Goal: Transaction & Acquisition: Purchase product/service

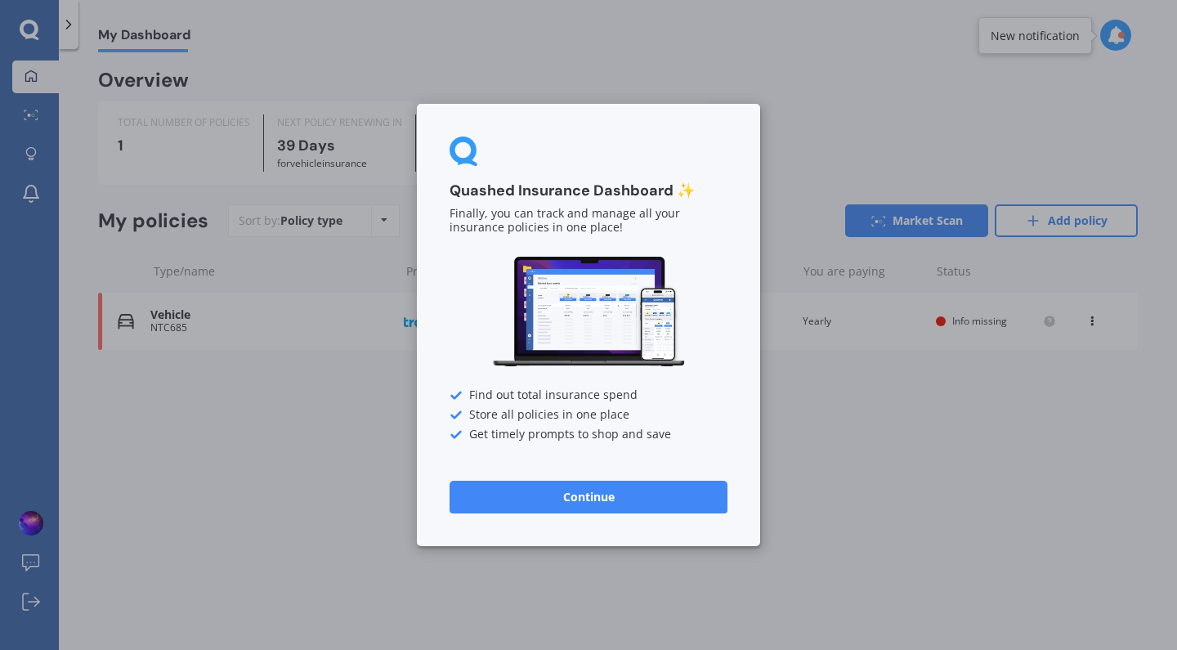
click at [570, 501] on button "Continue" at bounding box center [588, 496] width 278 height 33
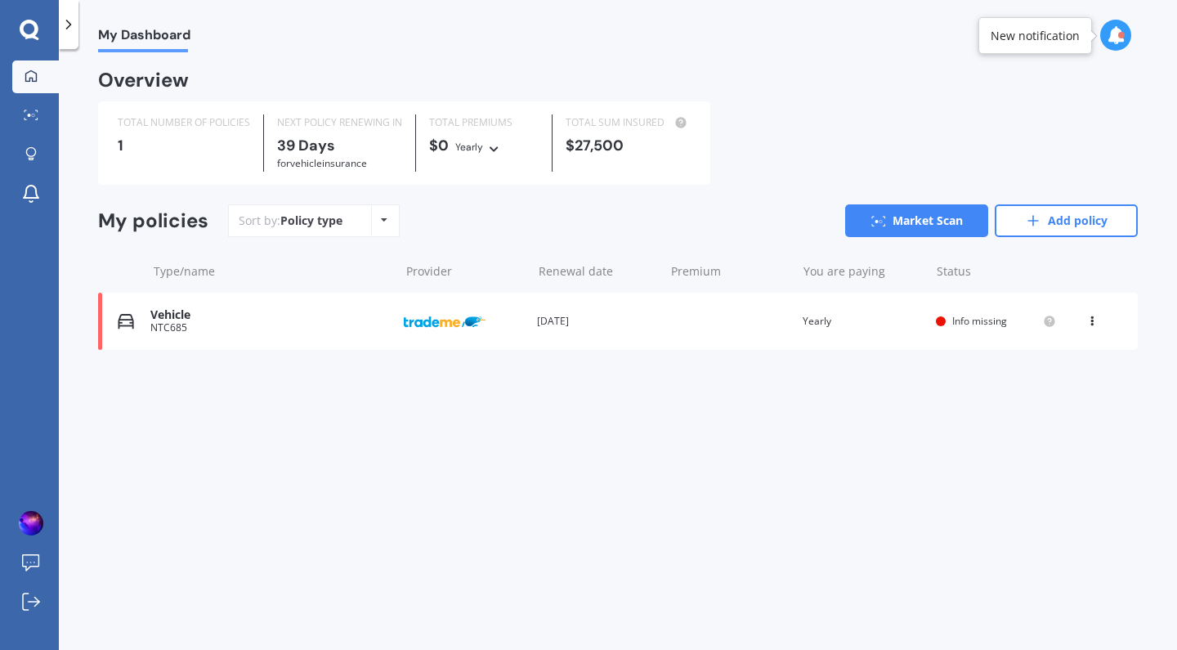
click at [988, 320] on span "Info missing" at bounding box center [979, 321] width 55 height 14
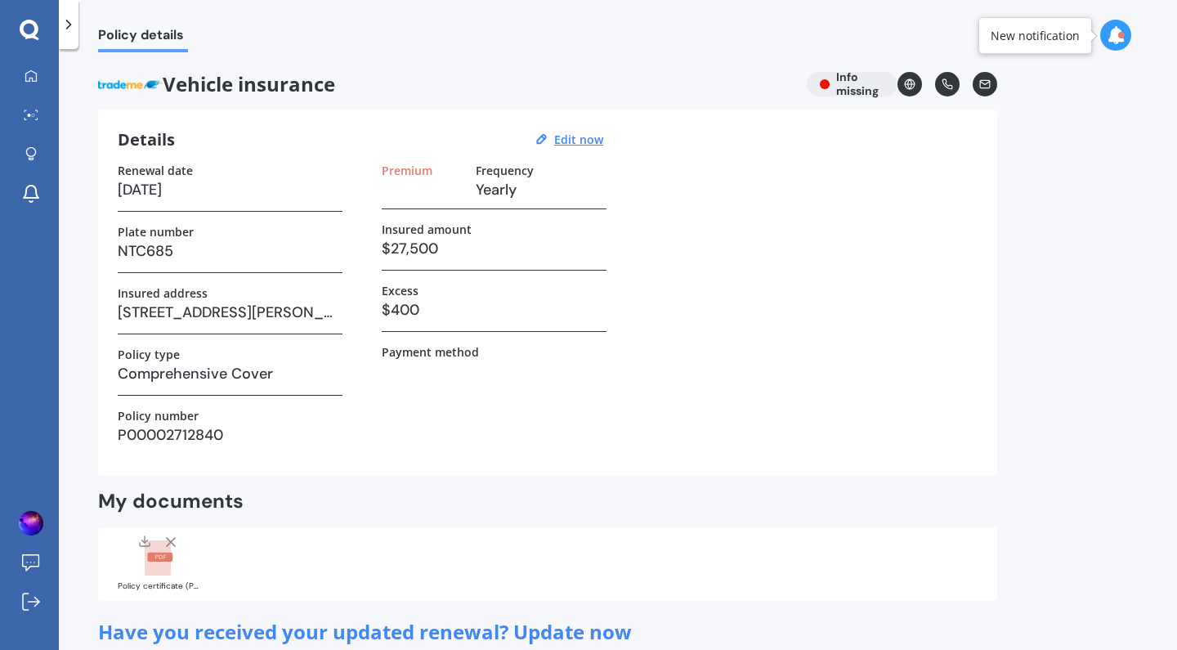
click at [821, 83] on div "Vehicle insurance Info missing" at bounding box center [547, 84] width 899 height 25
click at [589, 140] on u "Edit now" at bounding box center [578, 140] width 49 height 16
select select "09"
select select "10"
select select "2025"
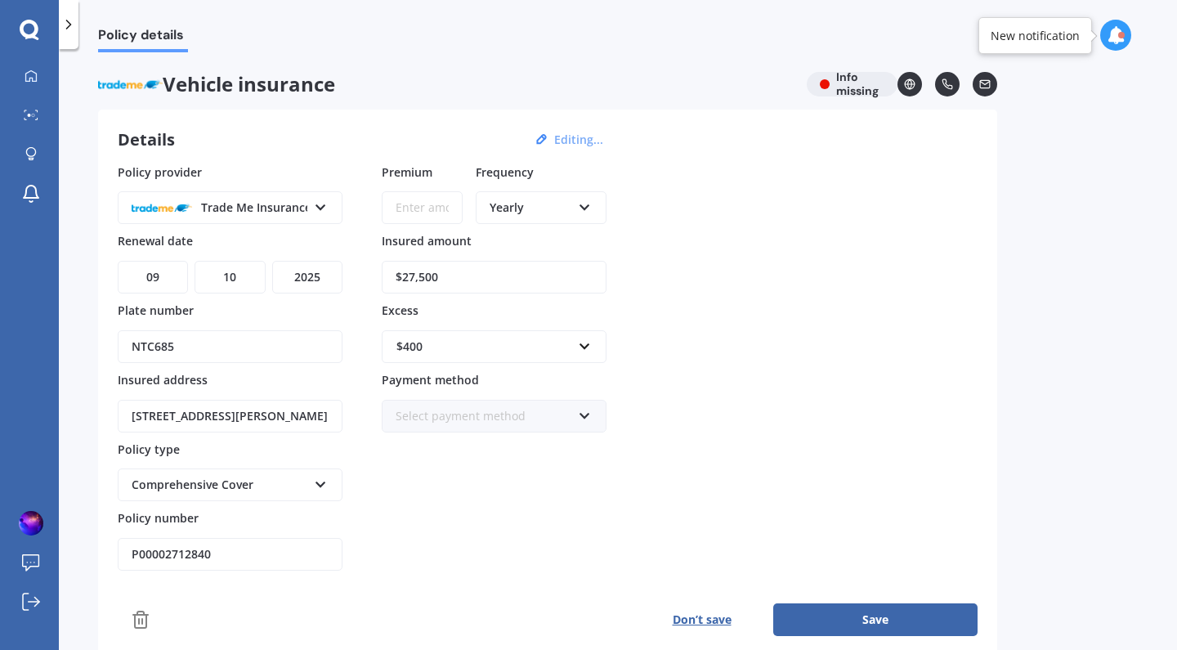
click at [434, 220] on input "Premium" at bounding box center [422, 207] width 81 height 33
paste input "$1,109.54"
type input "$1,109.54"
click at [724, 331] on div "Policy provider Trade Me Insurance AA AMI AMP ANZ ASB Aioi Nissay Dowa Ando Ass…" at bounding box center [548, 367] width 860 height 408
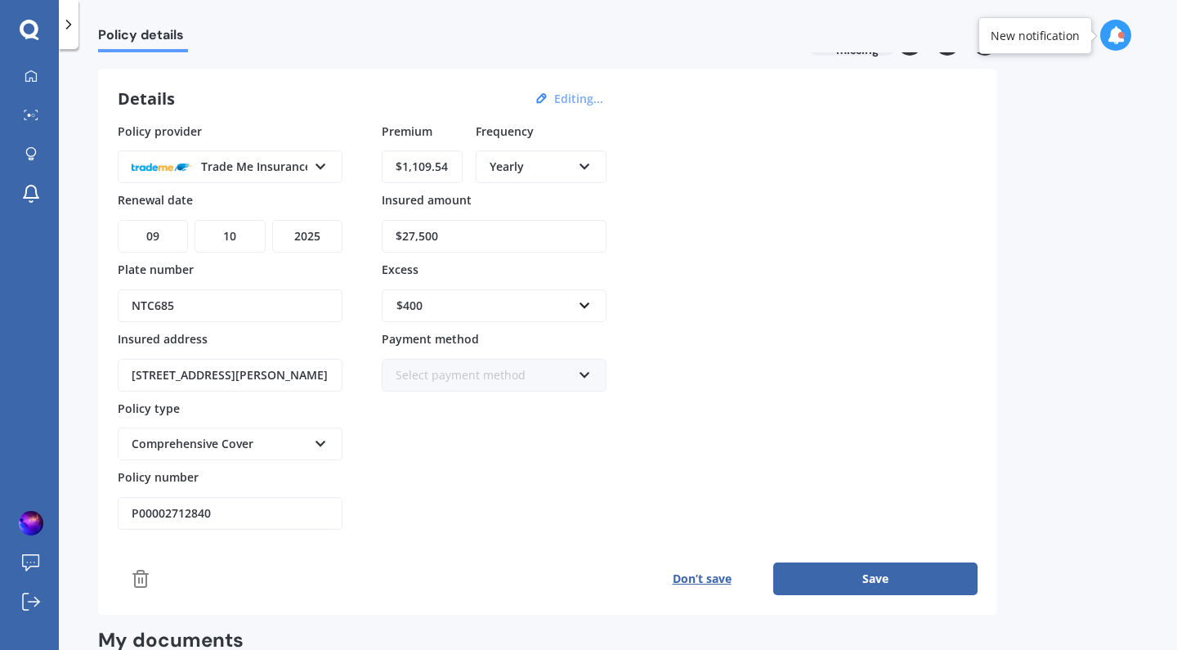
scroll to position [56, 0]
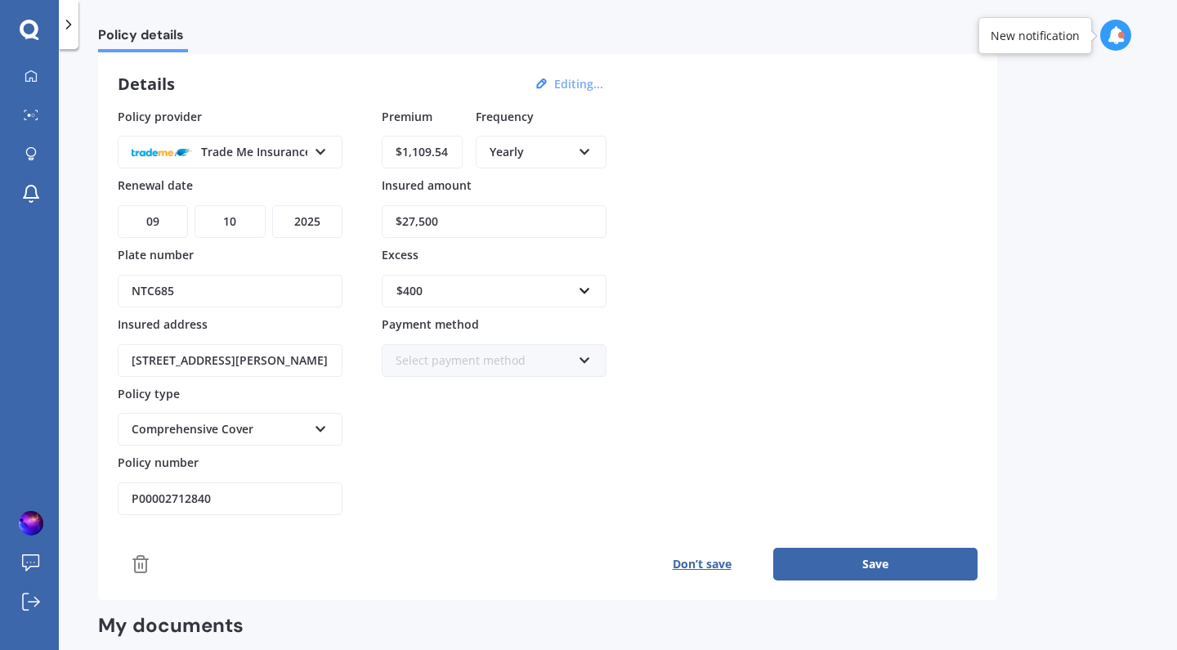
click at [571, 357] on div "Select payment method Direct debit - bank account Direct debit - credit/debit c…" at bounding box center [494, 360] width 225 height 33
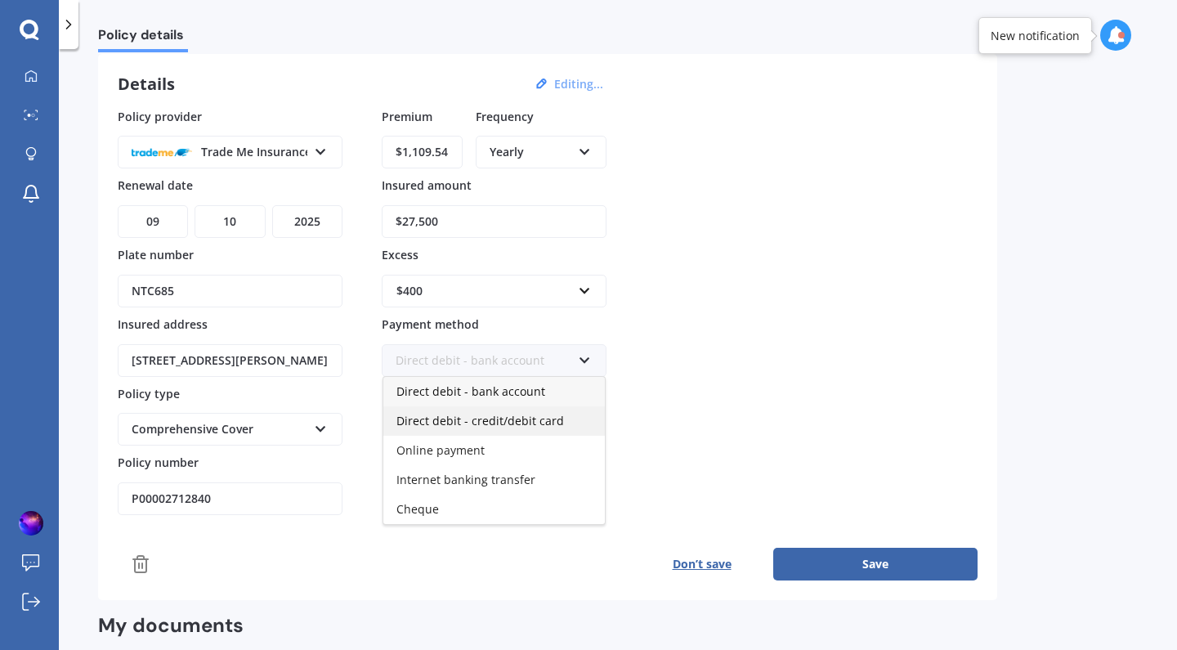
click at [556, 427] on div "Direct debit - credit/debit card" at bounding box center [493, 420] width 221 height 29
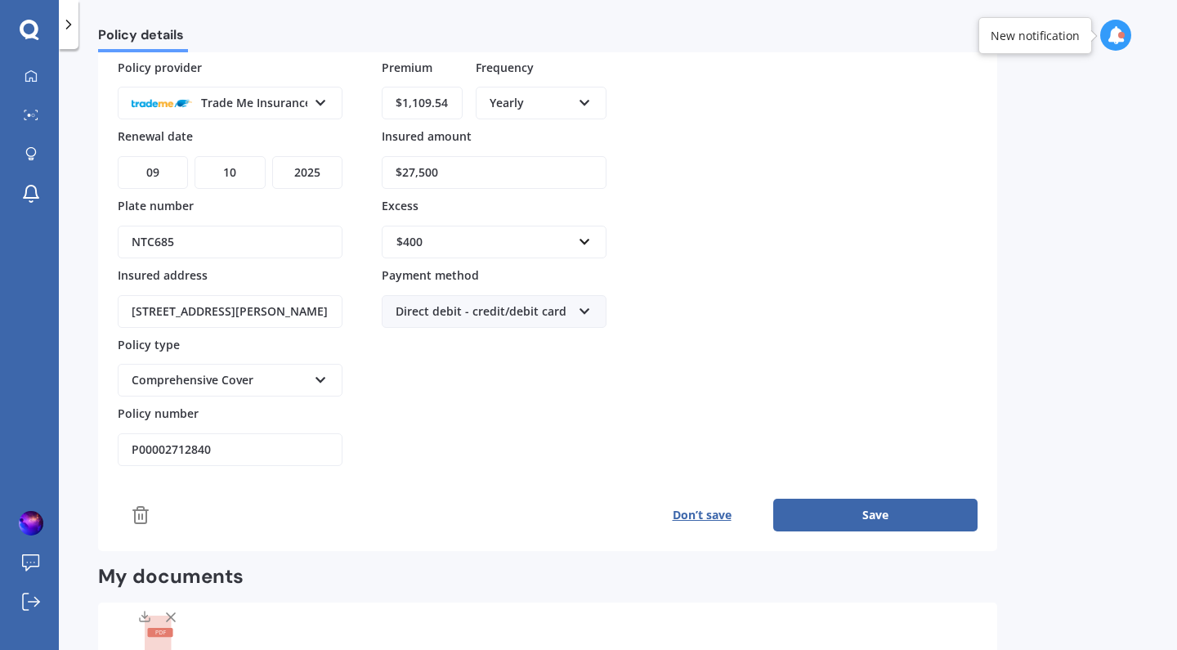
scroll to position [98, 0]
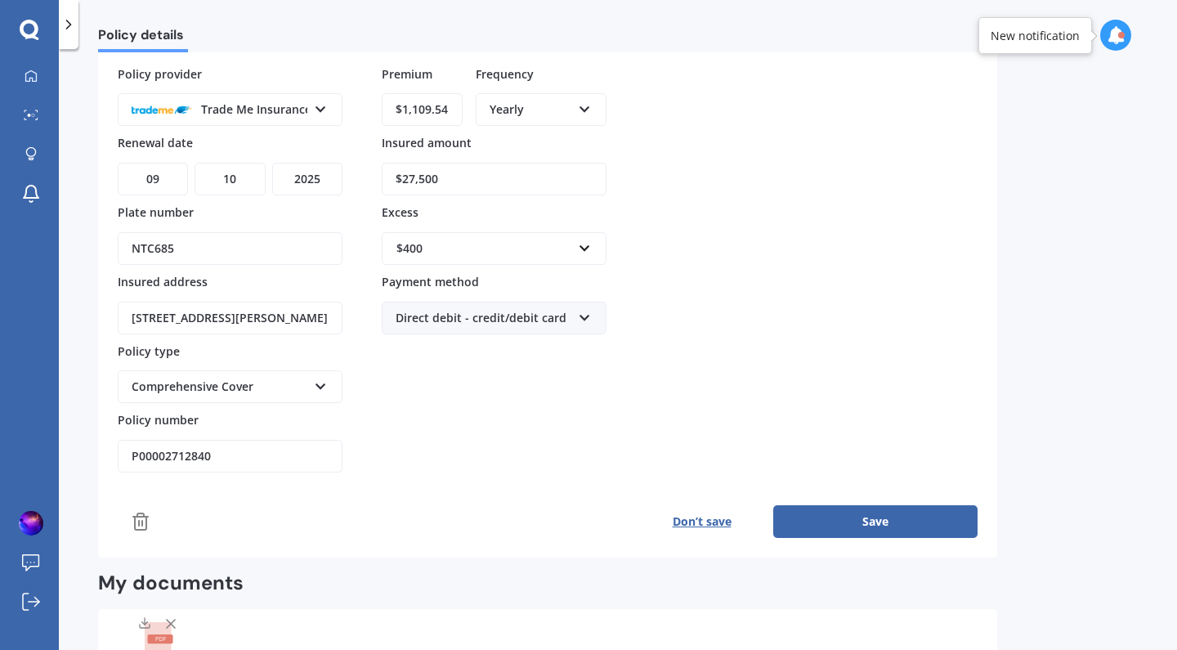
click at [871, 512] on button "Save" at bounding box center [875, 521] width 204 height 33
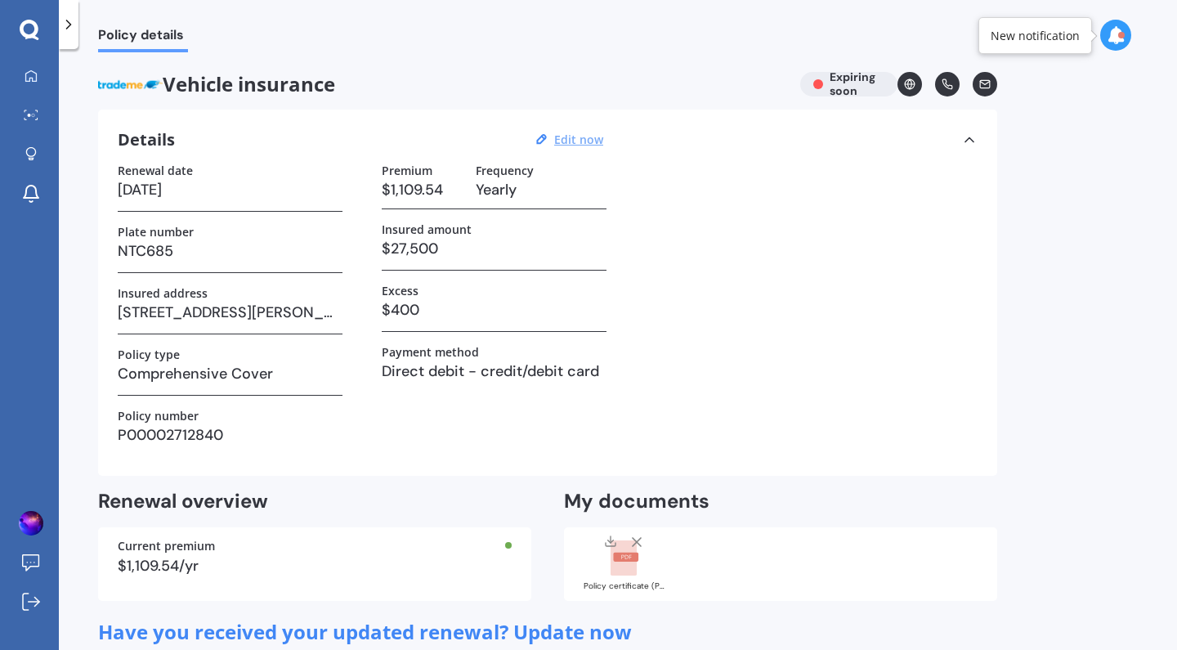
scroll to position [0, 0]
click at [906, 86] on icon at bounding box center [909, 83] width 11 height 11
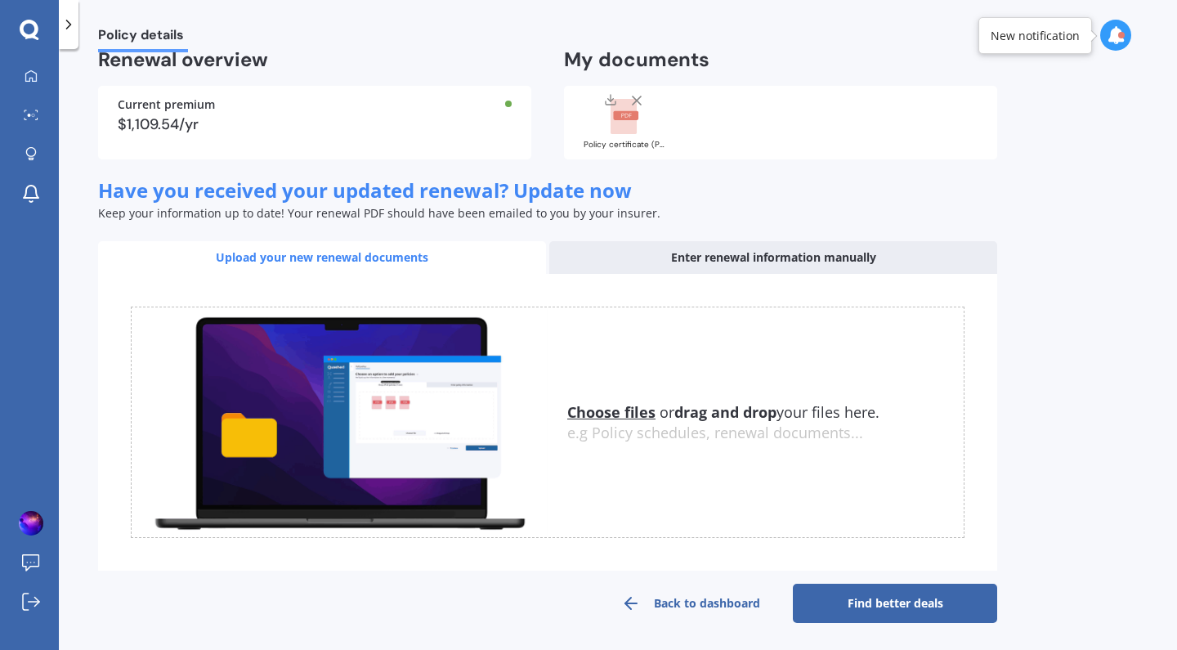
click at [921, 603] on link "Find better deals" at bounding box center [895, 602] width 204 height 39
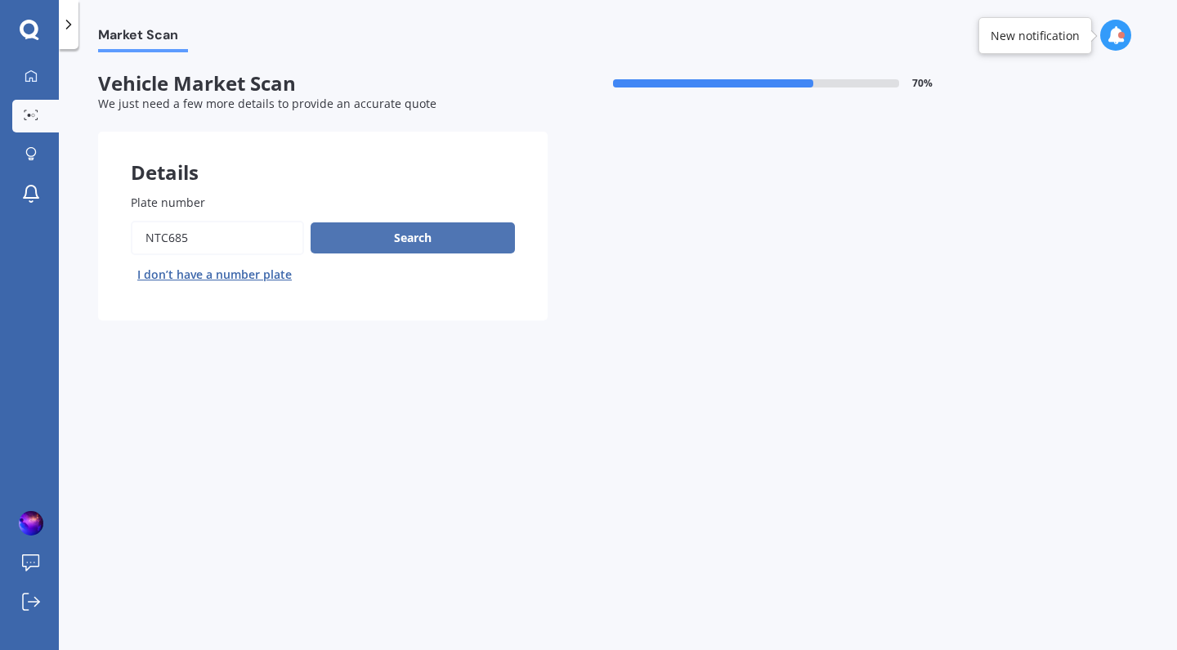
click at [427, 248] on button "Search" at bounding box center [413, 237] width 204 height 31
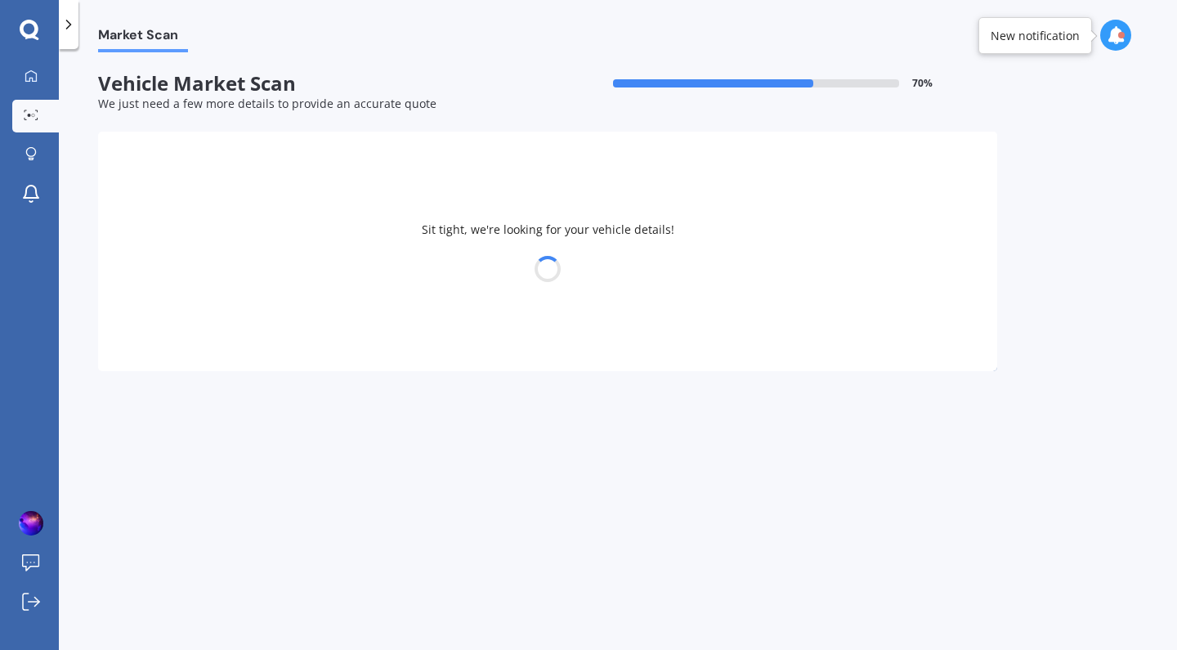
select select "MITSUBISHI"
select select "OUTLANDER"
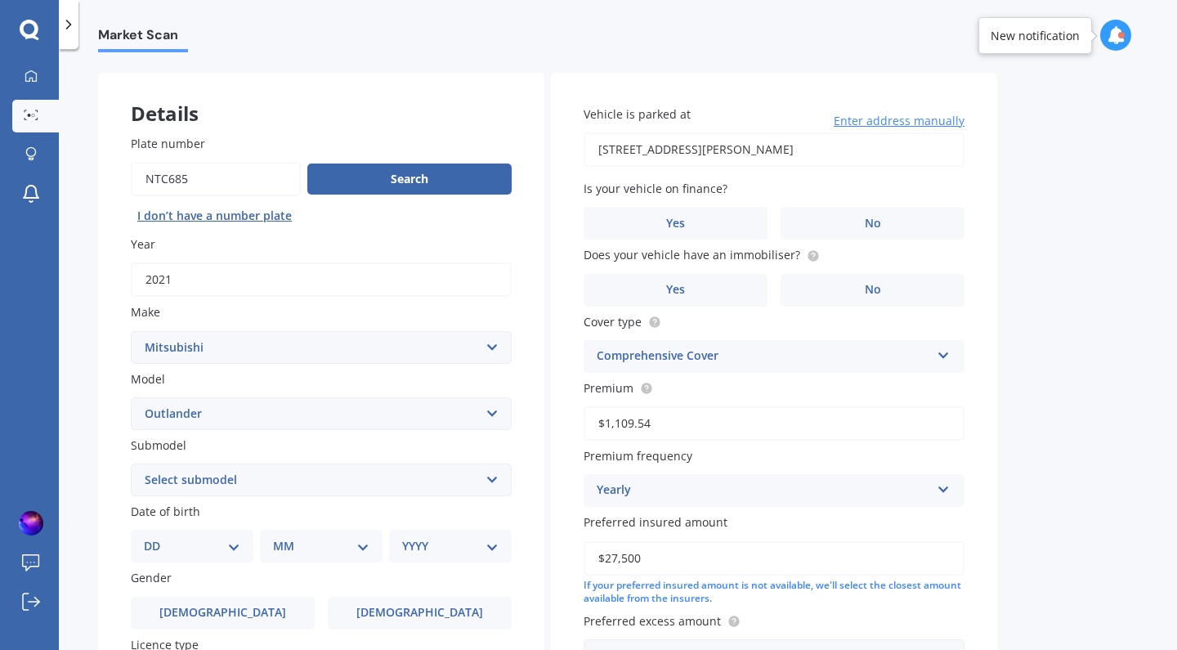
scroll to position [60, 0]
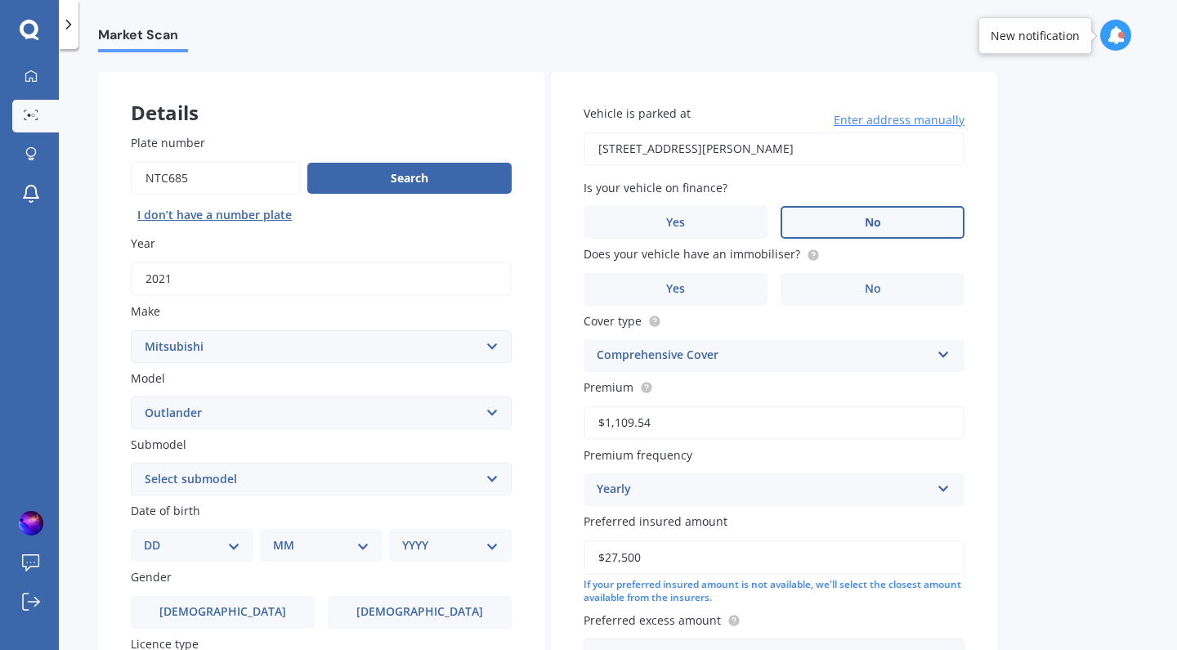
click at [834, 217] on label "No" at bounding box center [872, 222] width 184 height 33
click at [0, 0] on input "No" at bounding box center [0, 0] width 0 height 0
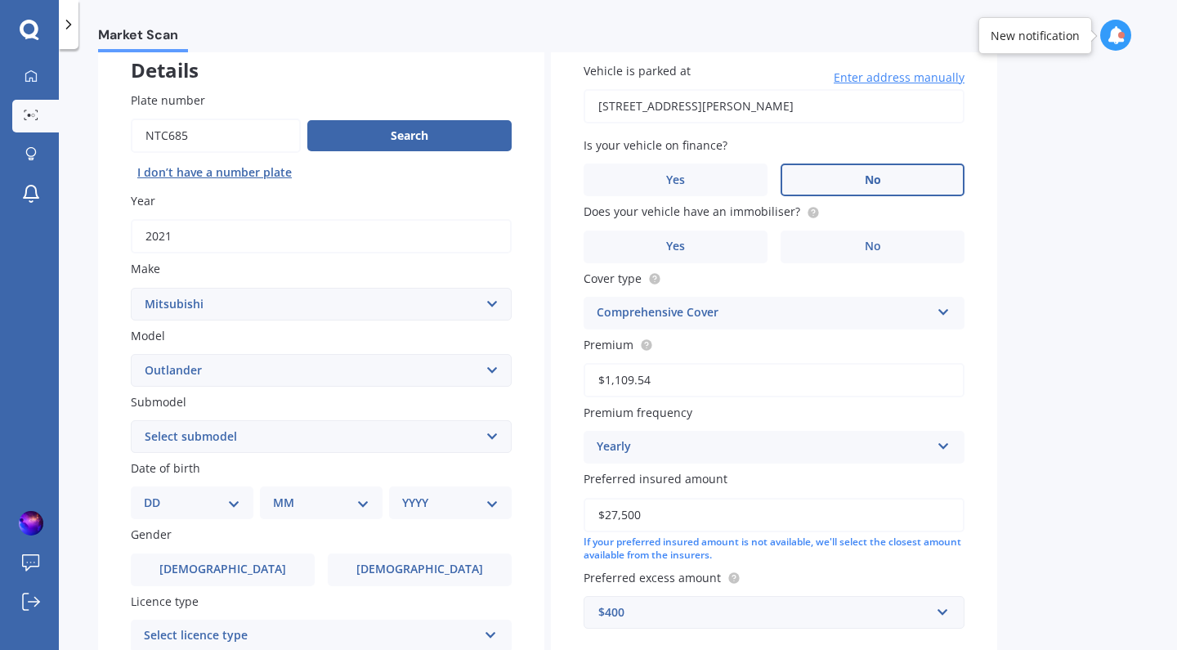
scroll to position [114, 0]
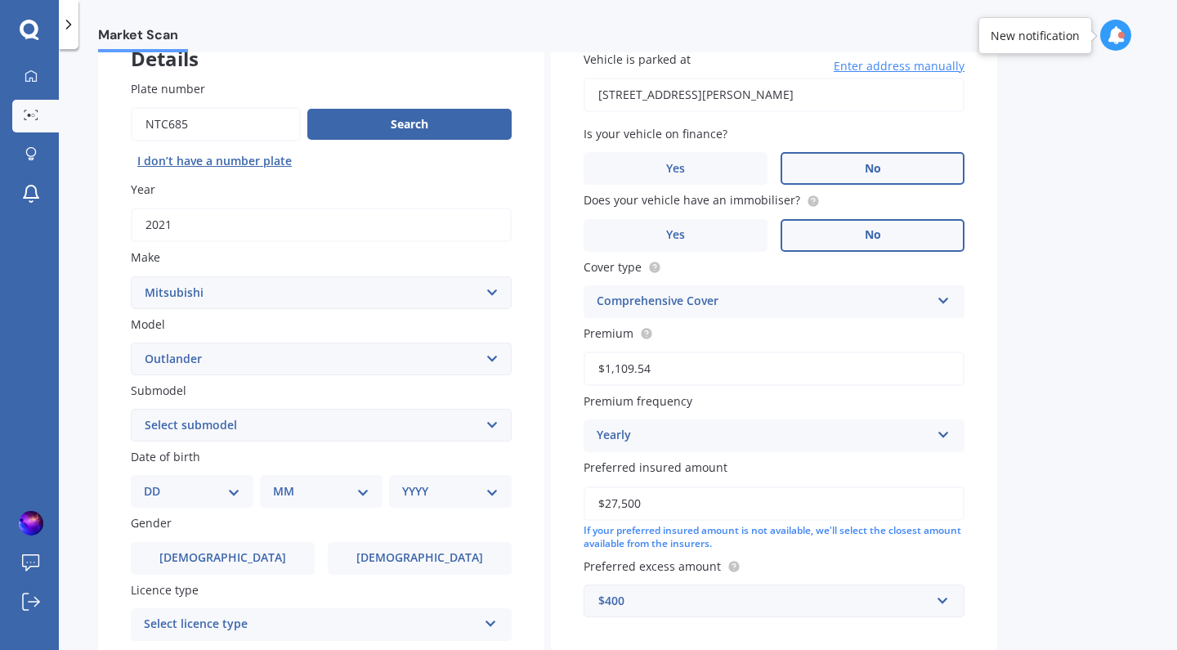
click at [850, 239] on label "No" at bounding box center [872, 235] width 184 height 33
click at [0, 0] on input "No" at bounding box center [0, 0] width 0 height 0
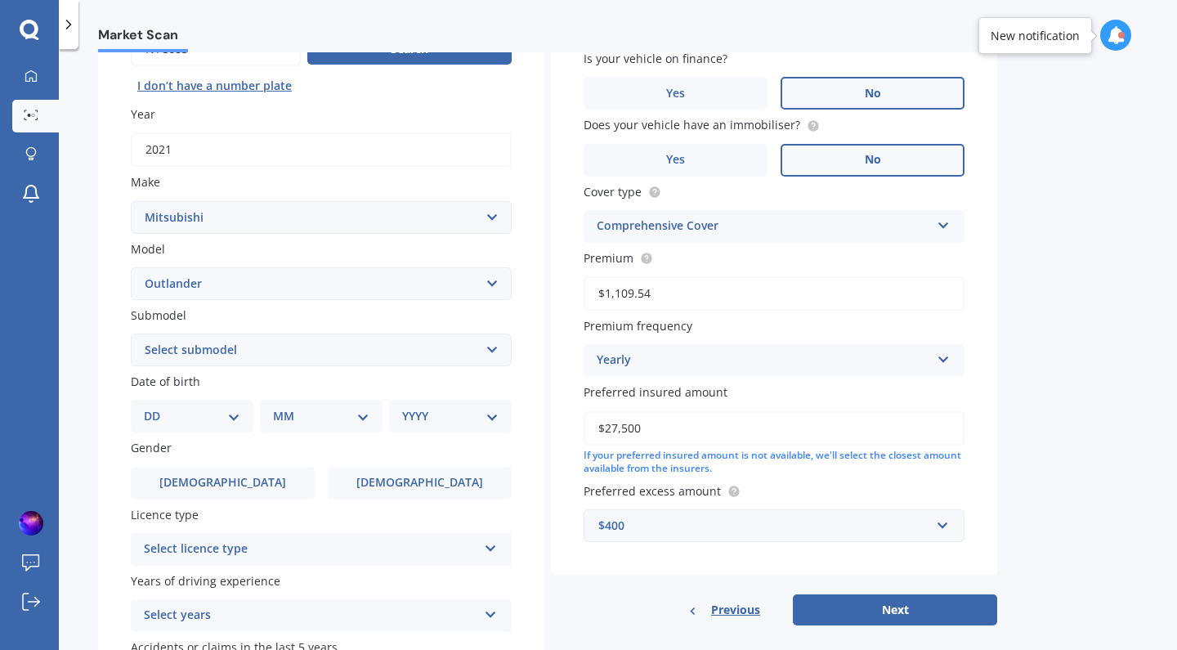
scroll to position [187, 0]
click at [629, 424] on input "$27,500" at bounding box center [773, 430] width 381 height 34
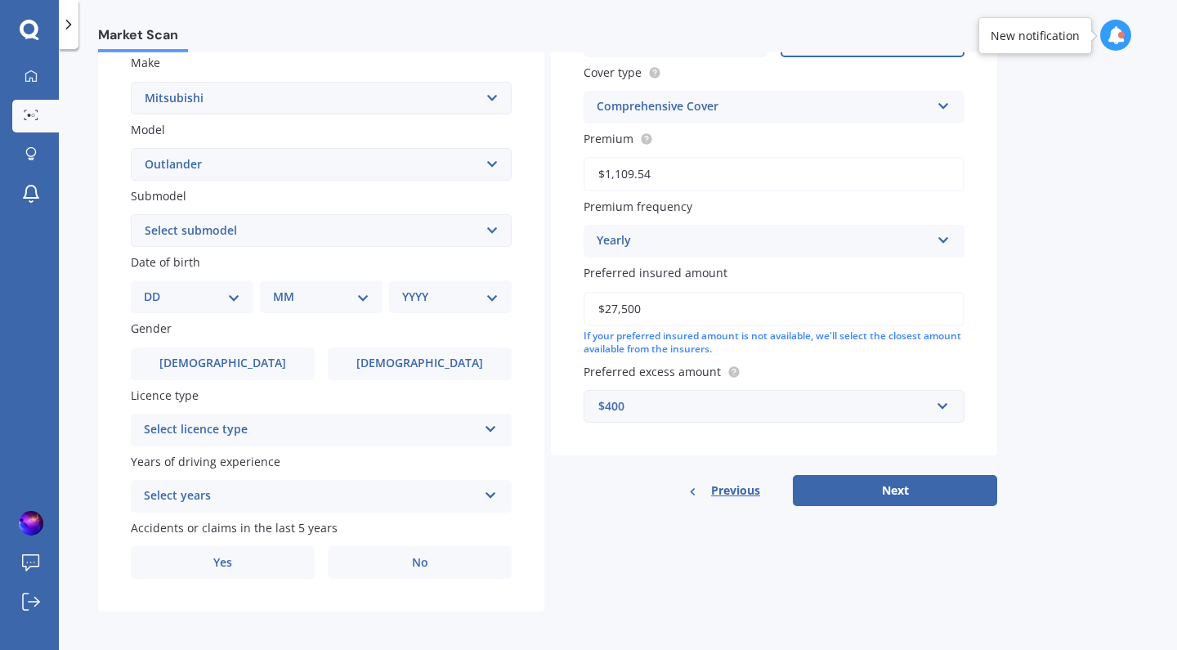
scroll to position [306, 0]
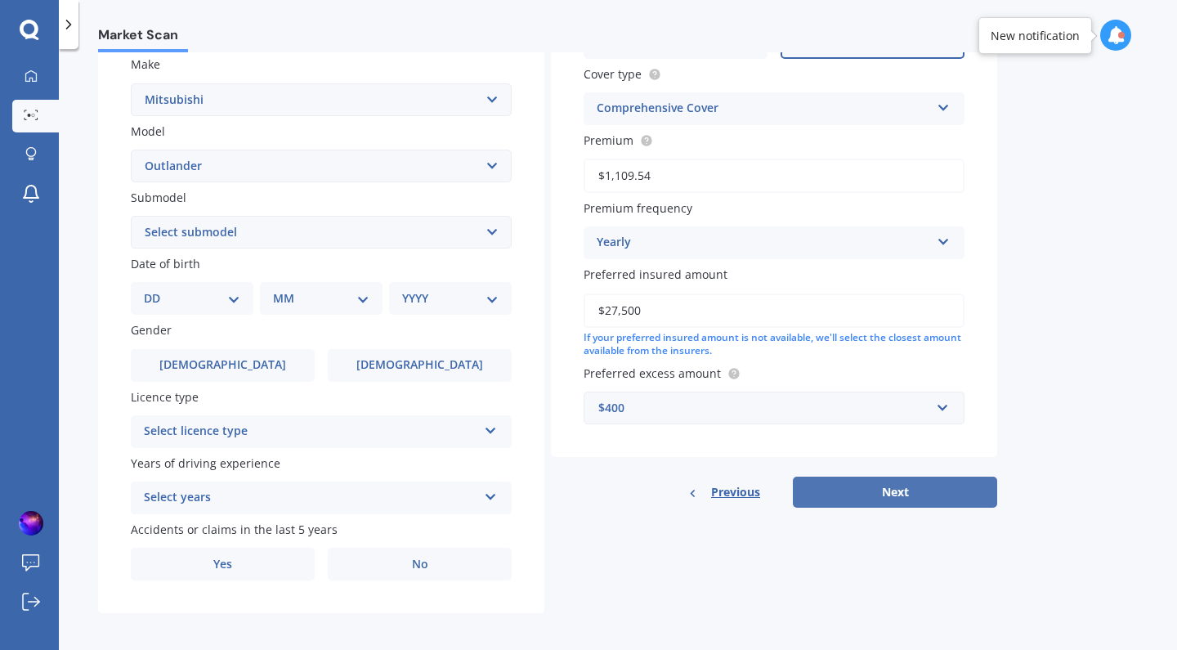
click at [874, 485] on button "Next" at bounding box center [895, 491] width 204 height 31
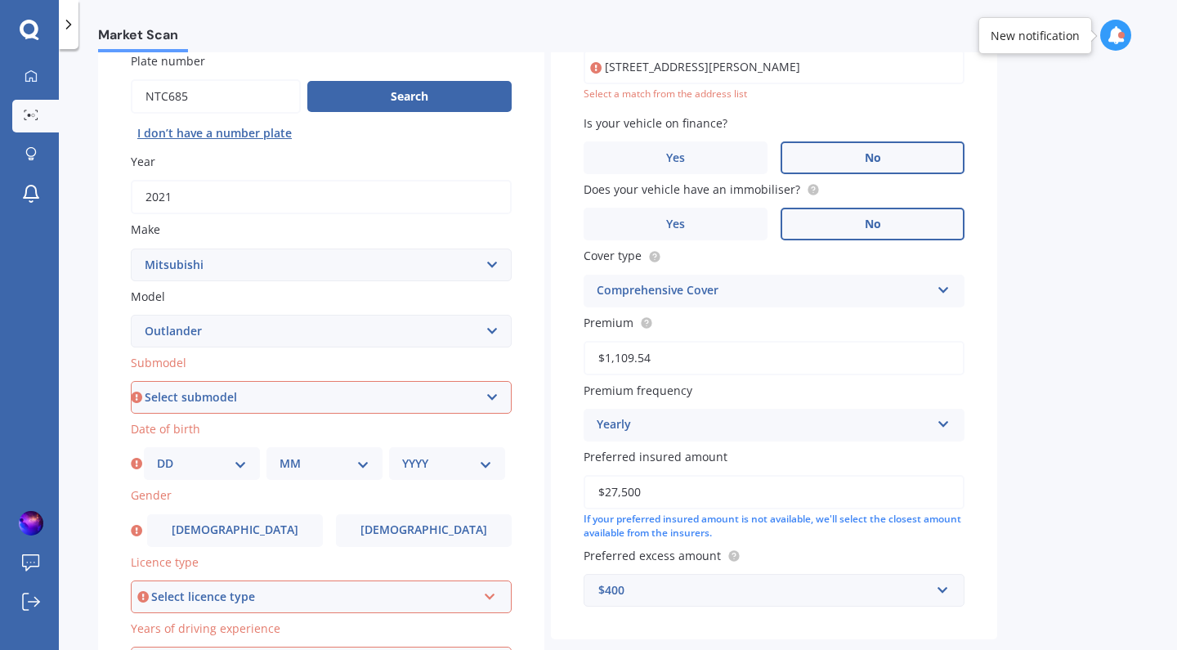
scroll to position [147, 0]
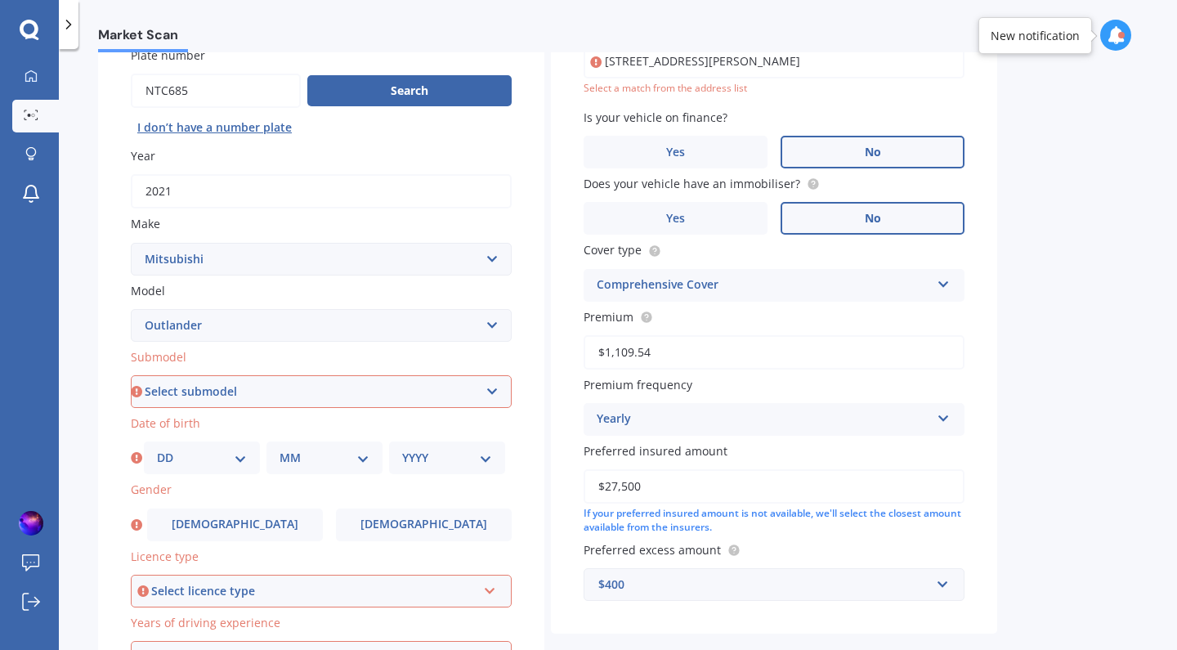
click at [340, 393] on select "Select submodel (All other) 2.4 Litre Station Wagon 3.0 Litre AWD 3.0 VRX Auto …" at bounding box center [321, 391] width 381 height 33
select select "LS 2.0P/CVT"
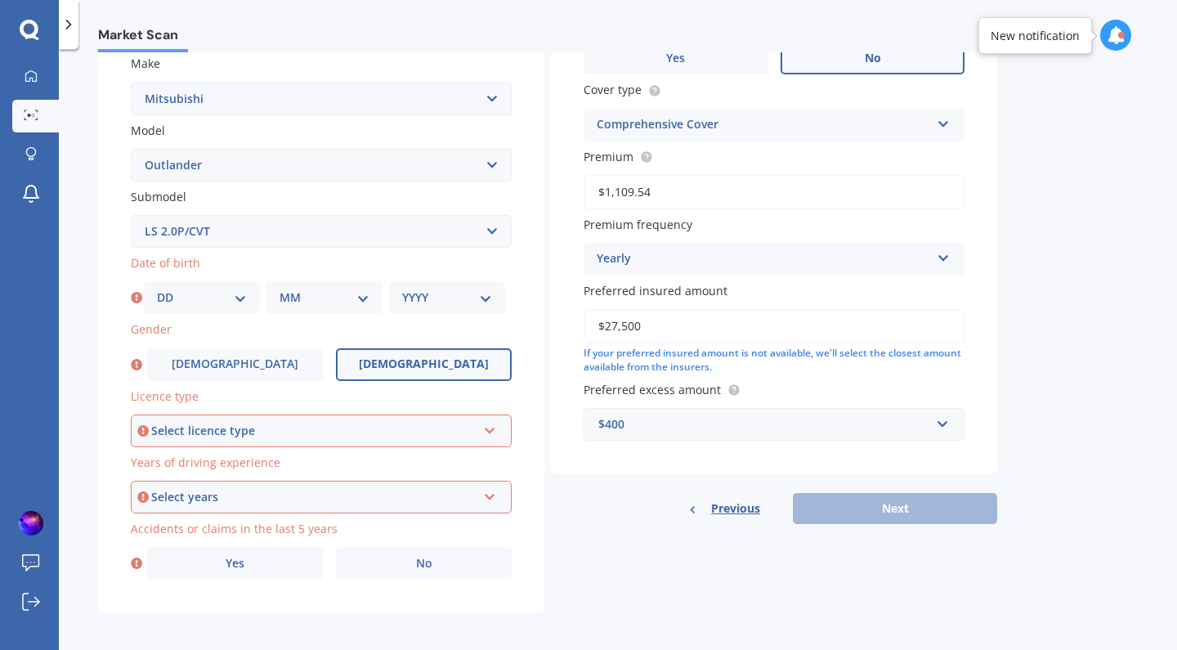
scroll to position [306, 0]
click at [429, 358] on span "[DEMOGRAPHIC_DATA]" at bounding box center [424, 365] width 130 height 14
click at [0, 0] on input "[DEMOGRAPHIC_DATA]" at bounding box center [0, 0] width 0 height 0
click at [335, 427] on div "Select licence type" at bounding box center [313, 431] width 325 height 18
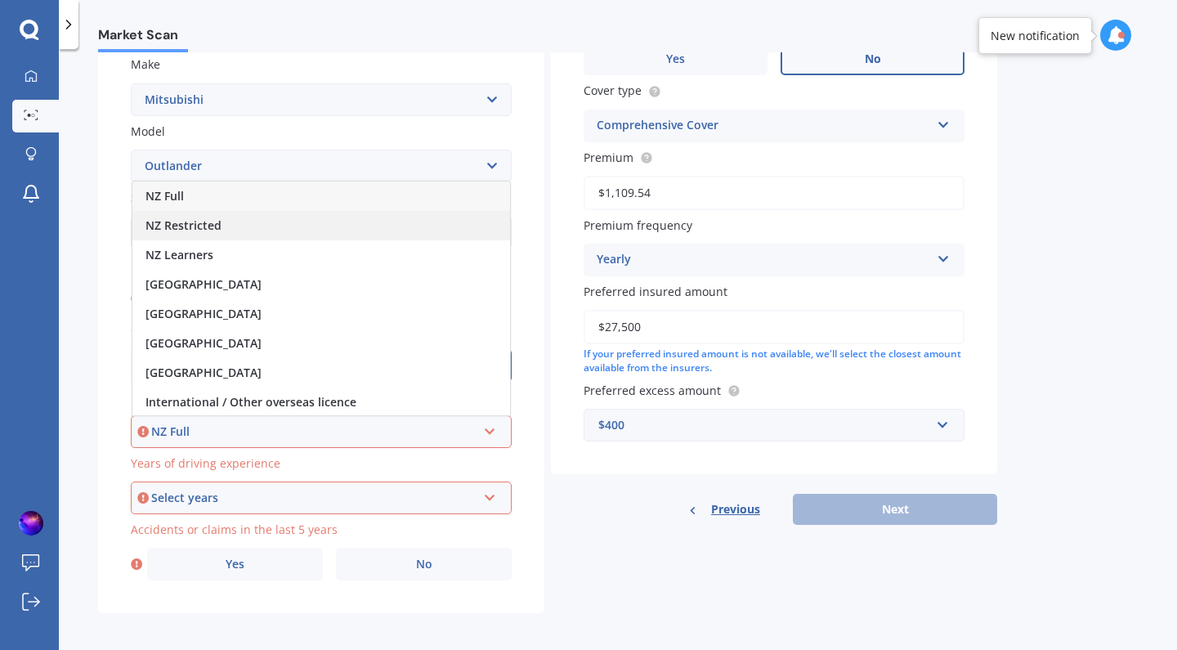
click at [284, 226] on div "NZ Restricted" at bounding box center [321, 225] width 378 height 29
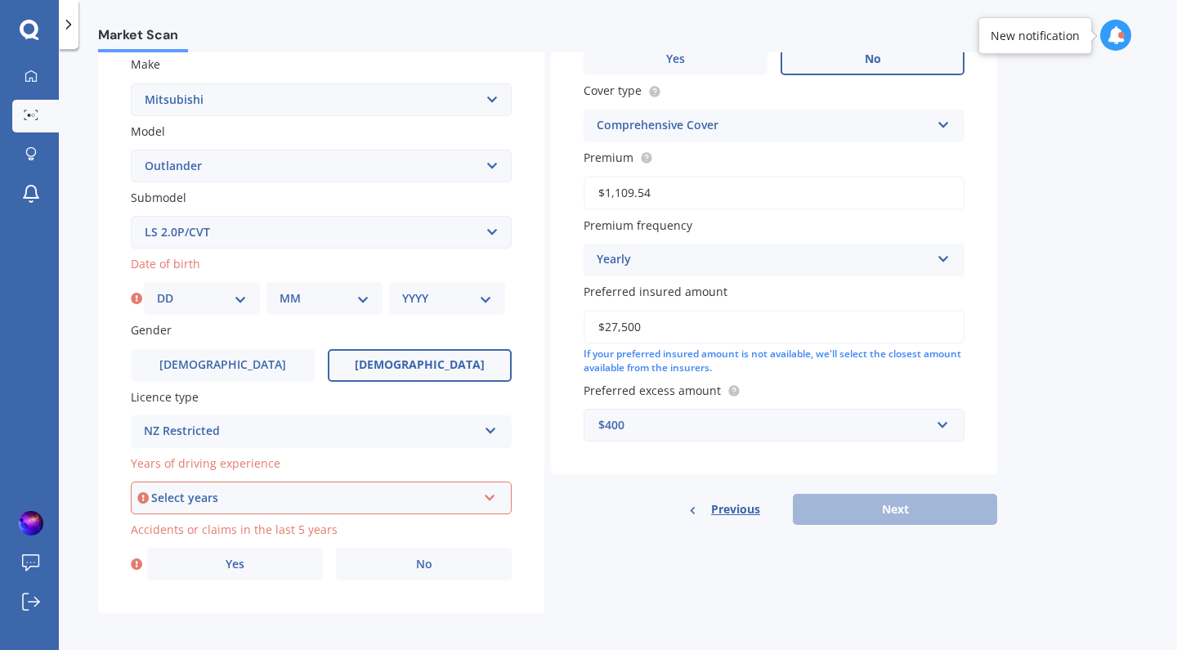
select select "13"
click at [339, 293] on select "MM 01 02 03 04 05 06 07 08 09 10 11 12" at bounding box center [324, 298] width 90 height 18
select select "07"
select select "1992"
click at [363, 498] on div "Select years" at bounding box center [313, 498] width 325 height 18
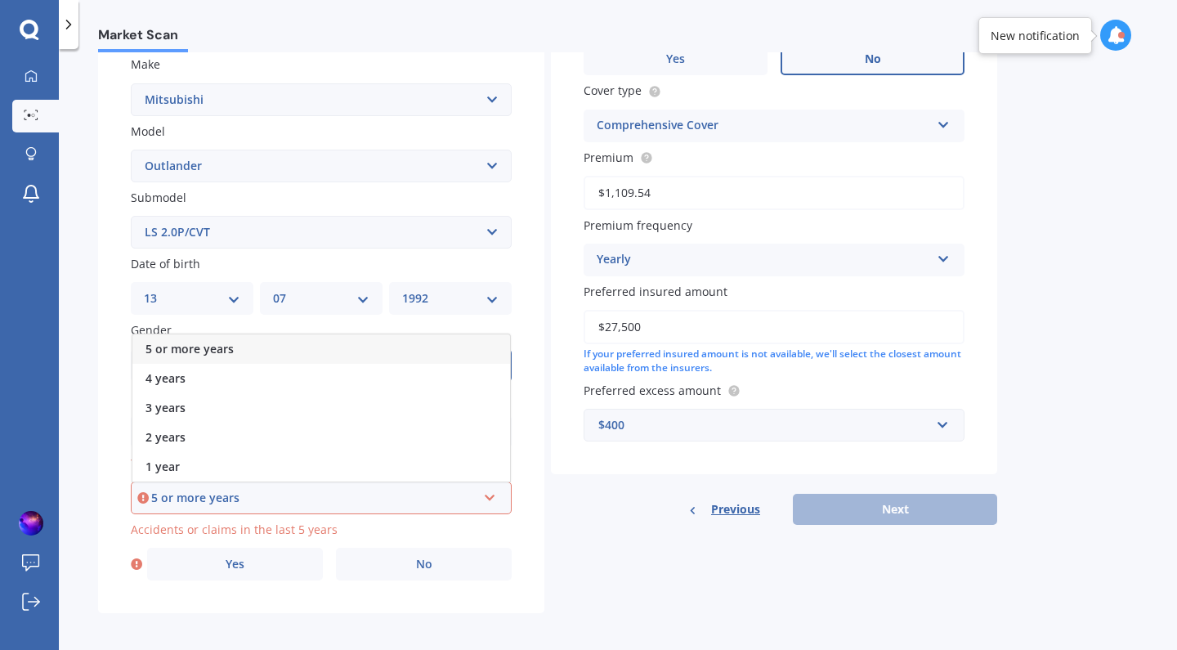
click at [306, 346] on div "5 or more years" at bounding box center [321, 348] width 378 height 29
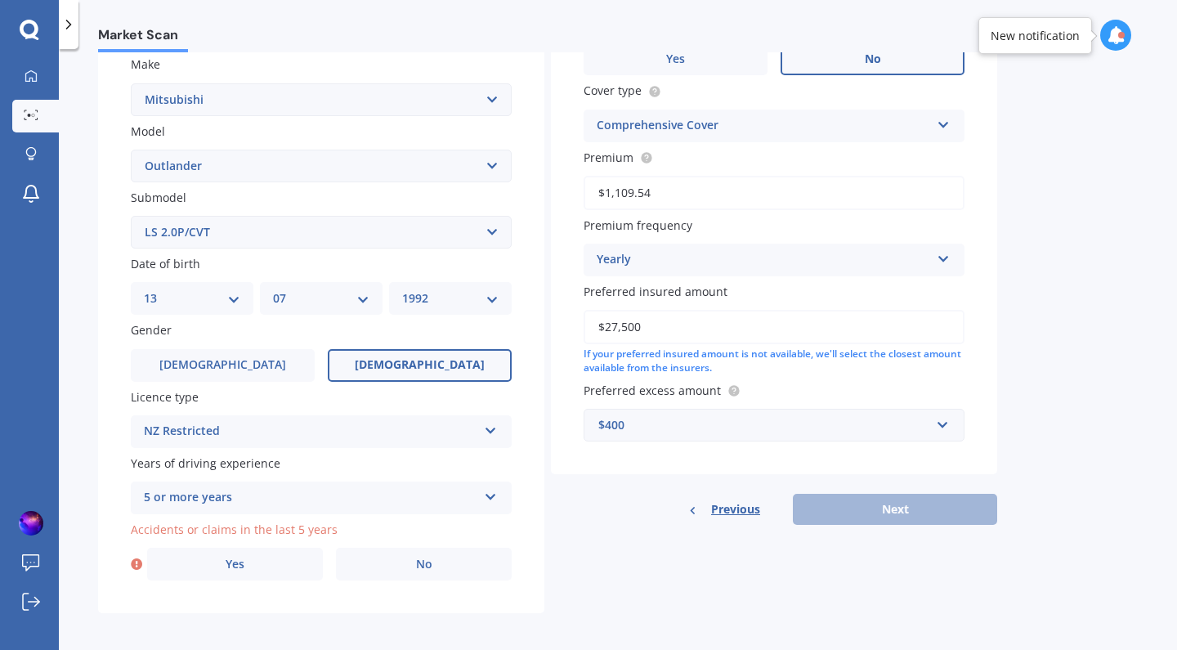
scroll to position [0, 0]
click at [248, 552] on label "Yes" at bounding box center [235, 563] width 176 height 33
click at [0, 0] on input "Yes" at bounding box center [0, 0] width 0 height 0
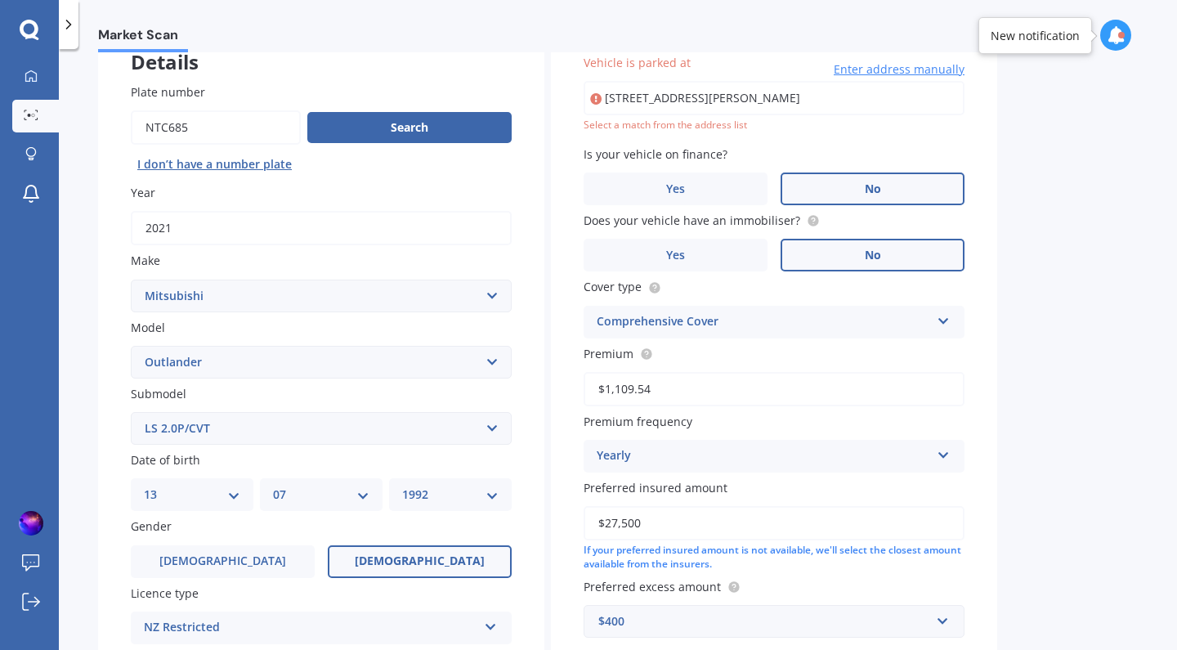
scroll to position [482, 0]
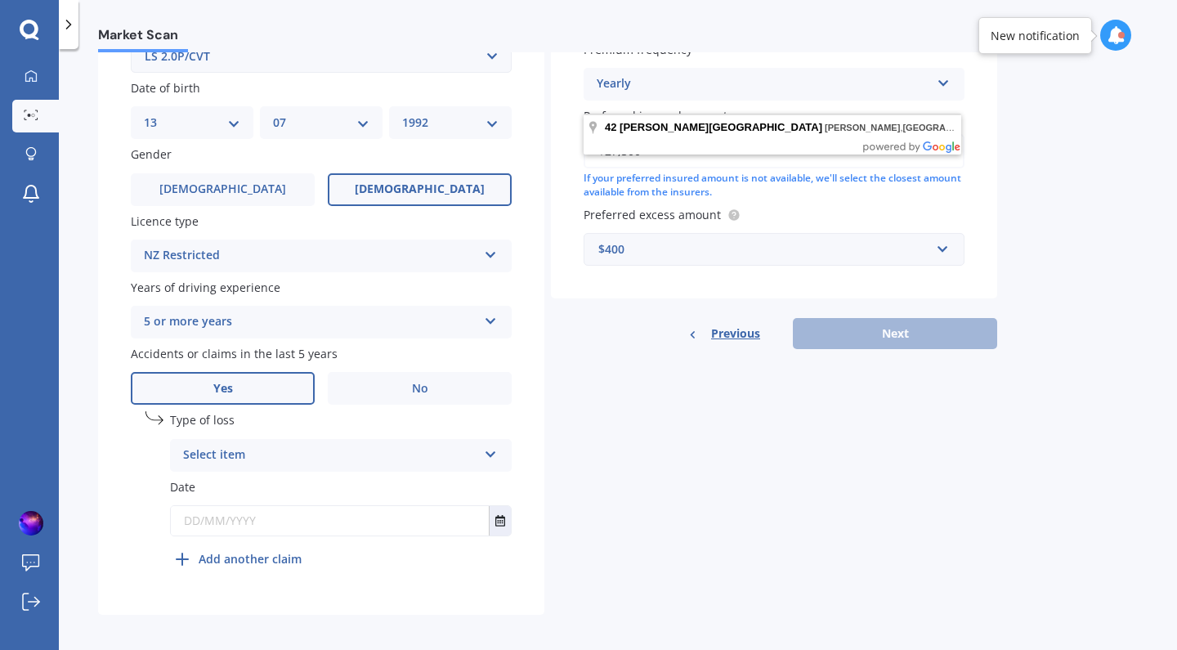
click at [294, 449] on div "Select item" at bounding box center [330, 455] width 294 height 20
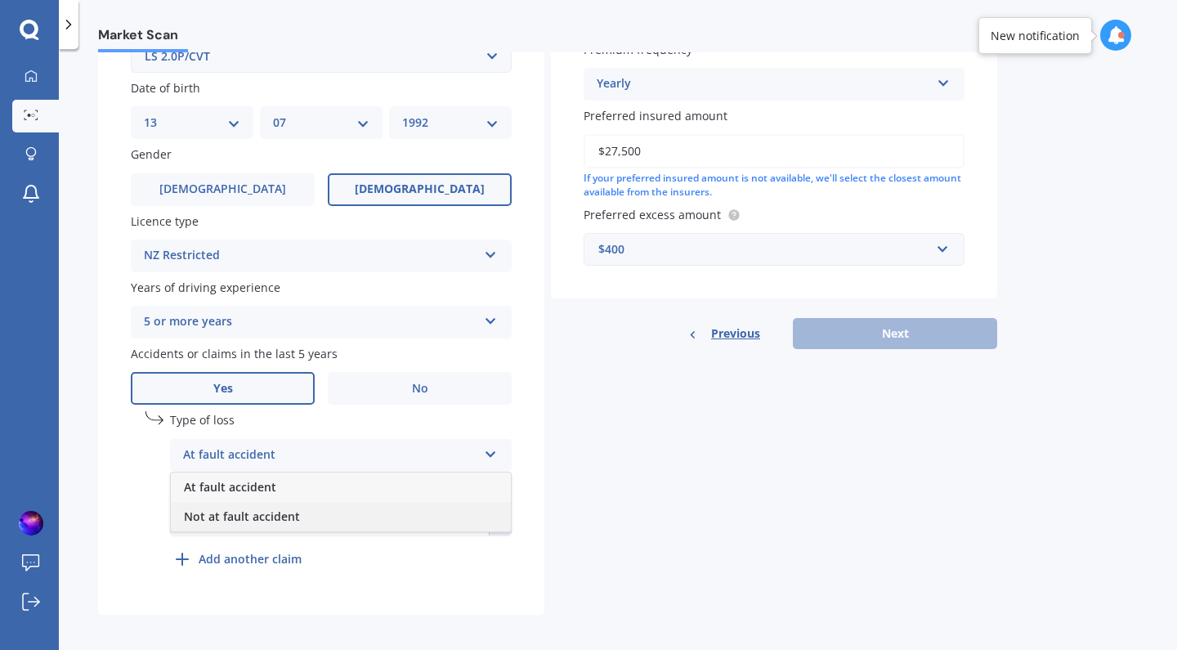
click at [269, 511] on span "Not at fault accident" at bounding box center [242, 516] width 116 height 16
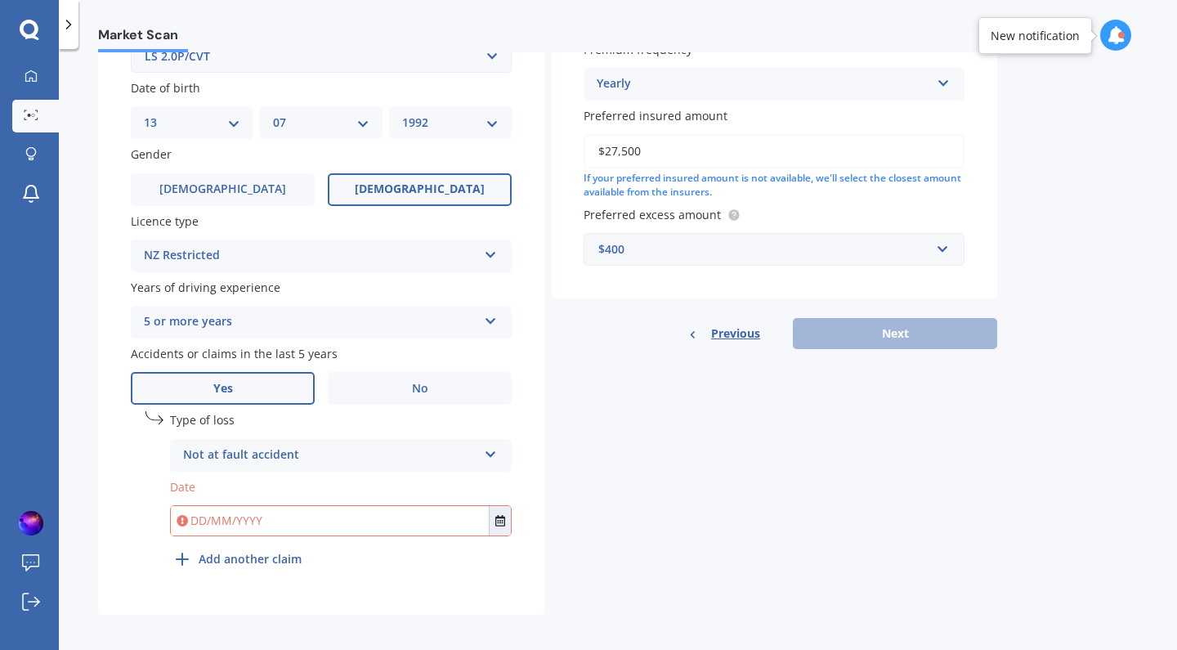
click at [267, 506] on input "text" at bounding box center [330, 520] width 318 height 29
click at [400, 386] on label "No" at bounding box center [420, 388] width 184 height 33
click at [0, 0] on input "No" at bounding box center [0, 0] width 0 height 0
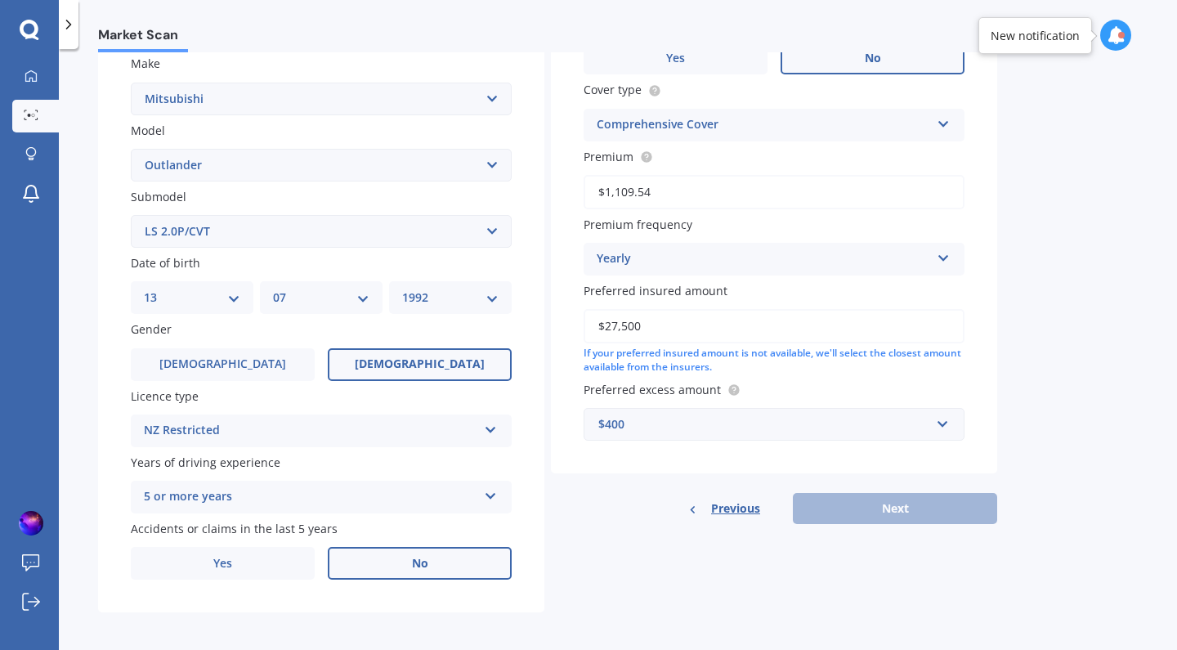
scroll to position [306, 0]
click at [893, 498] on div "Previous Next" at bounding box center [774, 509] width 446 height 31
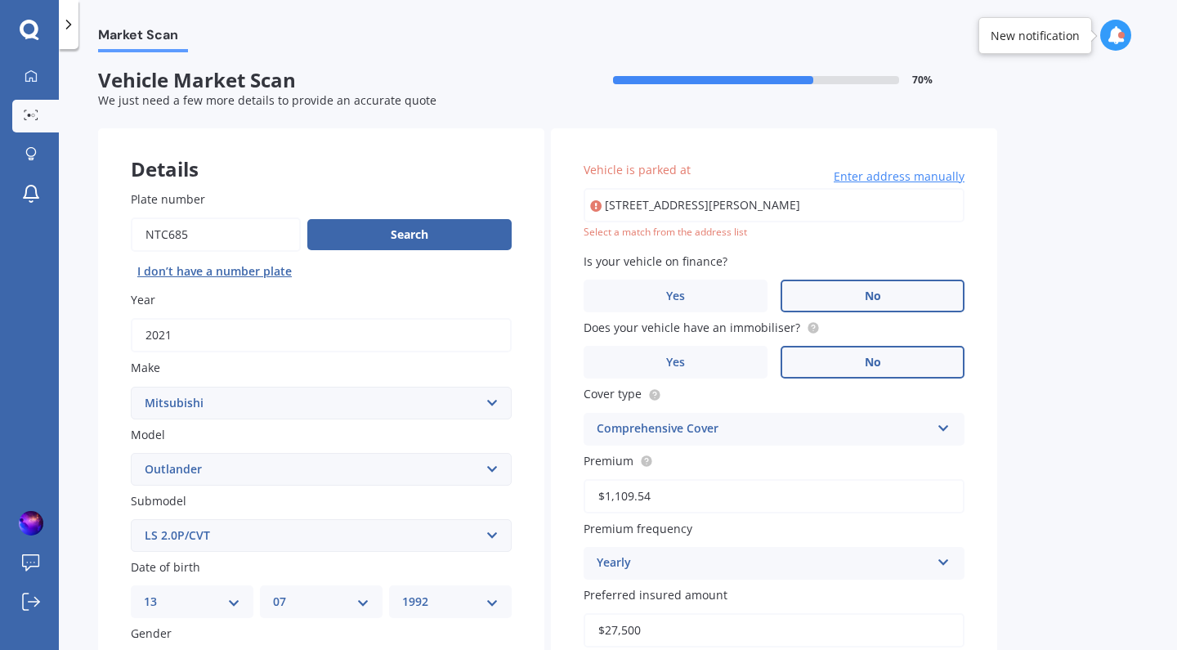
scroll to position [2, 0]
click at [771, 207] on input "[STREET_ADDRESS][PERSON_NAME]" at bounding box center [773, 206] width 381 height 34
type input "[STREET_ADDRESS][PERSON_NAME]"
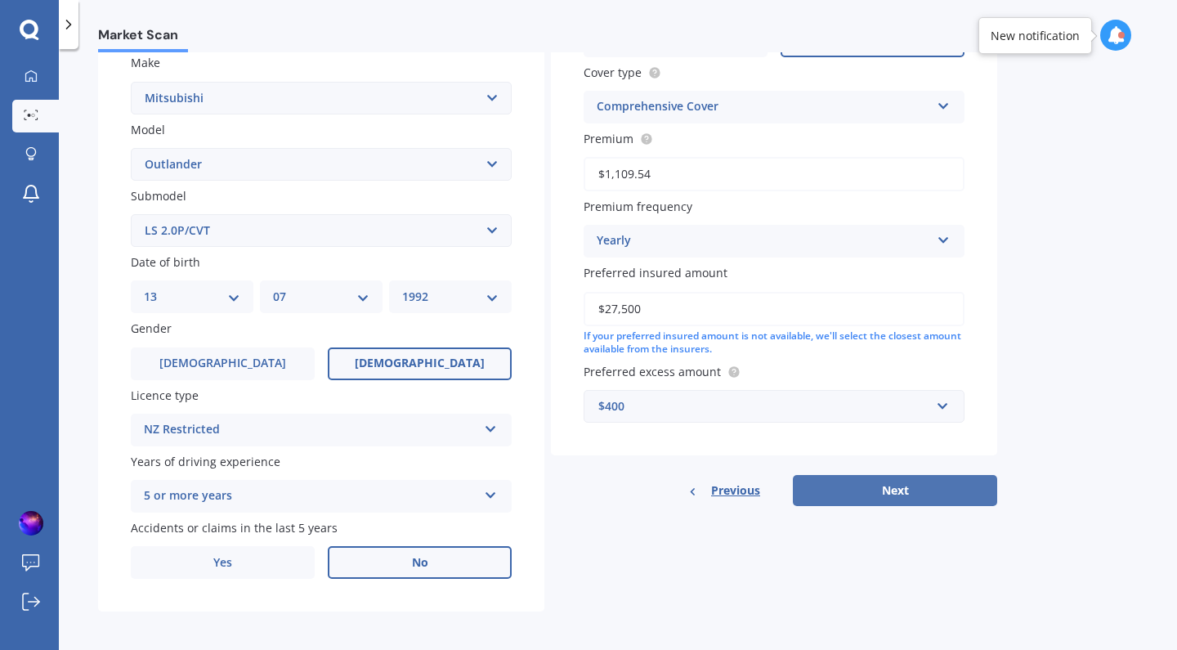
scroll to position [306, 0]
click at [878, 491] on button "Next" at bounding box center [895, 491] width 204 height 31
select select "13"
select select "07"
select select "1992"
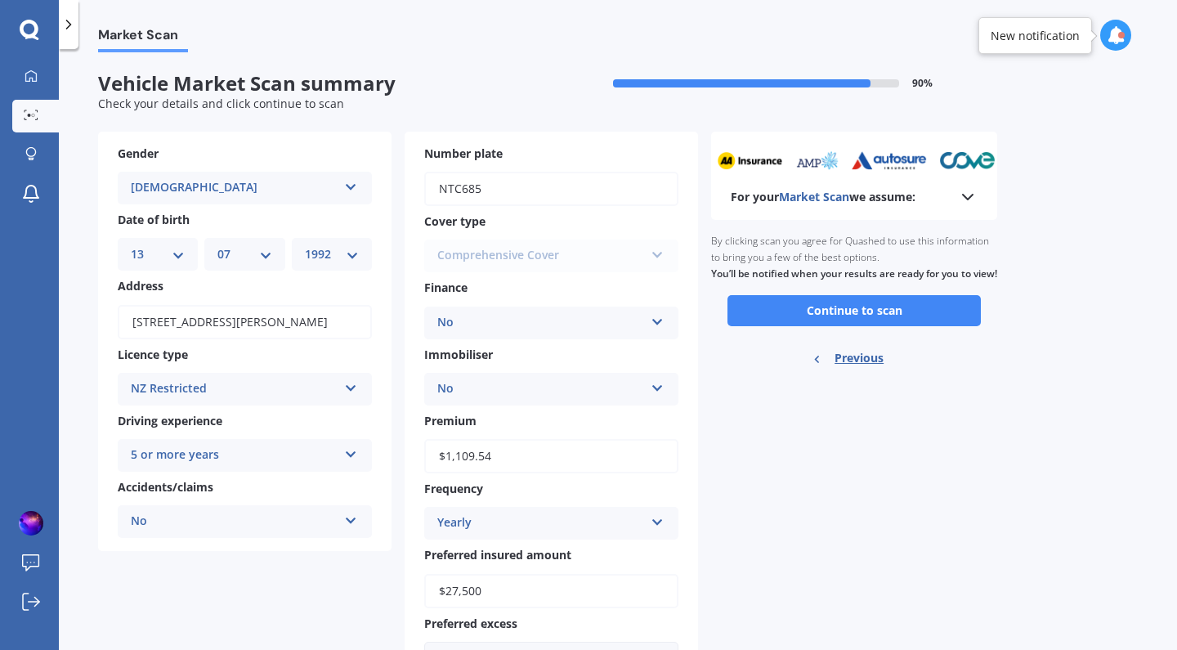
scroll to position [0, 0]
click at [830, 324] on button "Continue to scan" at bounding box center [853, 310] width 253 height 31
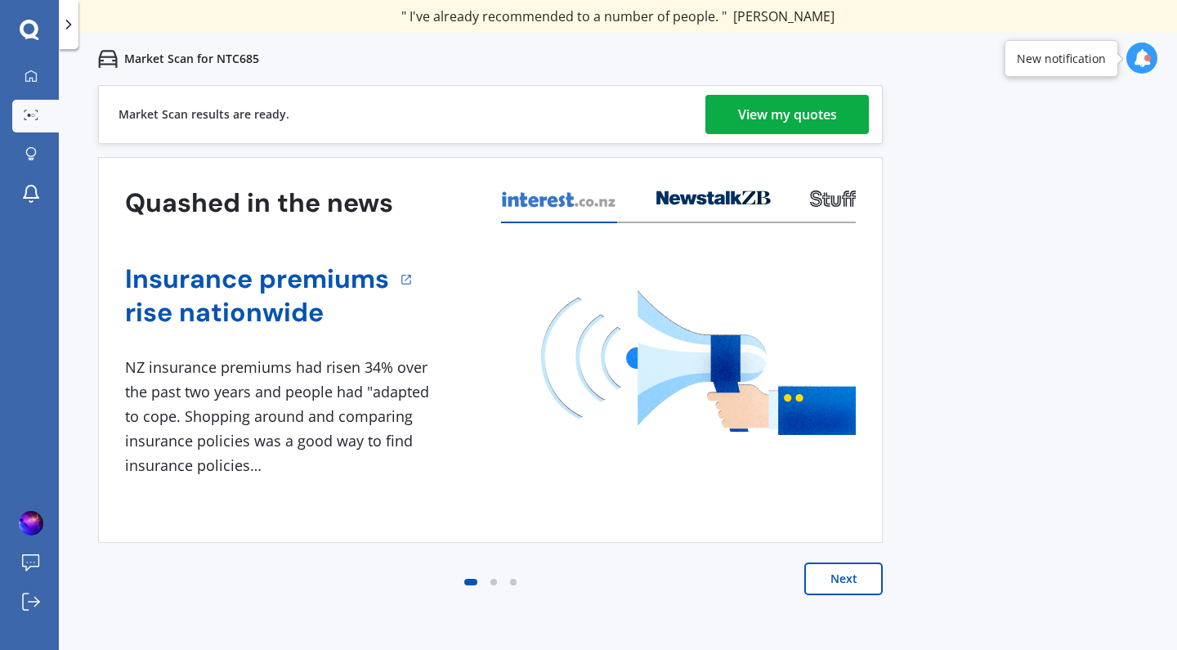
click at [773, 118] on div "View my quotes" at bounding box center [787, 114] width 99 height 39
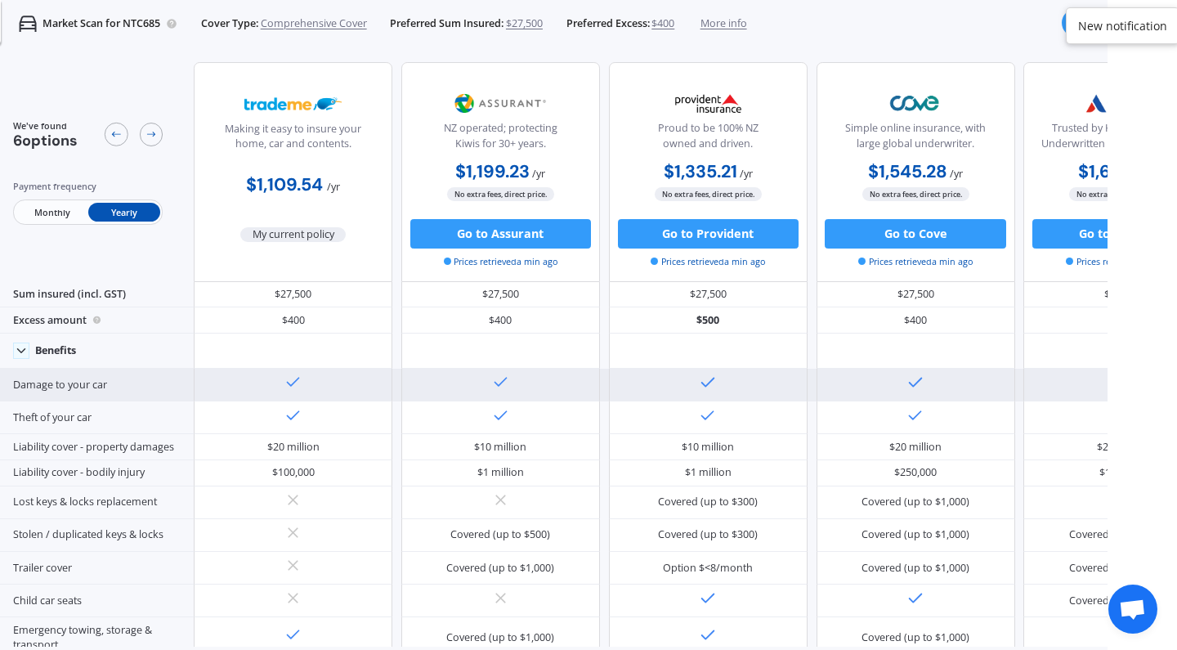
scroll to position [1, 0]
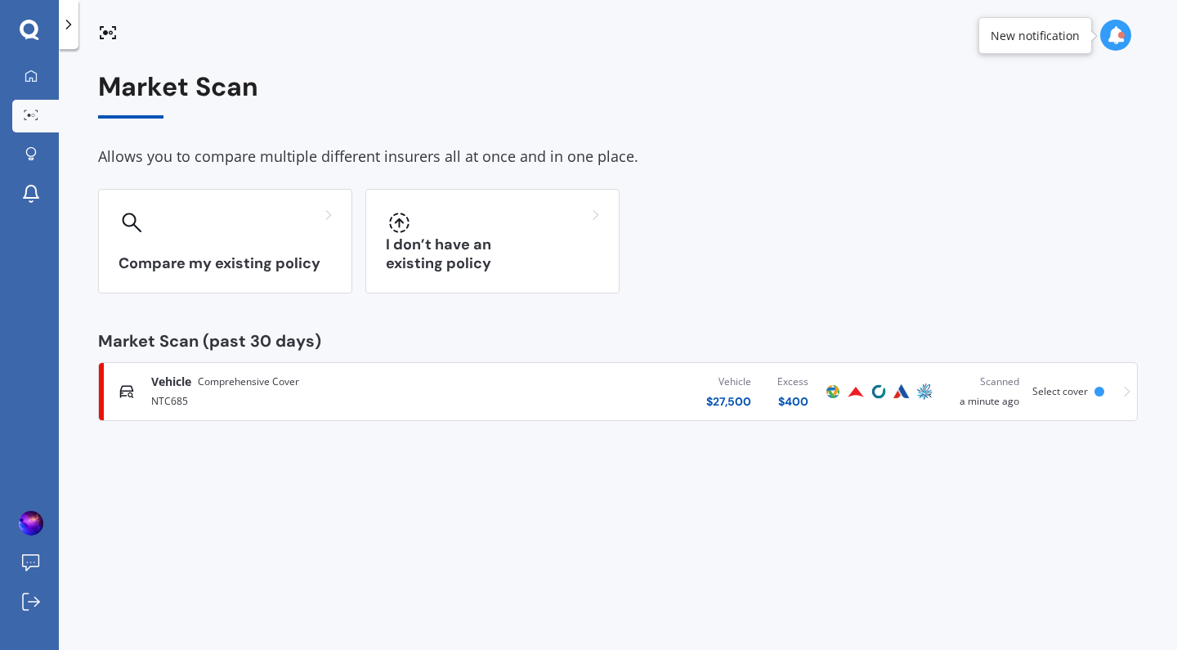
click at [810, 129] on div "Market Scan Allows you to compare multiple different insurers all at once and i…" at bounding box center [617, 246] width 1039 height 349
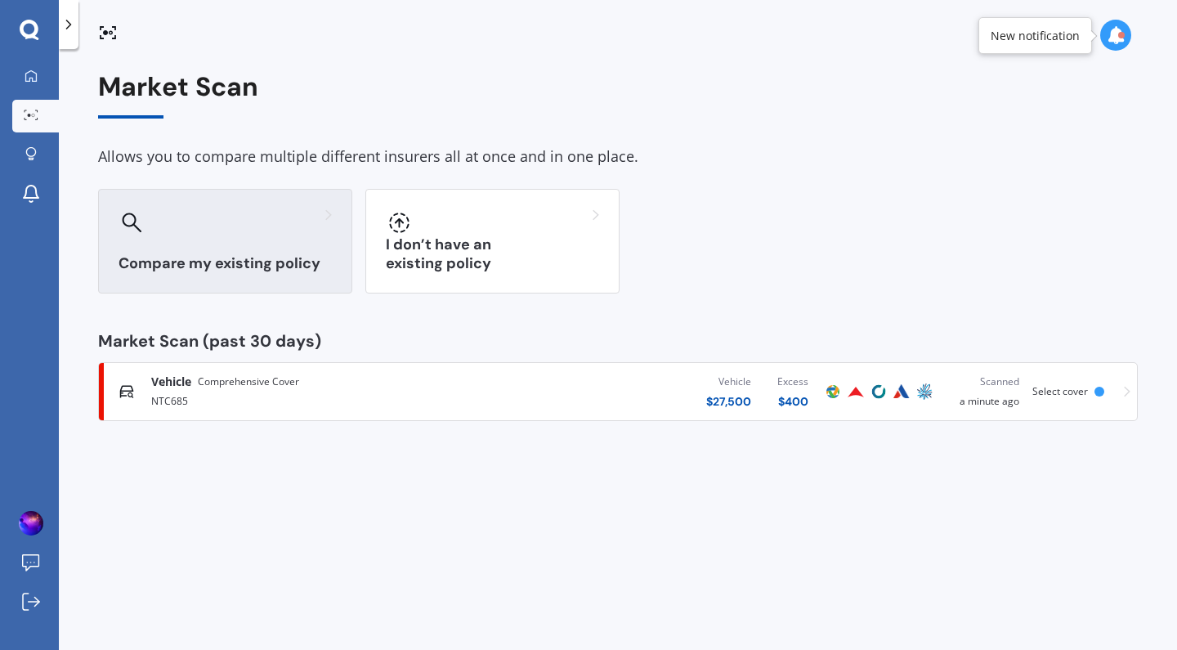
click at [234, 249] on div "Compare my existing policy" at bounding box center [225, 241] width 254 height 105
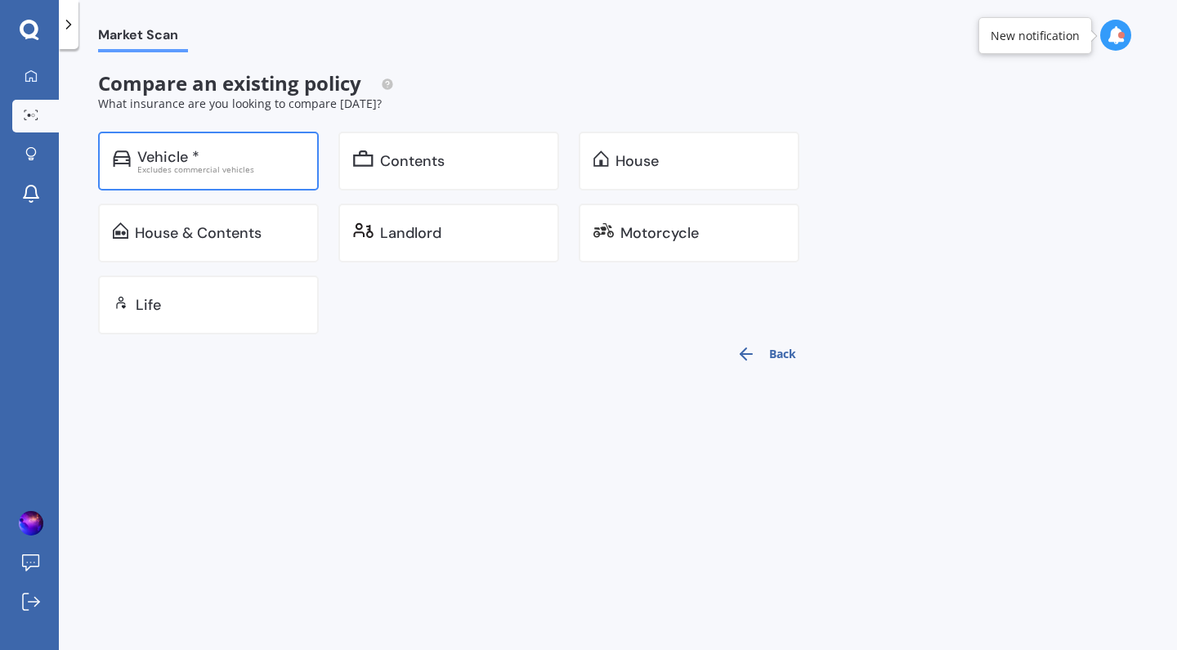
click at [261, 156] on div "Vehicle *" at bounding box center [220, 157] width 167 height 16
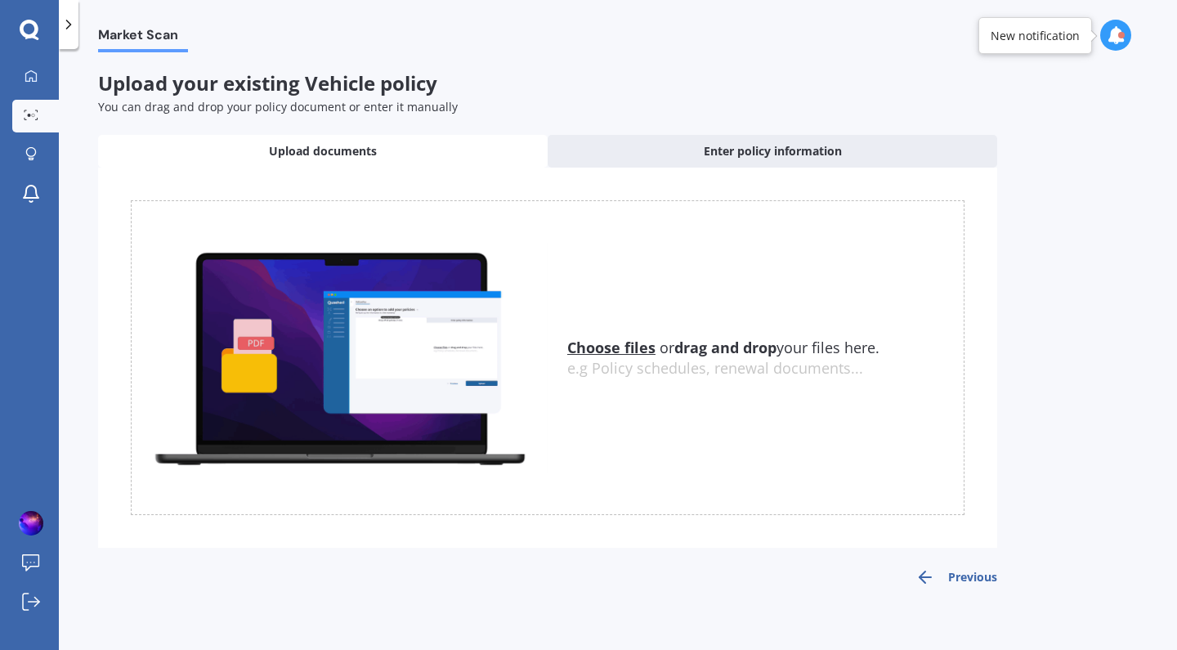
click at [67, 29] on icon at bounding box center [68, 24] width 16 height 16
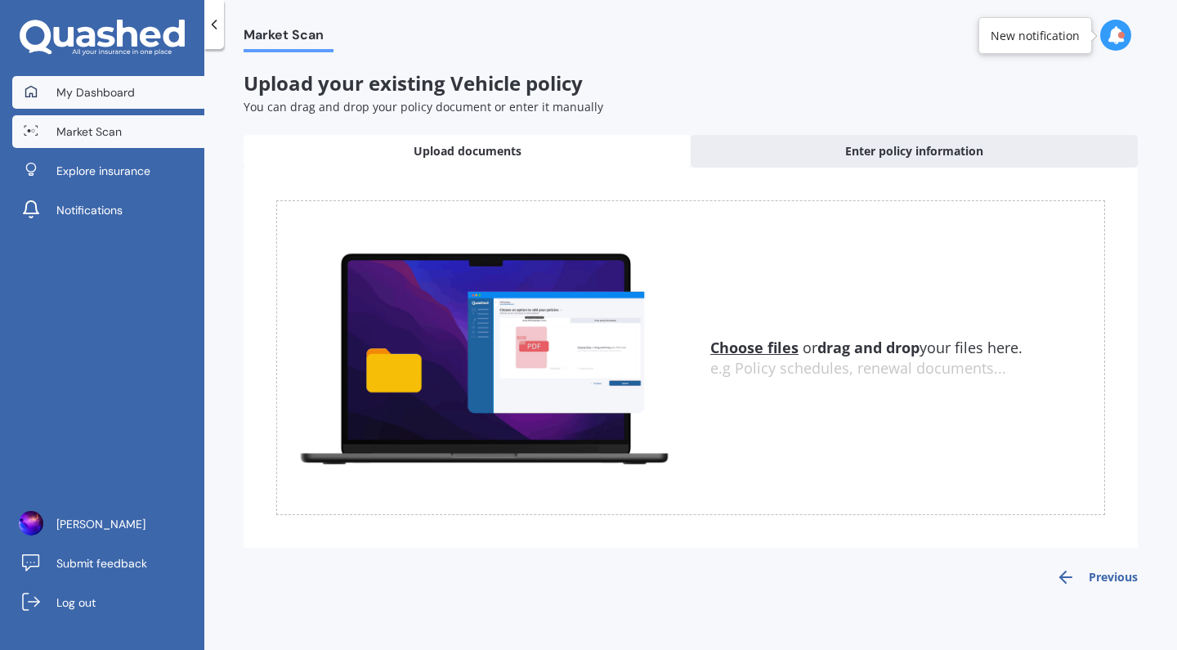
click at [82, 100] on span "My Dashboard" at bounding box center [95, 92] width 78 height 16
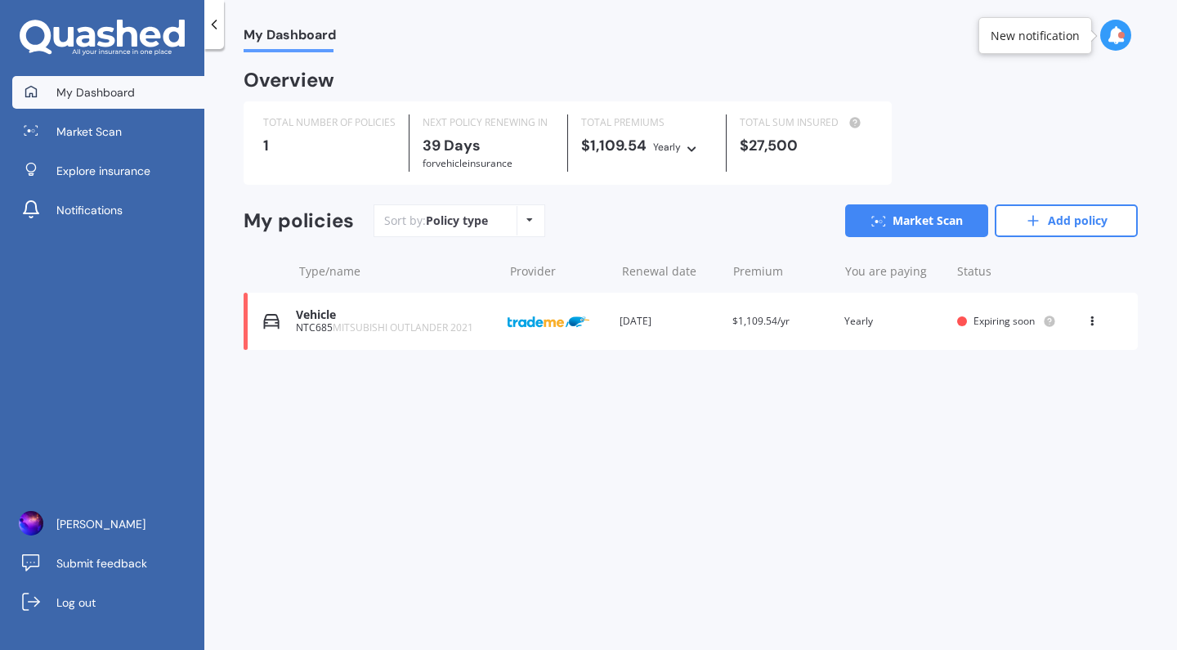
click at [541, 419] on div "My Dashboard Overview TOTAL NUMBER OF POLICIES 1 NEXT POLICY RENEWING [DATE] fo…" at bounding box center [690, 352] width 972 height 601
click at [401, 326] on span "MITSUBISHI OUTLANDER 2021" at bounding box center [403, 327] width 141 height 14
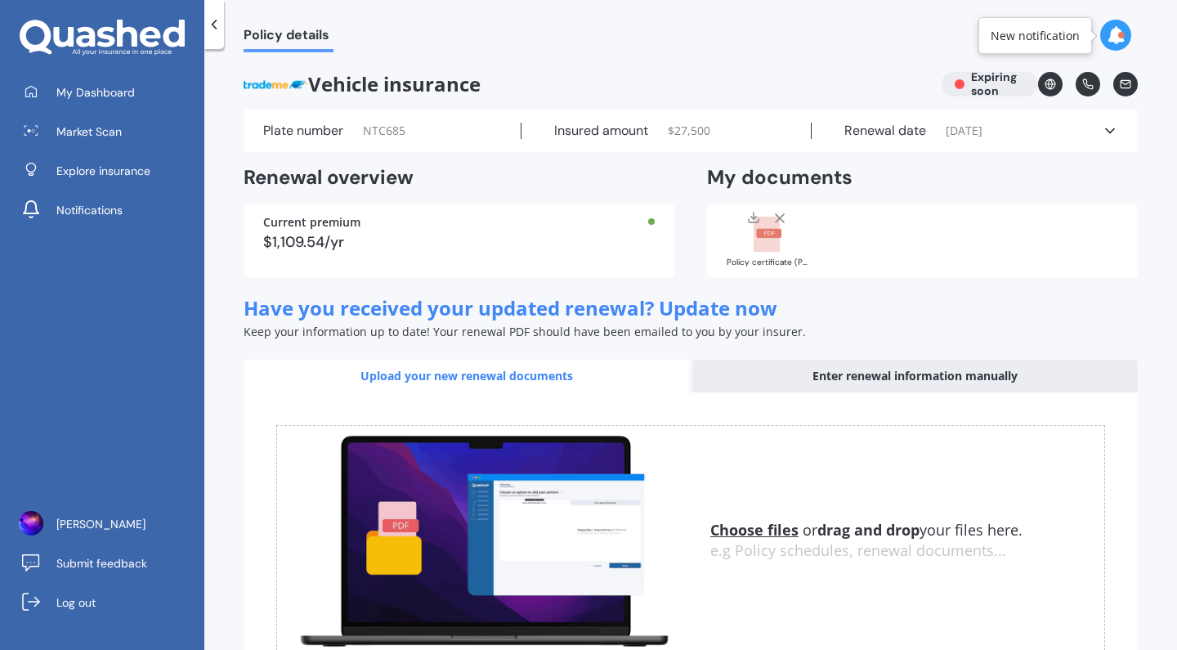
click at [719, 132] on div "Insured amount $ 27,500" at bounding box center [666, 131] width 291 height 16
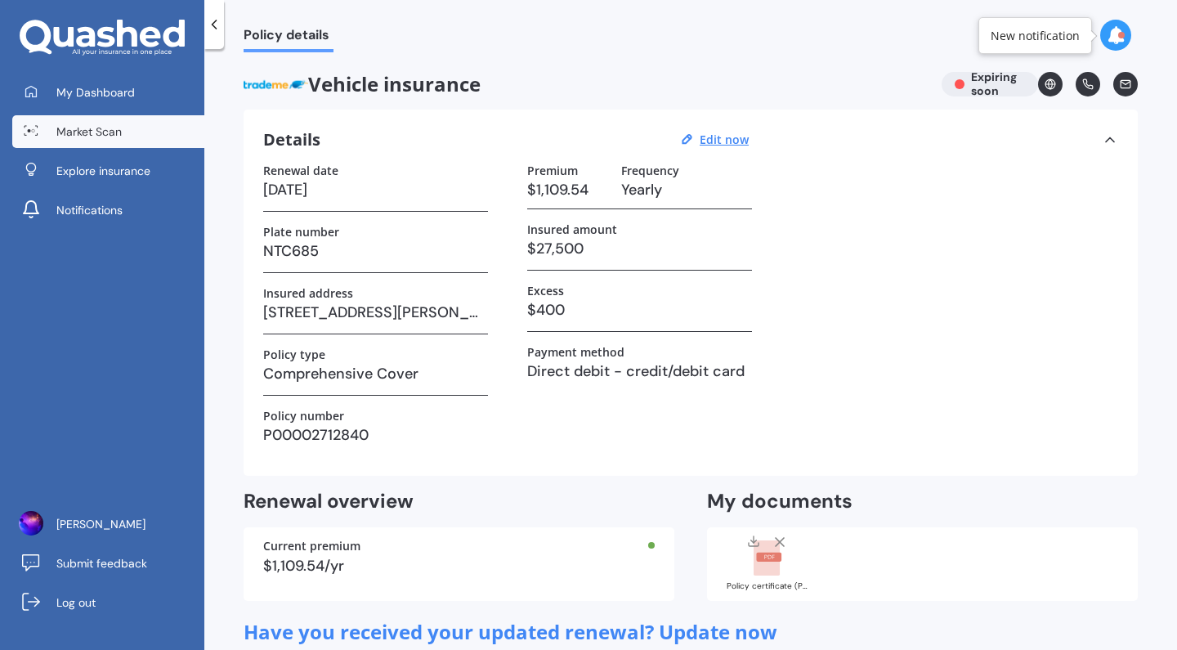
click at [128, 140] on link "Market Scan" at bounding box center [108, 131] width 192 height 33
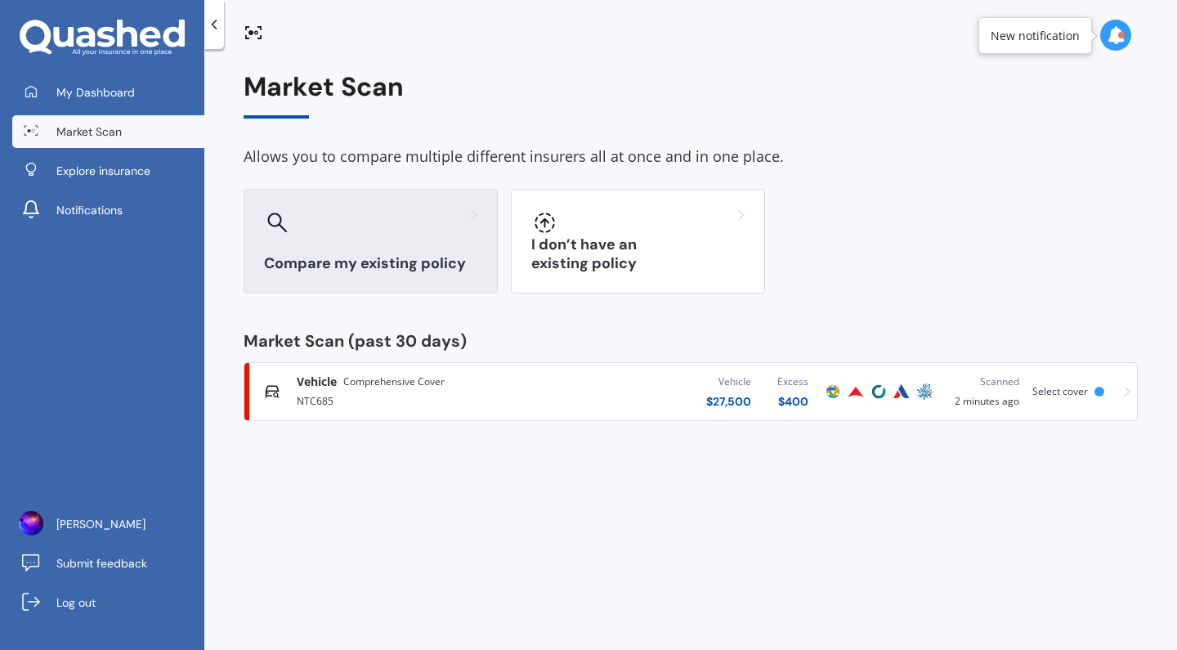
click at [438, 271] on h3 "Compare my existing policy" at bounding box center [370, 263] width 213 height 19
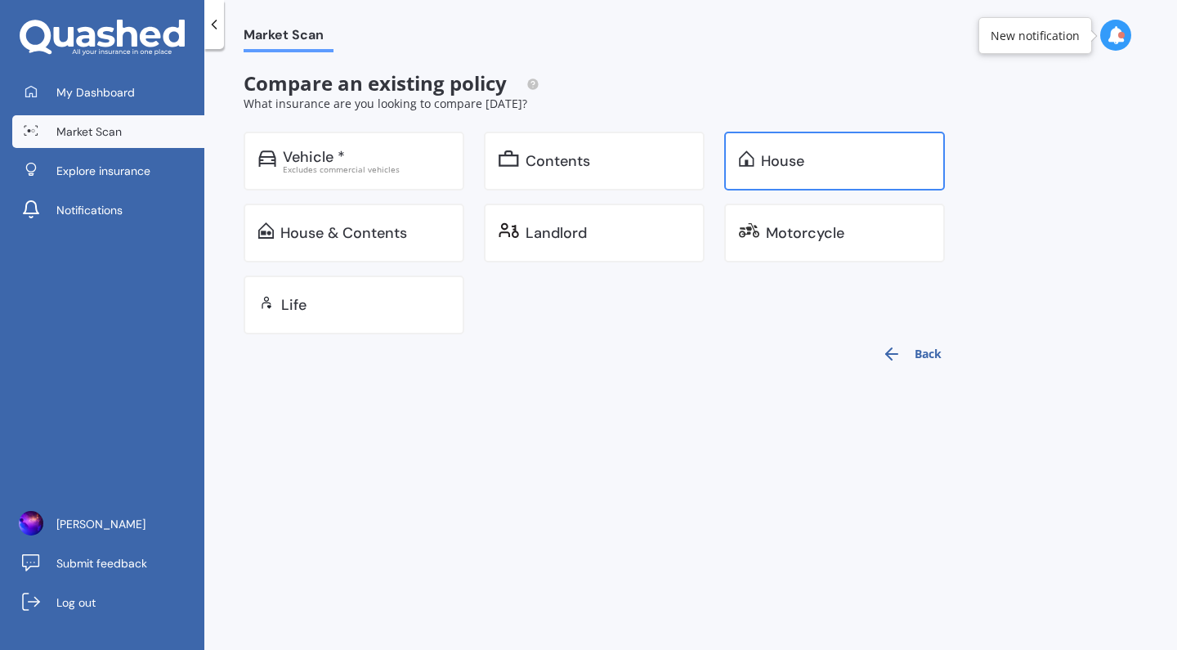
click at [793, 174] on div "House" at bounding box center [834, 161] width 221 height 59
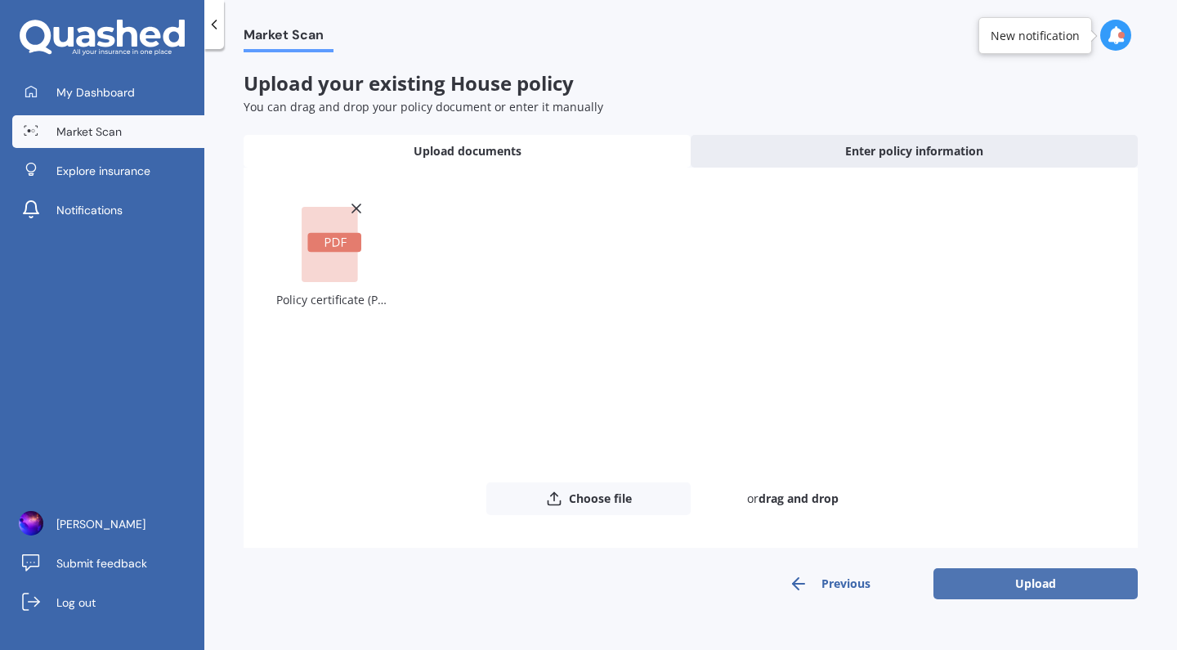
click at [1008, 594] on button "Upload" at bounding box center [1035, 583] width 204 height 31
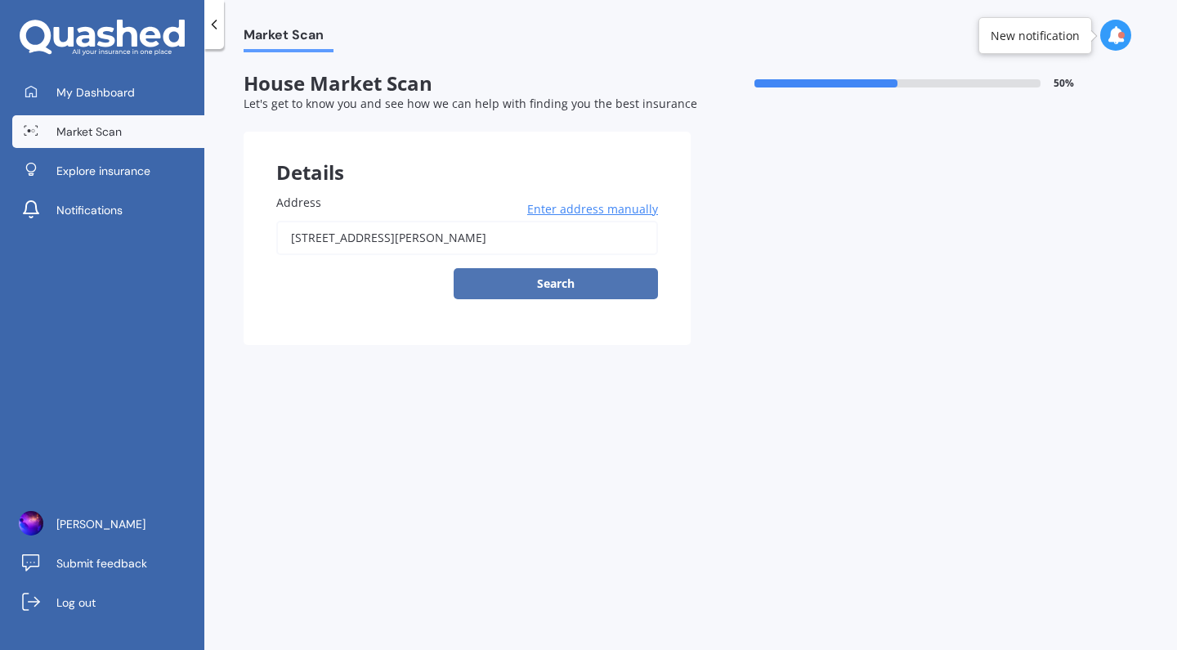
click at [531, 289] on button "Search" at bounding box center [556, 283] width 204 height 31
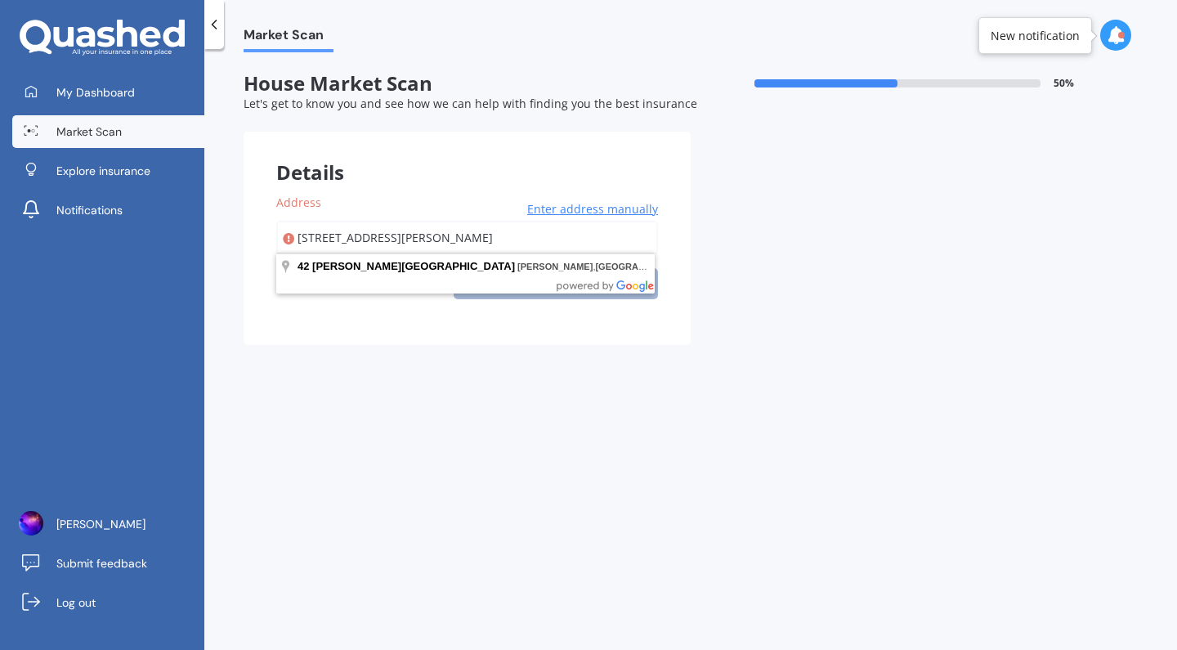
click at [457, 228] on input "[STREET_ADDRESS][PERSON_NAME]" at bounding box center [467, 238] width 382 height 34
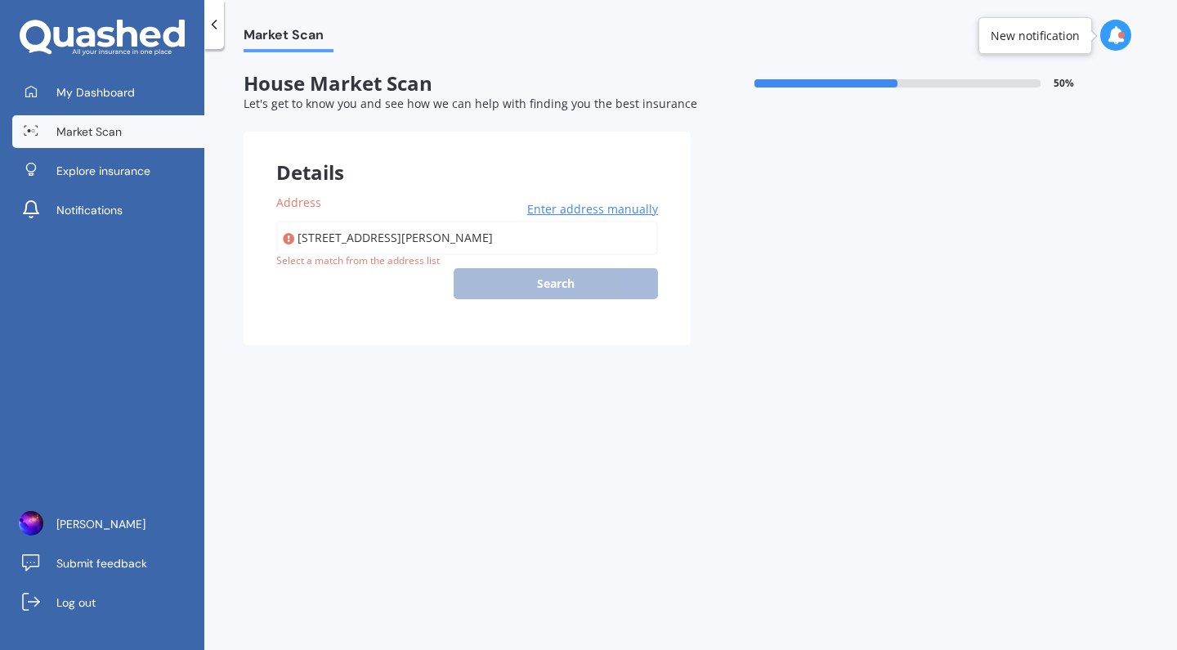
type input "[STREET_ADDRESS][PERSON_NAME]"
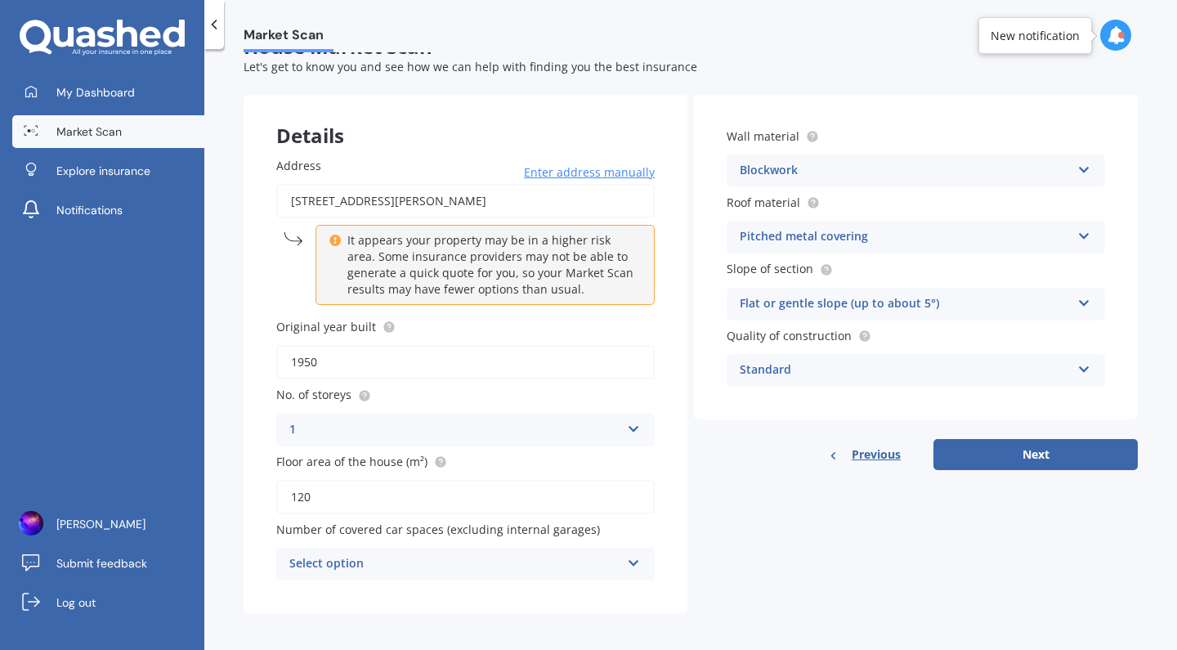
scroll to position [35, 0]
click at [627, 561] on icon at bounding box center [634, 561] width 14 height 11
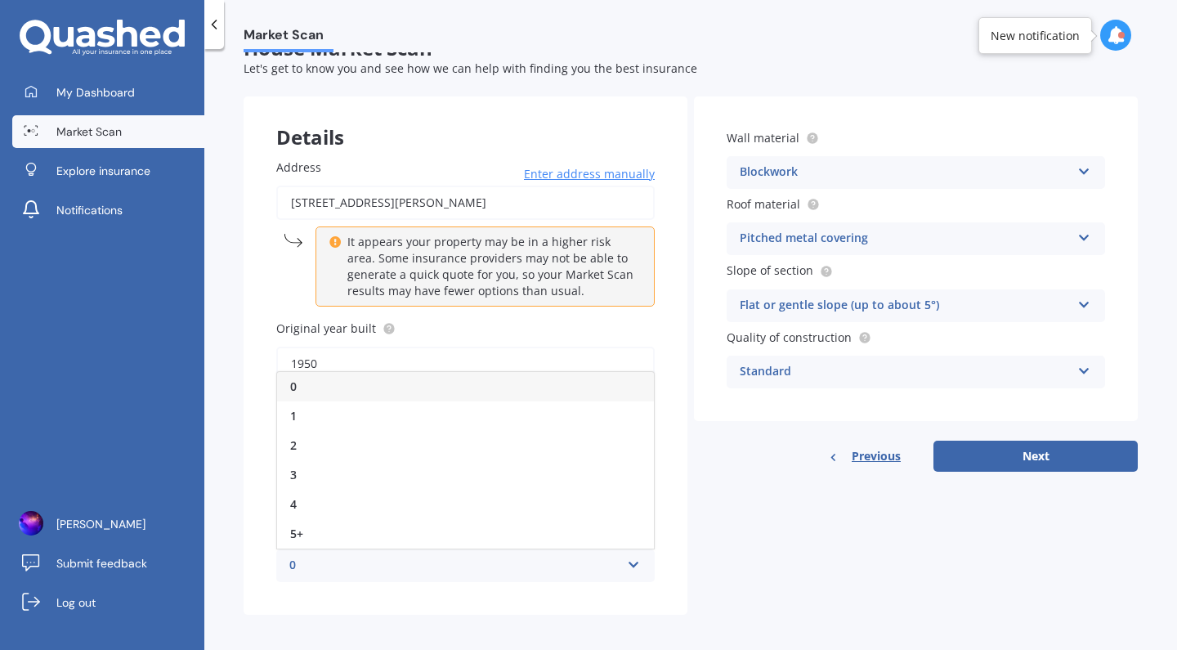
click at [511, 383] on div "0" at bounding box center [465, 386] width 377 height 29
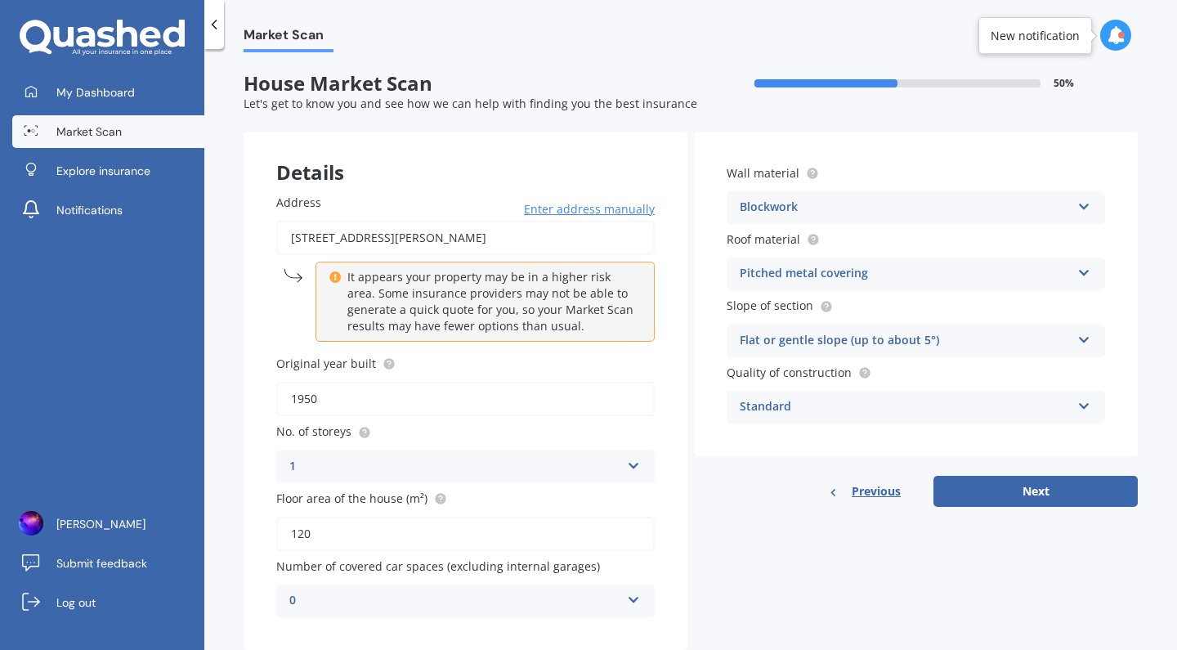
scroll to position [0, 0]
click at [834, 404] on div "Standard" at bounding box center [904, 407] width 331 height 20
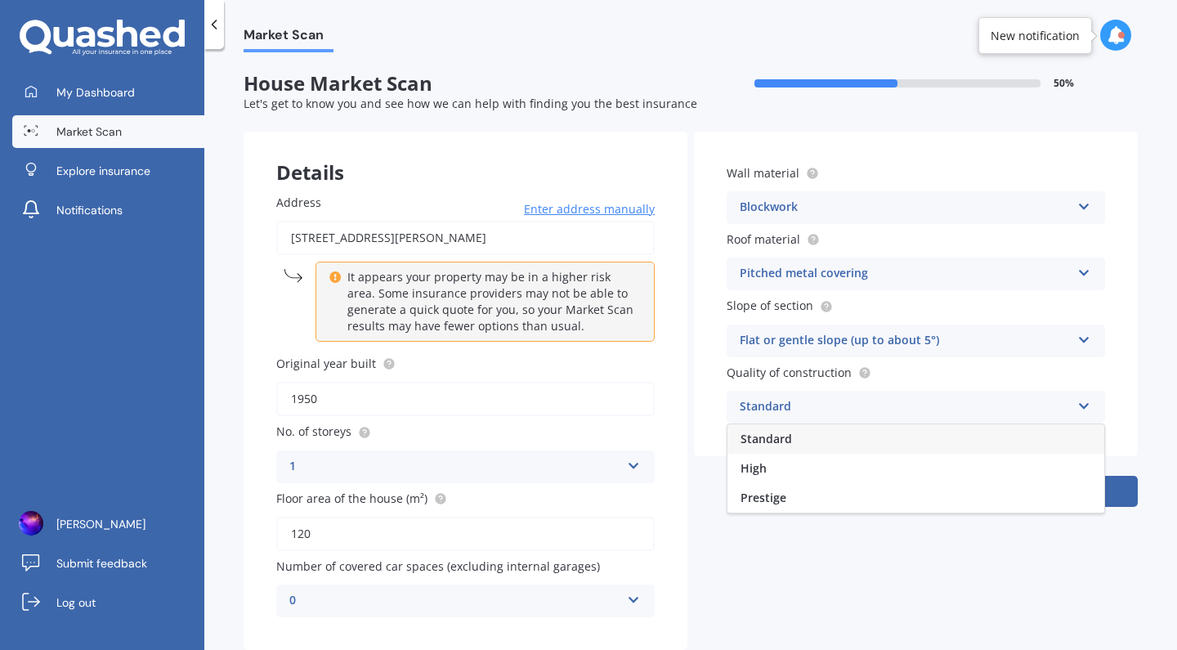
click at [755, 586] on div "Details Address [STREET_ADDRESS][PERSON_NAME] Enter address manually It appears…" at bounding box center [691, 391] width 894 height 518
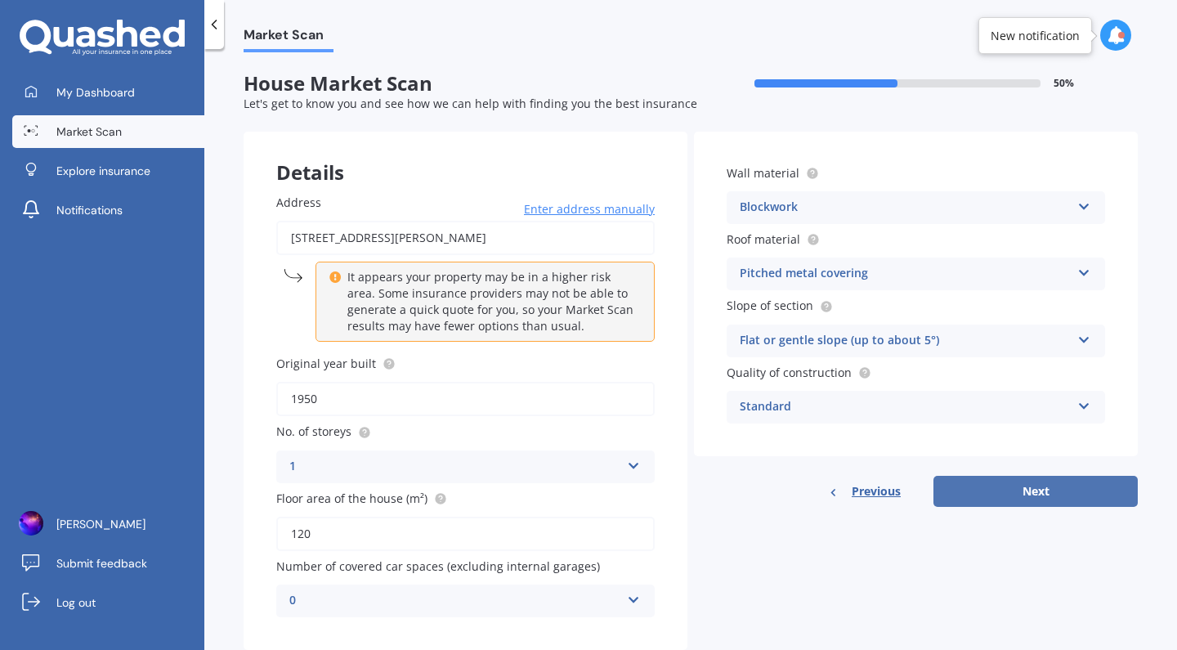
click at [958, 484] on button "Next" at bounding box center [1035, 491] width 204 height 31
select select "13"
select select "07"
select select "1992"
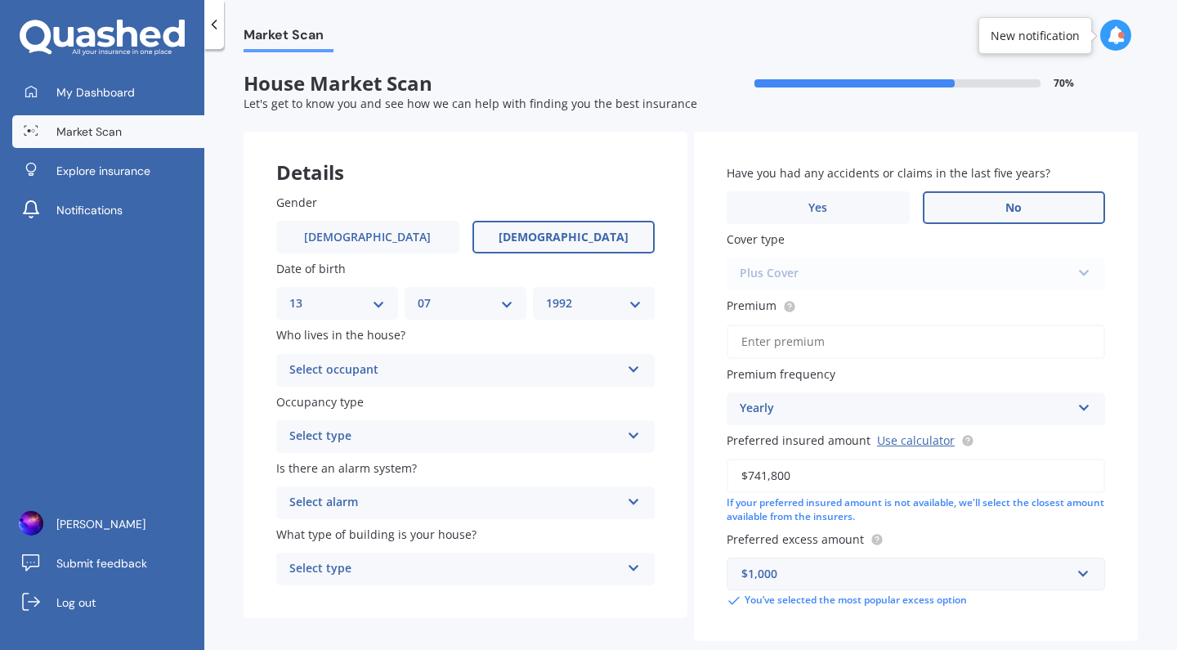
click at [965, 201] on label "No" at bounding box center [1014, 207] width 183 height 33
click at [0, 0] on input "No" at bounding box center [0, 0] width 0 height 0
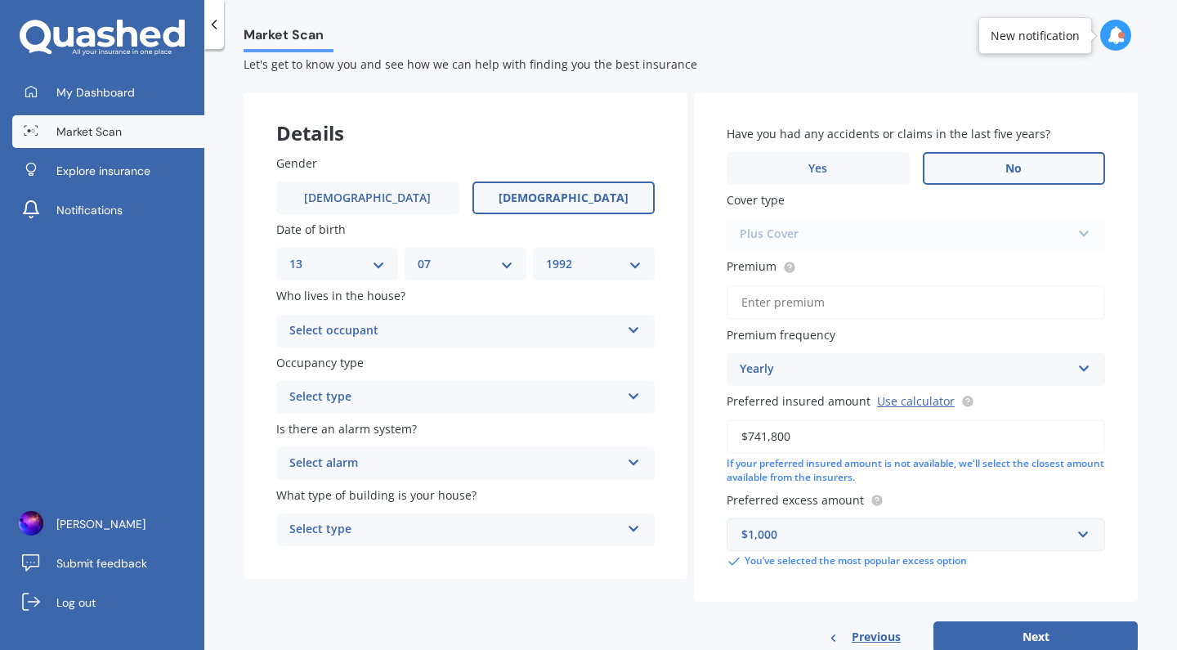
scroll to position [45, 0]
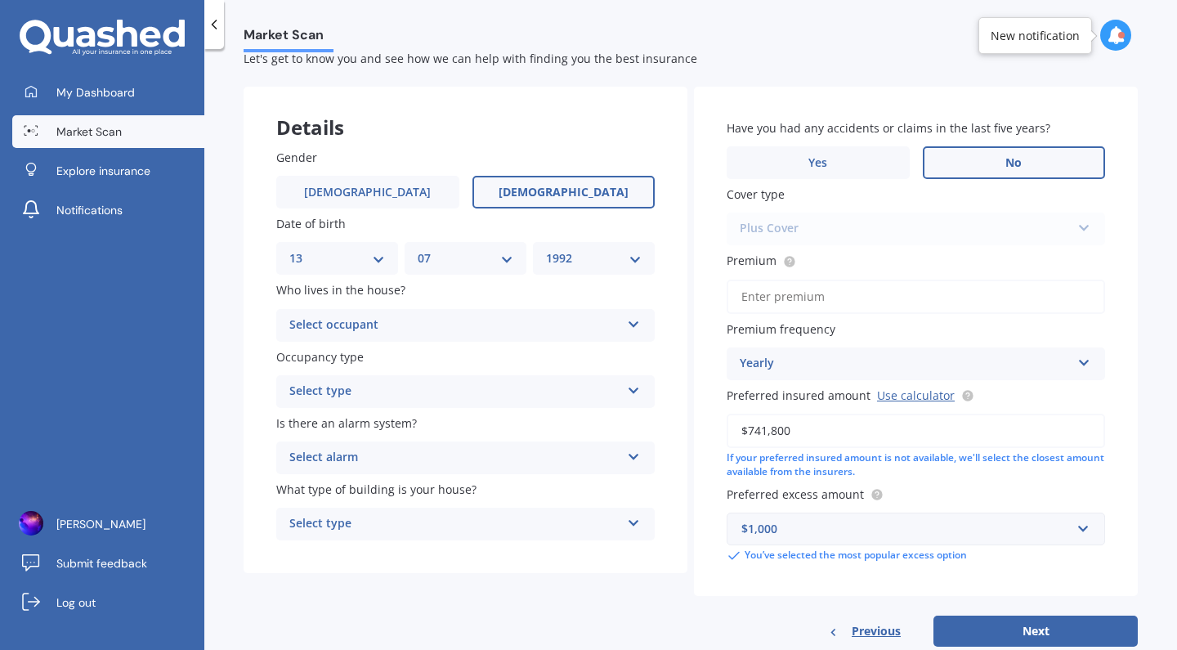
click at [602, 319] on div "Select occupant" at bounding box center [454, 325] width 331 height 20
click at [483, 360] on div "Owner" at bounding box center [465, 356] width 377 height 29
click at [495, 391] on div "Select type" at bounding box center [454, 392] width 331 height 20
click at [454, 427] on div "Permanent" at bounding box center [465, 423] width 377 height 29
click at [474, 448] on div "Select alarm" at bounding box center [454, 458] width 331 height 20
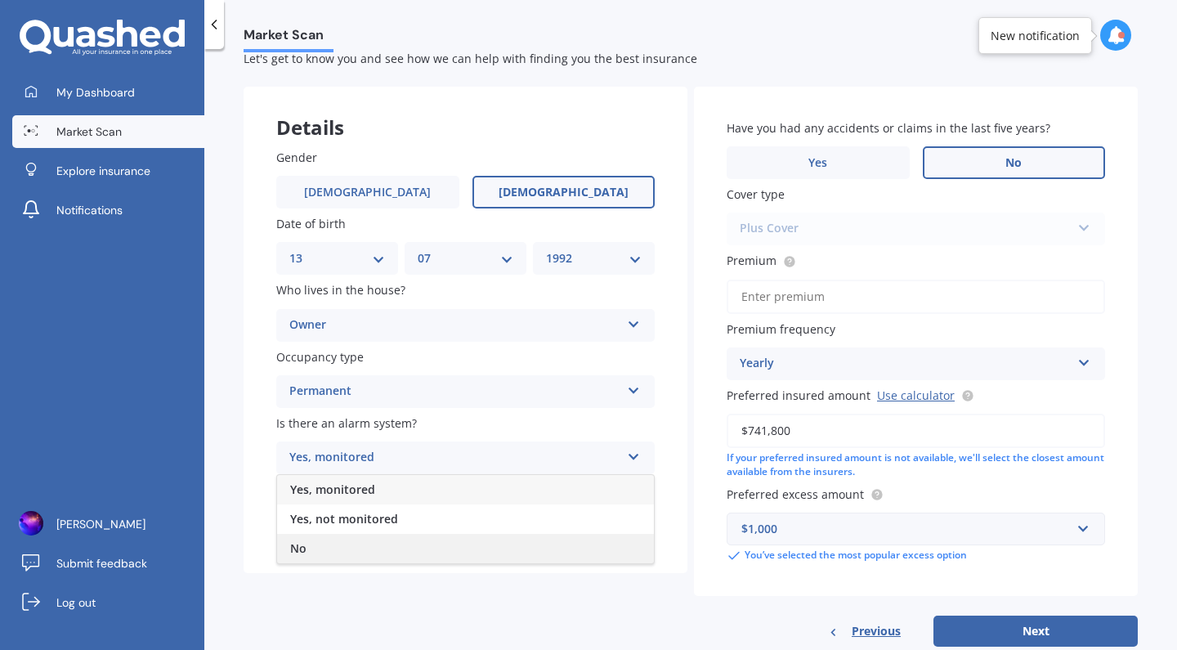
click at [419, 534] on div "No" at bounding box center [465, 548] width 377 height 29
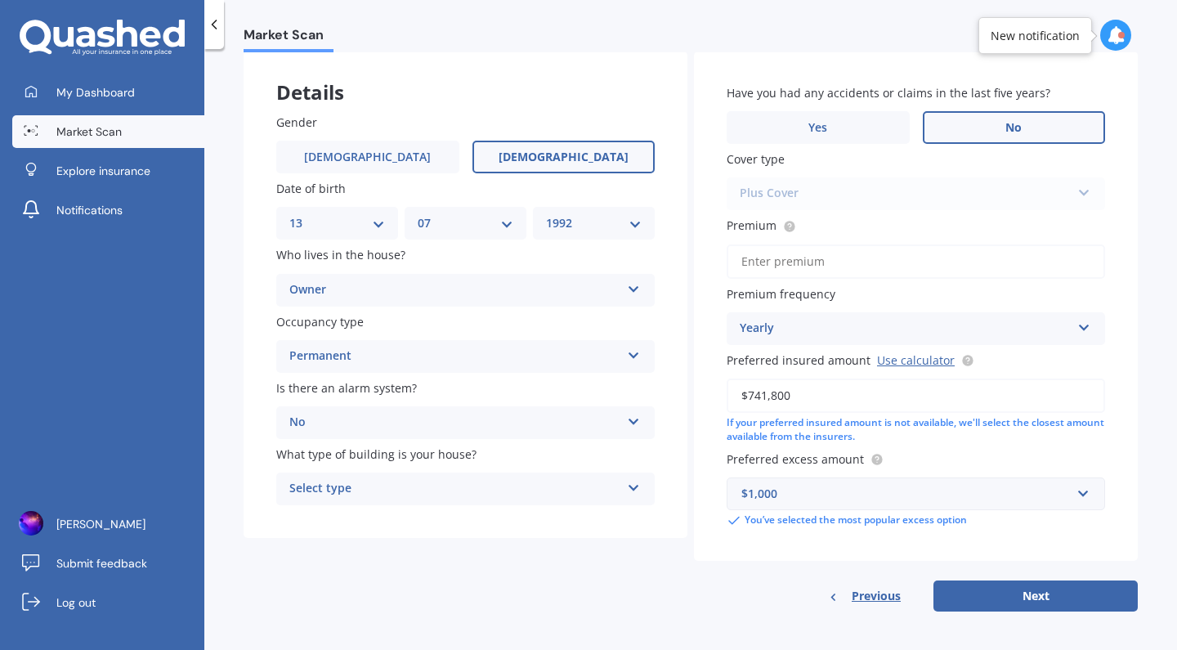
scroll to position [79, 0]
click at [471, 492] on div "Select type" at bounding box center [454, 490] width 331 height 20
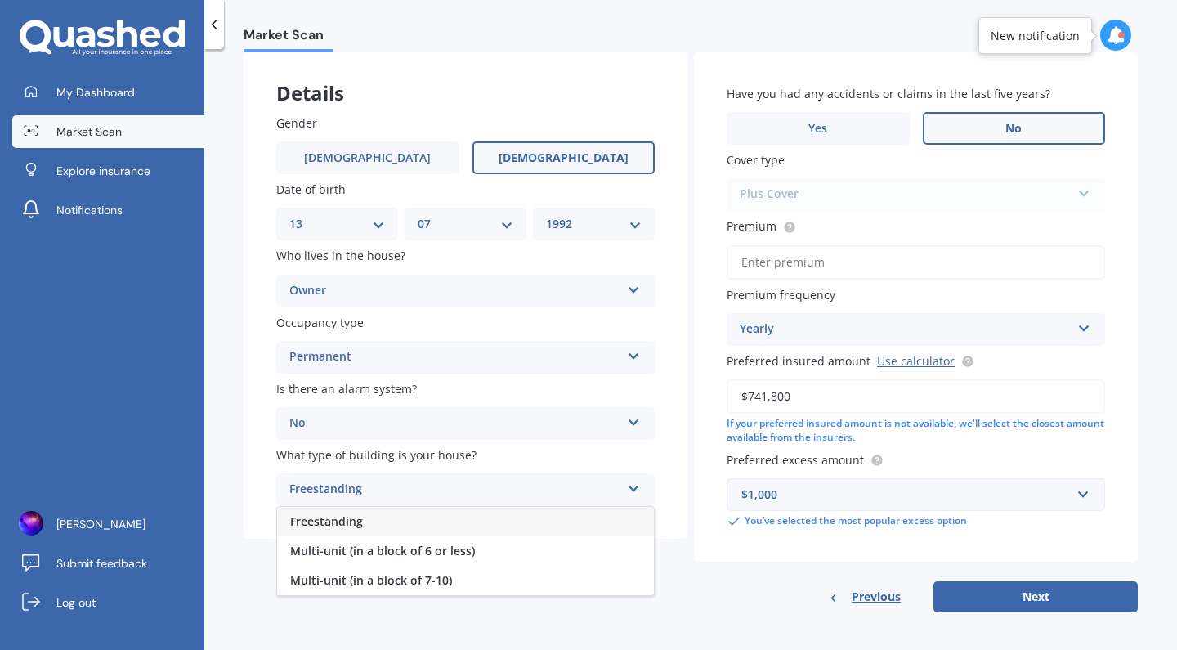
click at [445, 516] on div "Freestanding" at bounding box center [465, 521] width 377 height 29
click at [799, 263] on input "Premium" at bounding box center [915, 262] width 378 height 34
paste input "$3,063.61"
type input "$3,063.61"
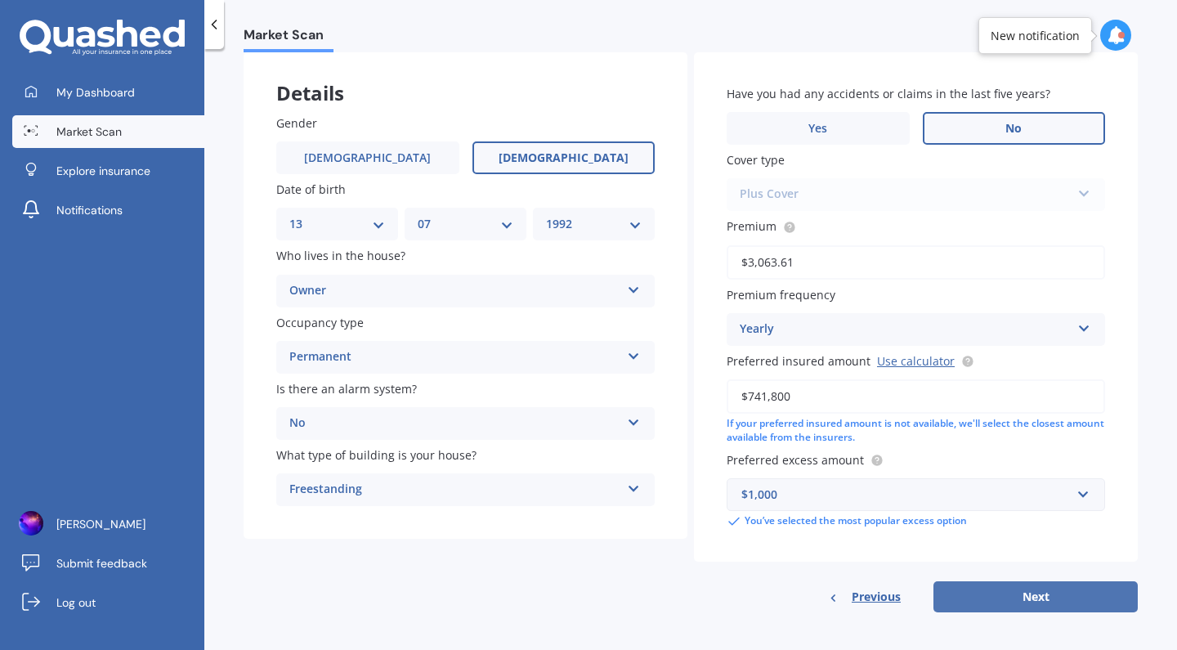
click at [1030, 605] on button "Next" at bounding box center [1035, 596] width 204 height 31
select select "13"
select select "07"
select select "1992"
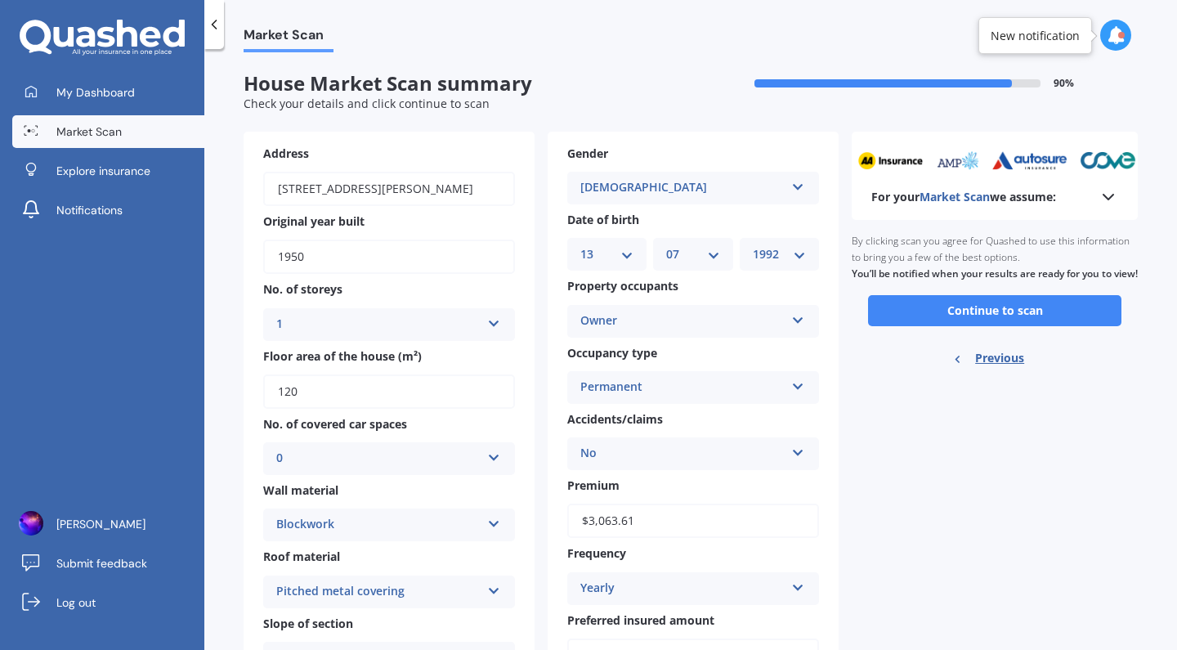
scroll to position [0, 0]
click at [958, 317] on button "Continue to scan" at bounding box center [994, 310] width 253 height 31
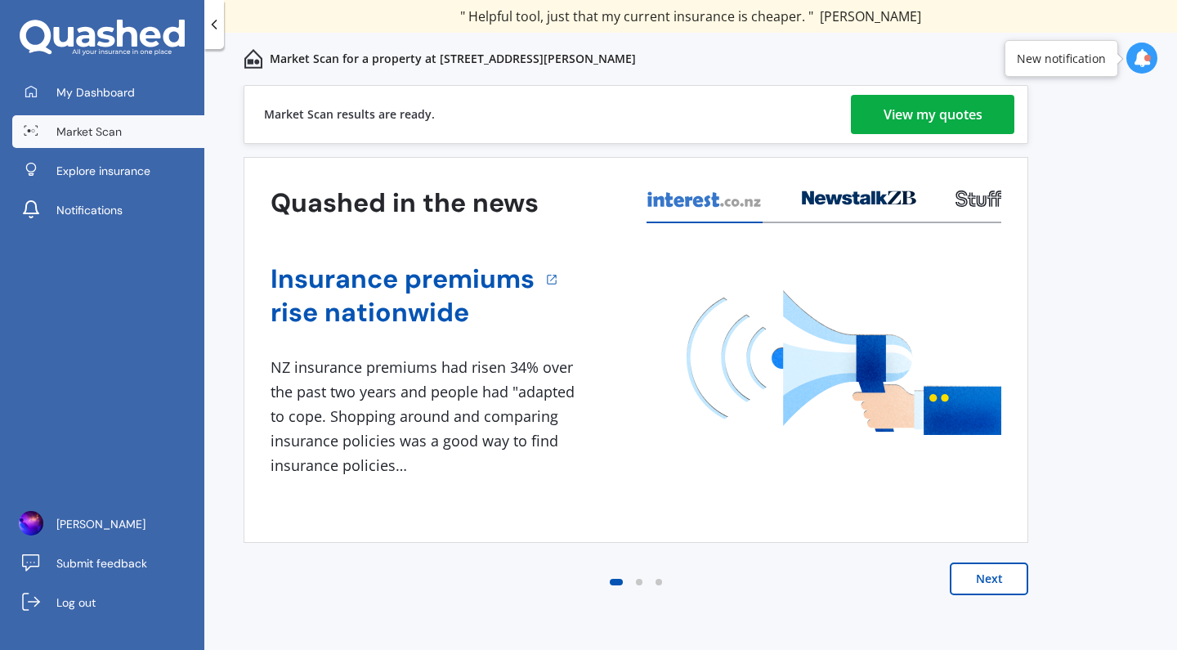
click at [985, 574] on button "Next" at bounding box center [988, 578] width 78 height 33
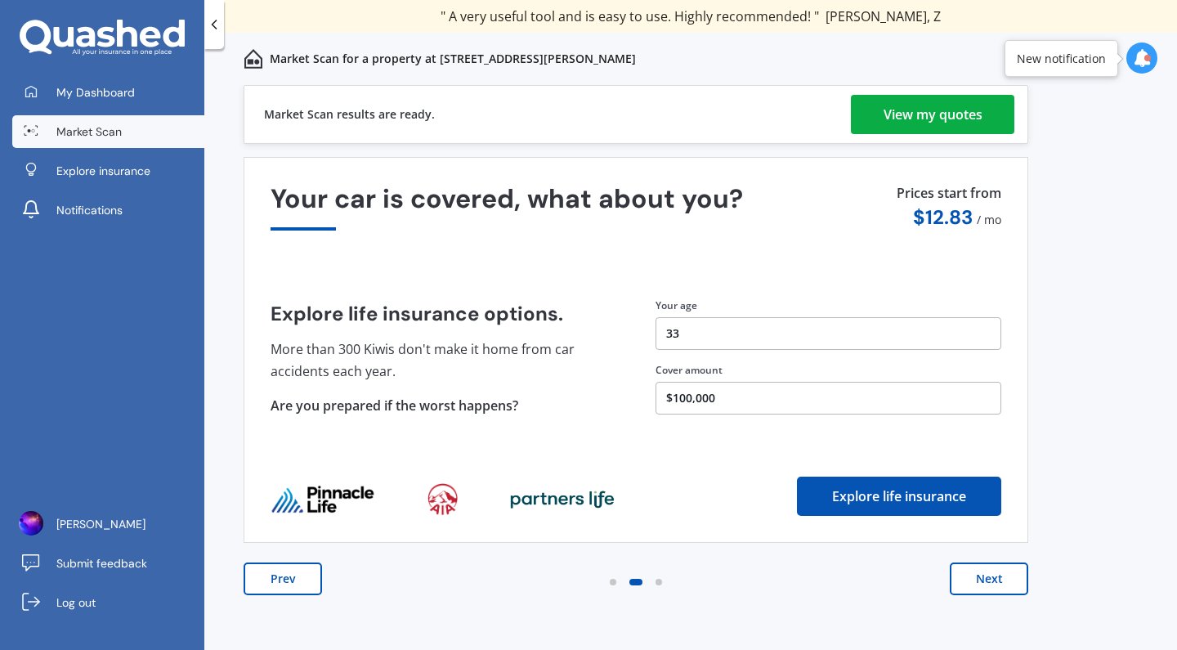
click at [921, 114] on div "View my quotes" at bounding box center [932, 114] width 99 height 39
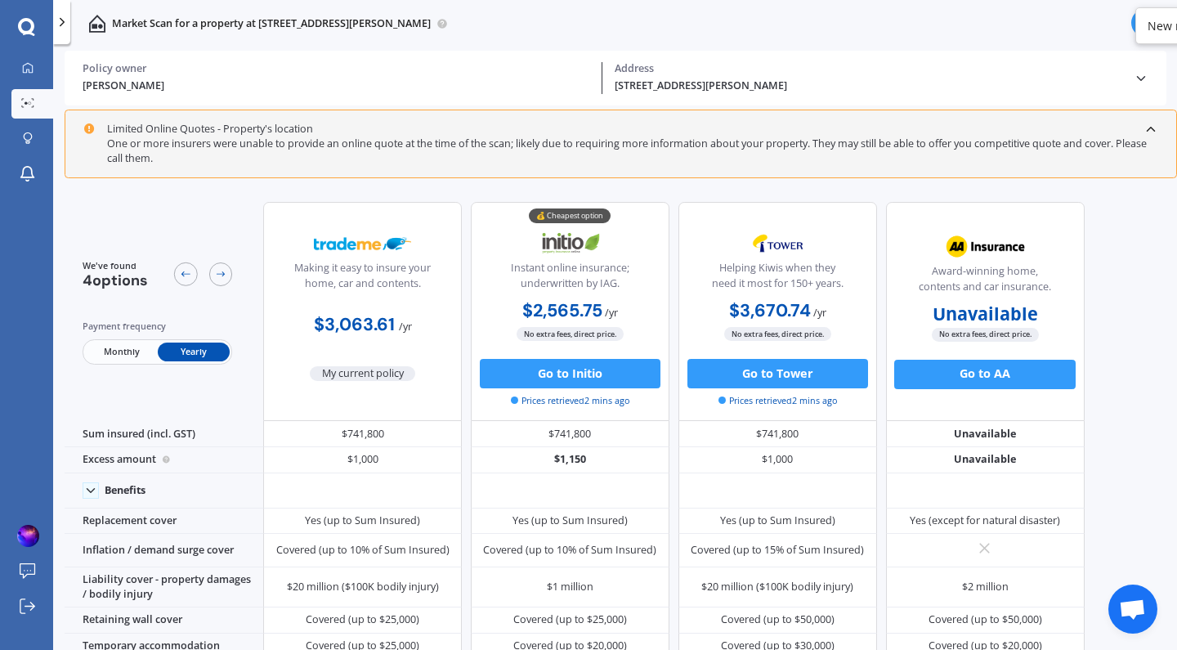
click at [1143, 76] on polyline at bounding box center [1140, 78] width 7 height 4
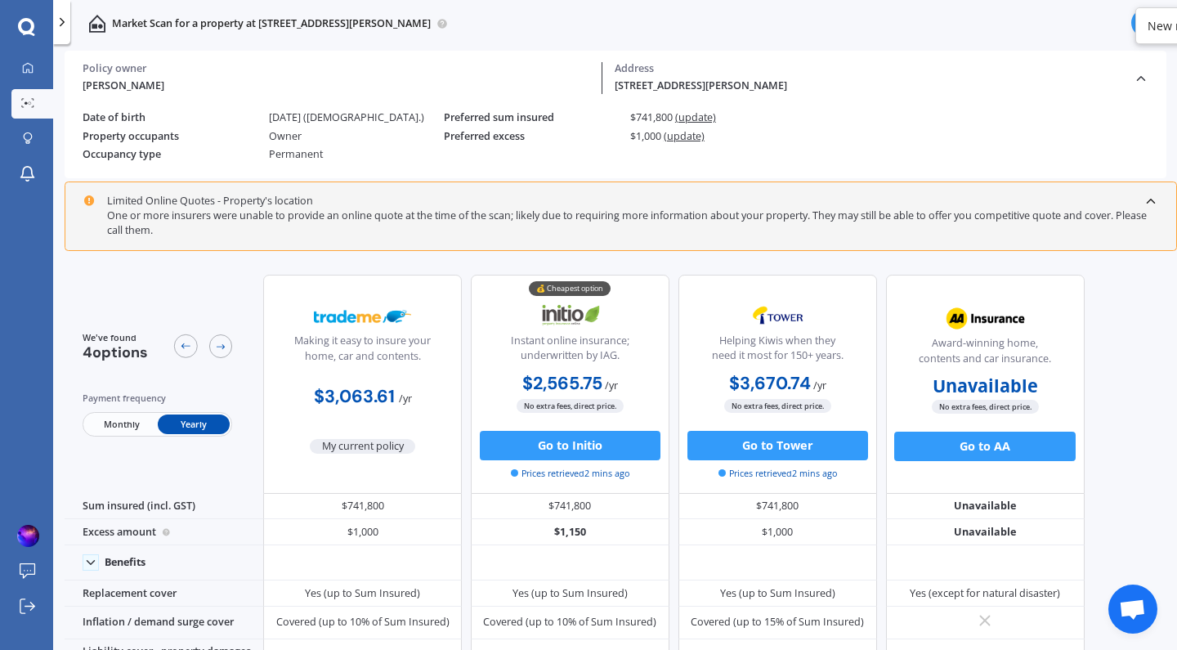
click at [228, 337] on div at bounding box center [221, 346] width 24 height 24
click at [183, 349] on icon at bounding box center [185, 346] width 11 height 11
click at [146, 431] on span "Monthly" at bounding box center [121, 423] width 72 height 19
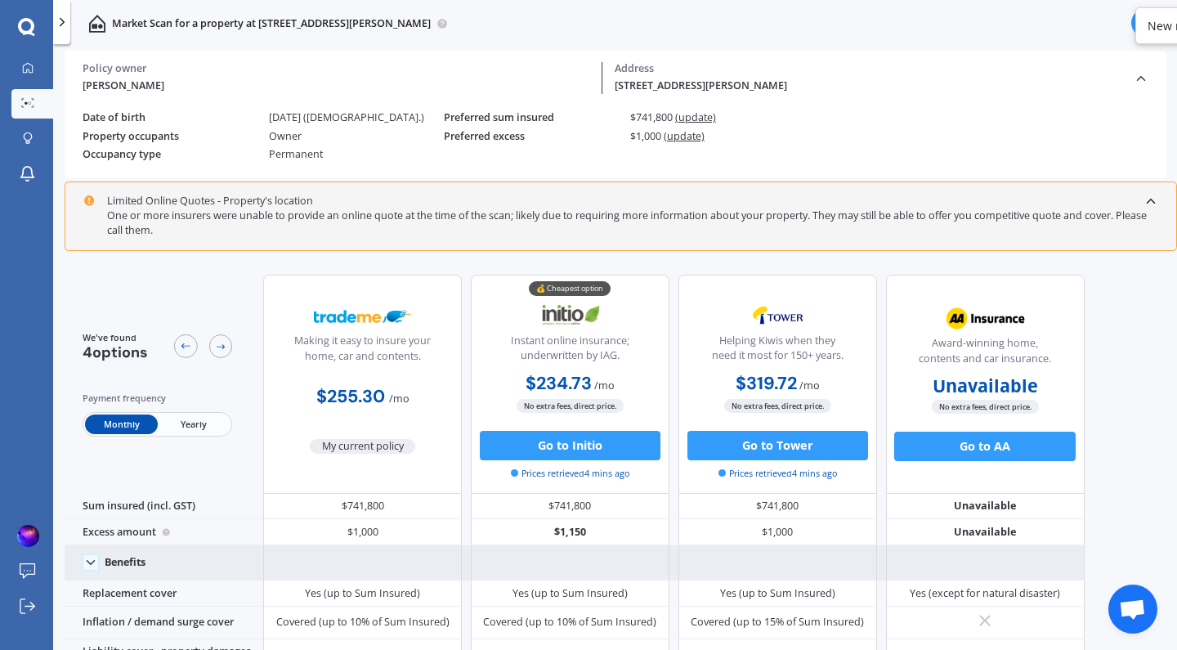
click at [89, 570] on icon at bounding box center [90, 562] width 15 height 15
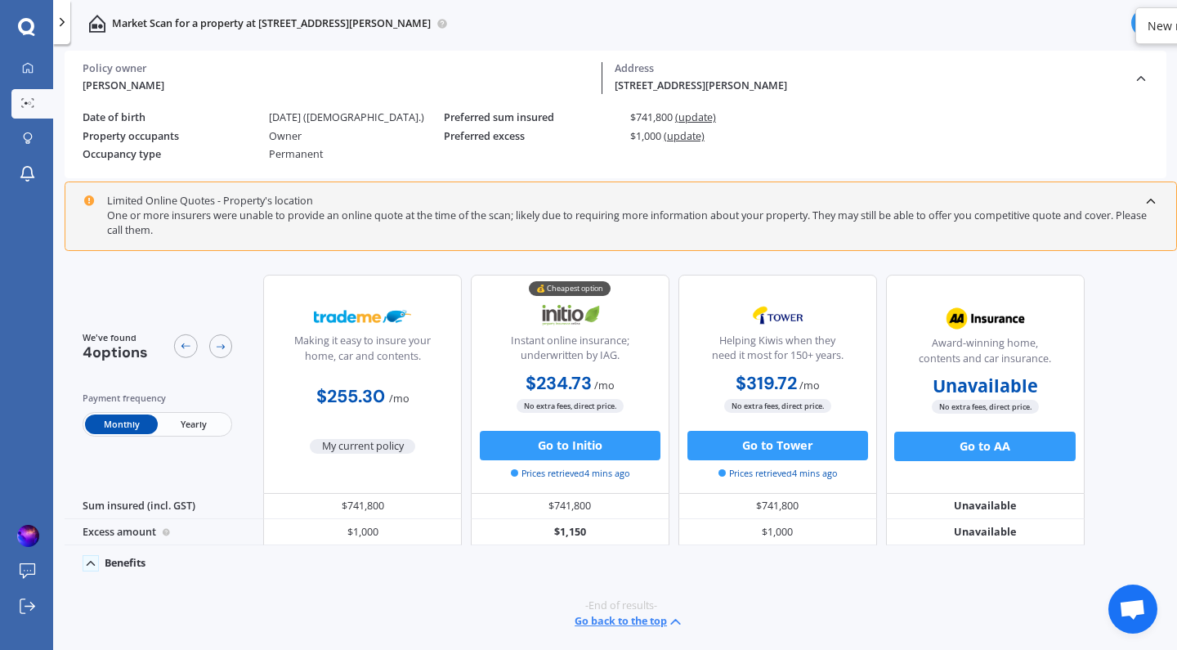
scroll to position [2, 0]
click at [92, 561] on icon at bounding box center [90, 563] width 15 height 15
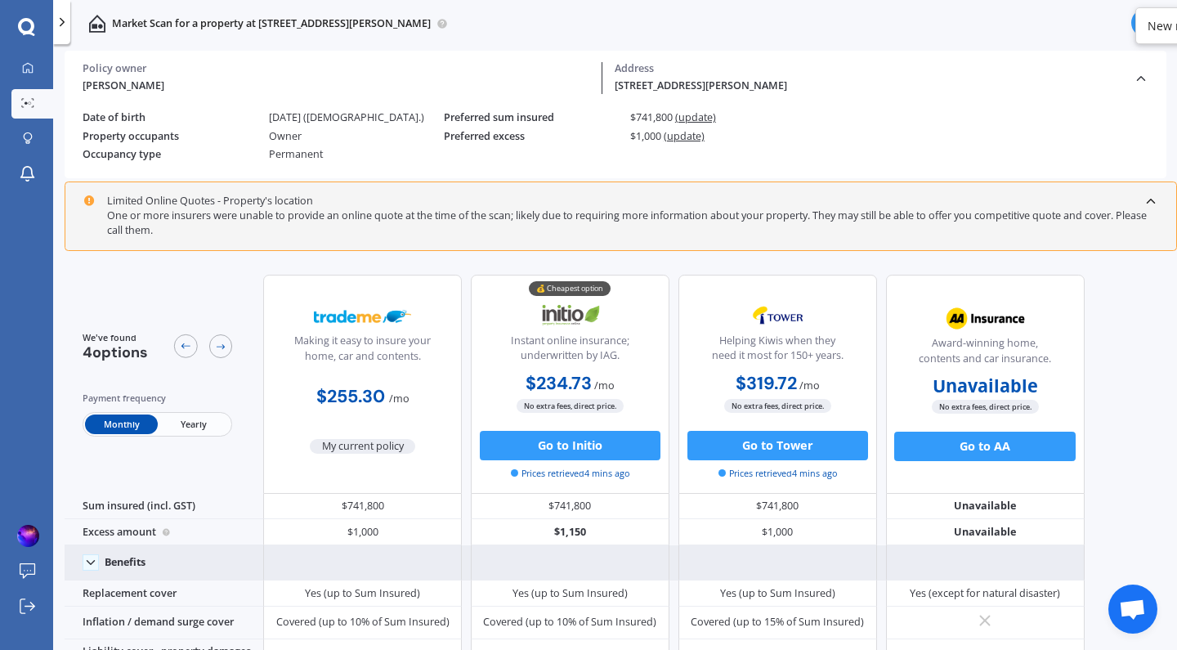
scroll to position [0, 0]
click at [38, 97] on link "Market Scan" at bounding box center [32, 103] width 42 height 29
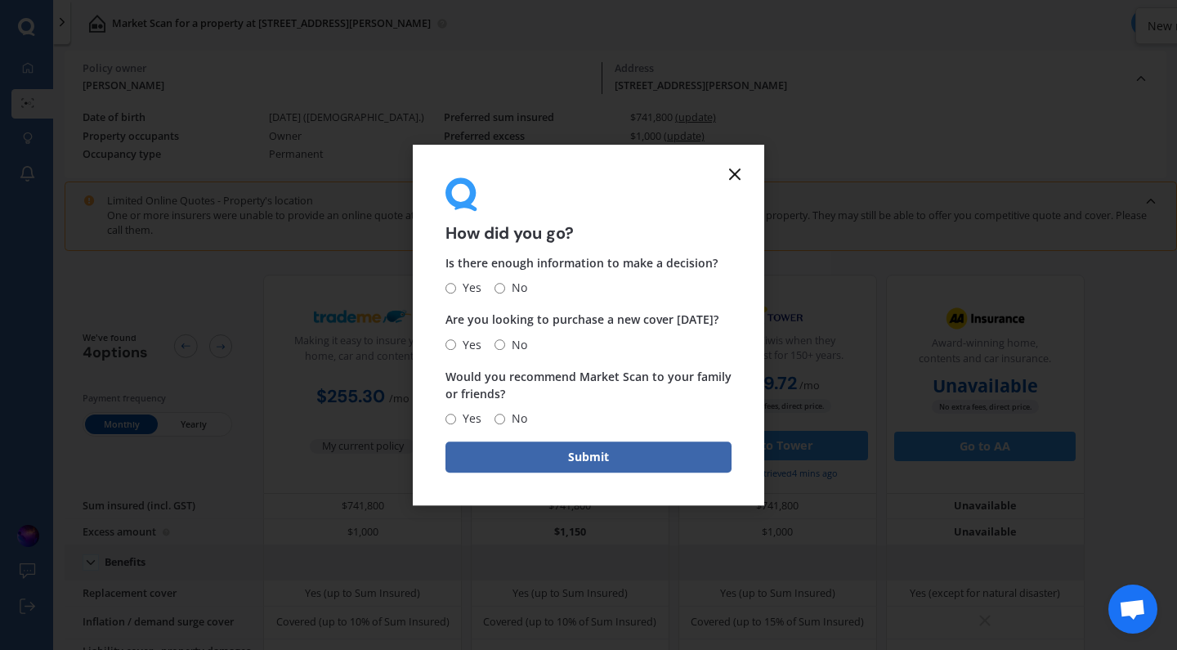
click at [734, 177] on icon at bounding box center [735, 174] width 20 height 20
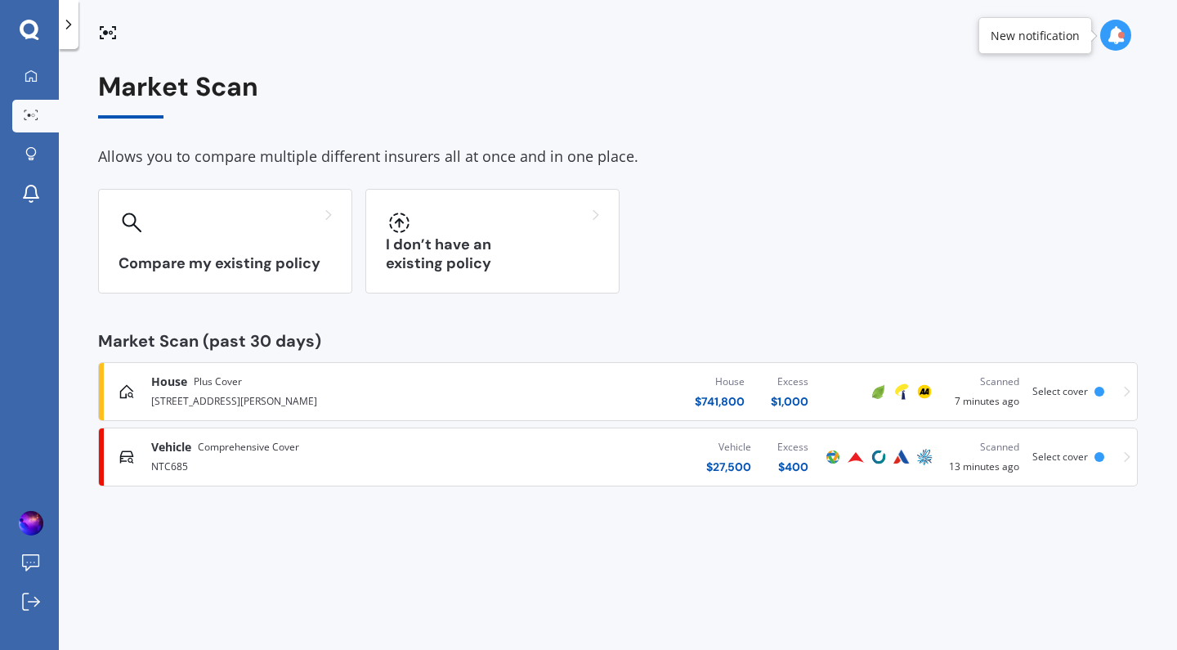
click at [42, 117] on div at bounding box center [31, 115] width 25 height 12
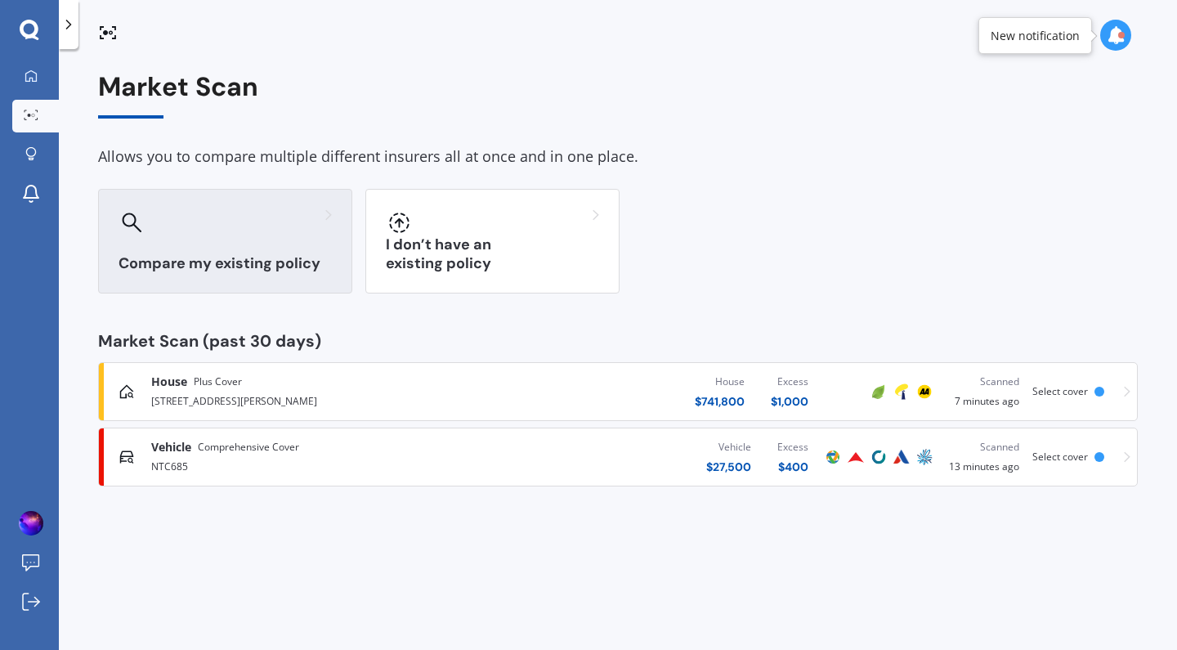
click at [288, 248] on div "Compare my existing policy" at bounding box center [225, 241] width 254 height 105
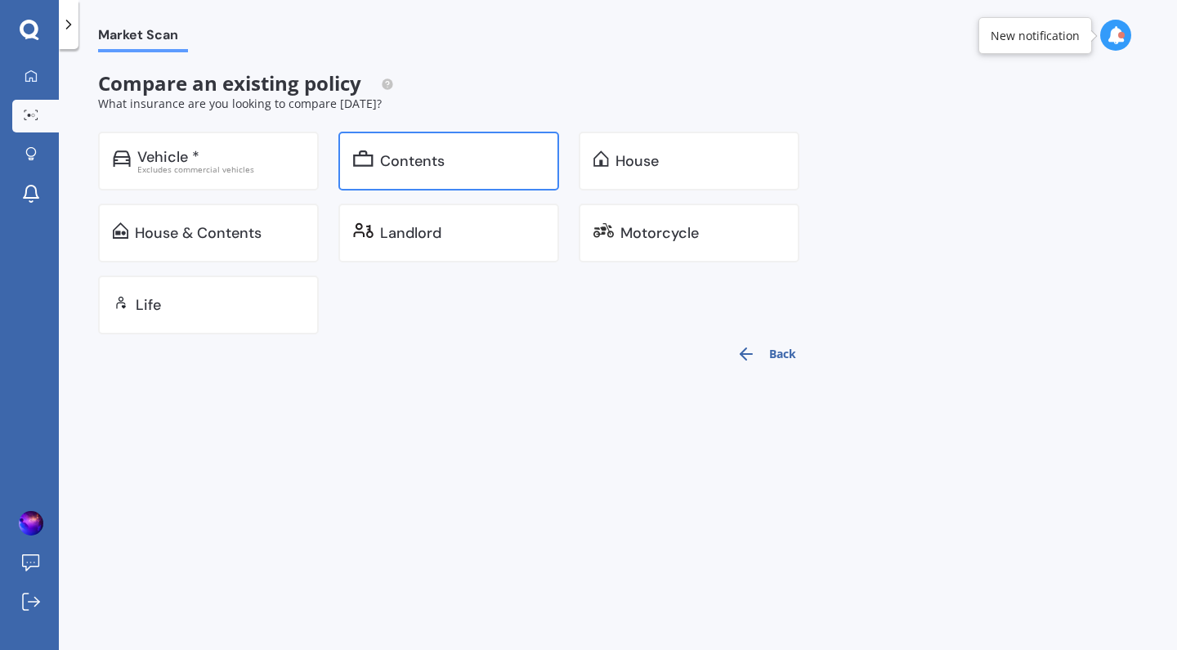
click at [413, 174] on div "Contents" at bounding box center [448, 161] width 221 height 59
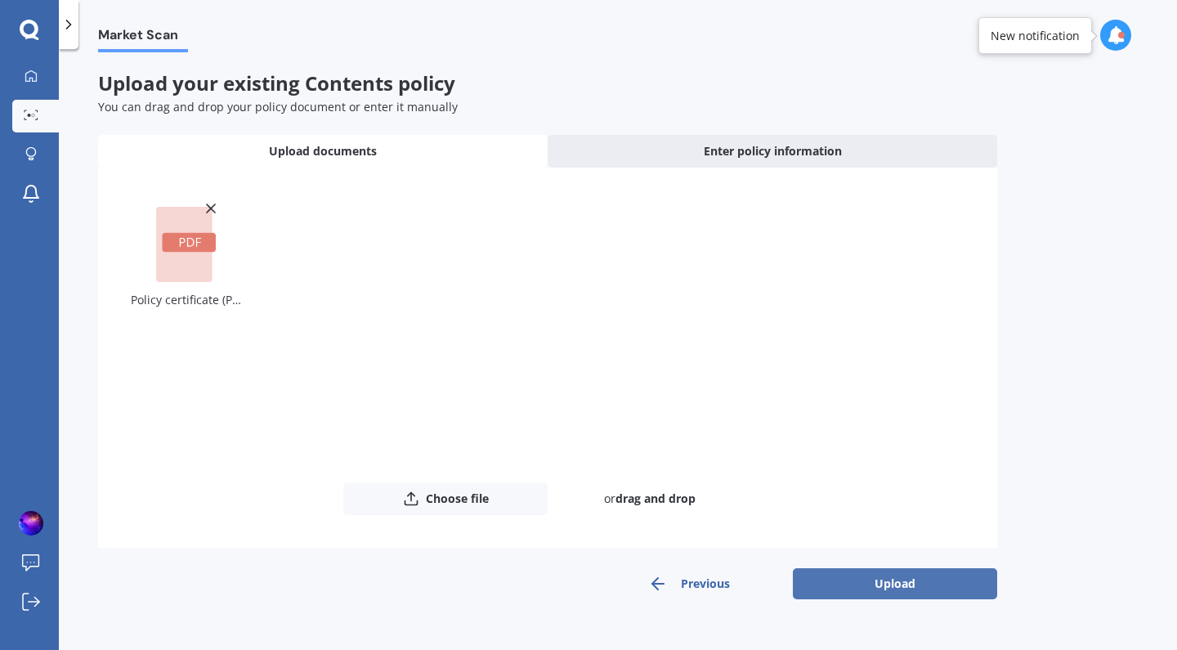
click at [896, 579] on button "Upload" at bounding box center [895, 583] width 204 height 31
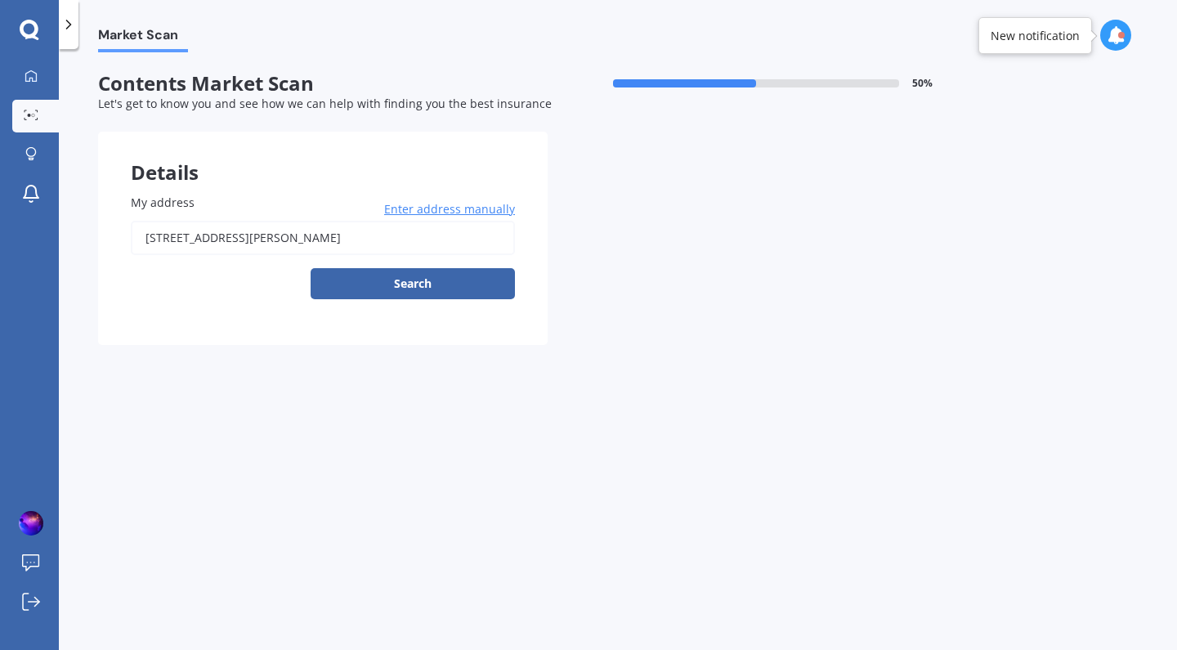
click at [456, 233] on input "[STREET_ADDRESS][PERSON_NAME]" at bounding box center [323, 238] width 384 height 34
type input "[STREET_ADDRESS][PERSON_NAME]"
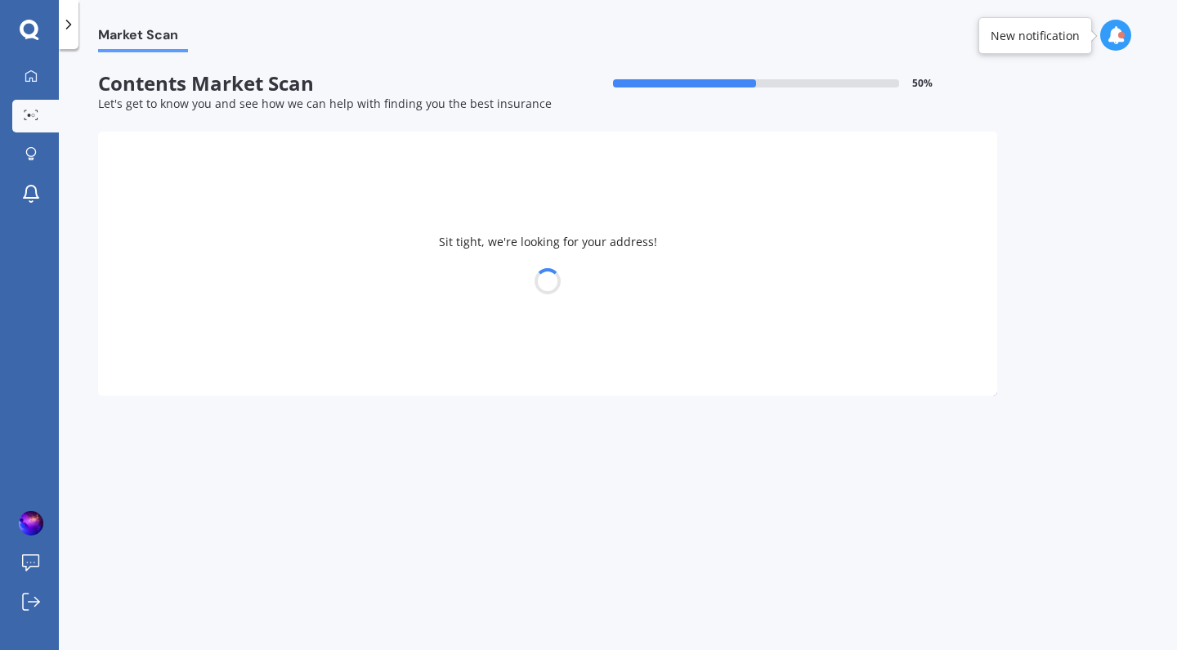
click at [425, 278] on div at bounding box center [547, 281] width 899 height 23
select select "13"
select select "07"
select select "1992"
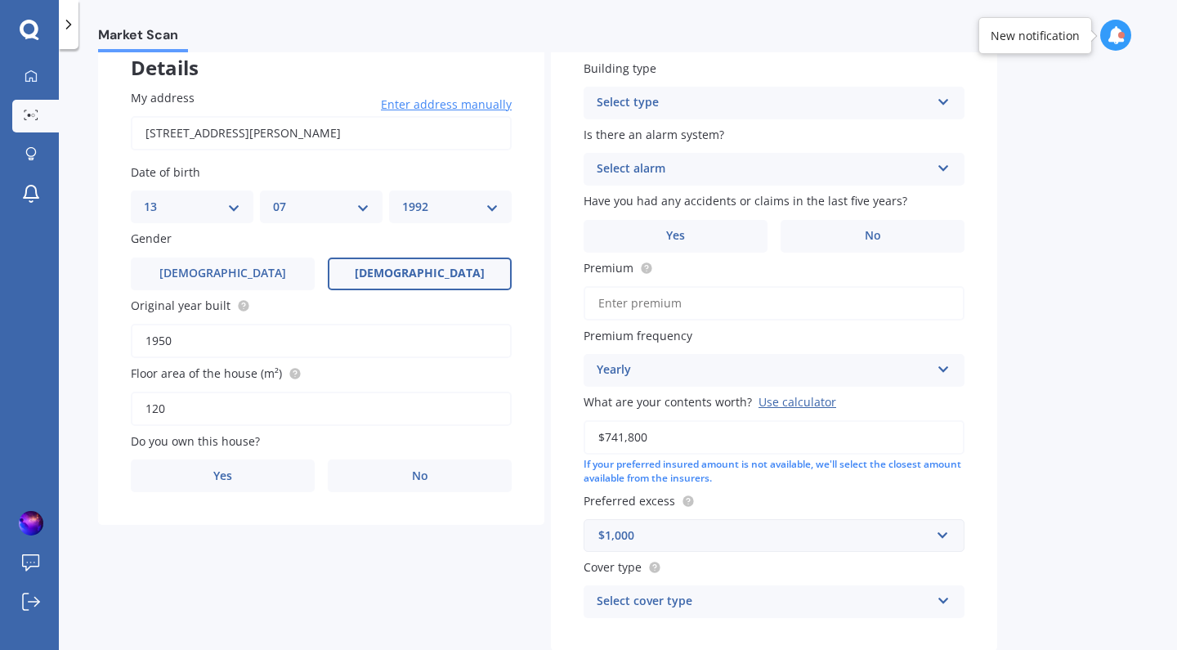
scroll to position [101, 0]
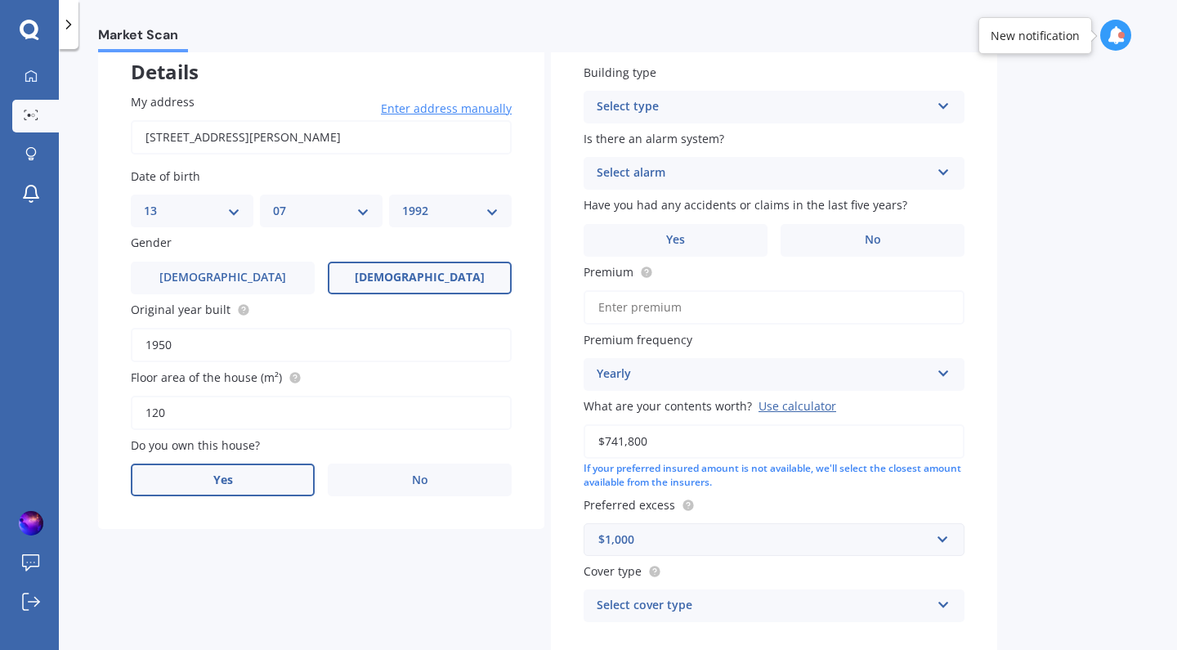
click at [293, 487] on label "Yes" at bounding box center [223, 479] width 184 height 33
click at [0, 0] on input "Yes" at bounding box center [0, 0] width 0 height 0
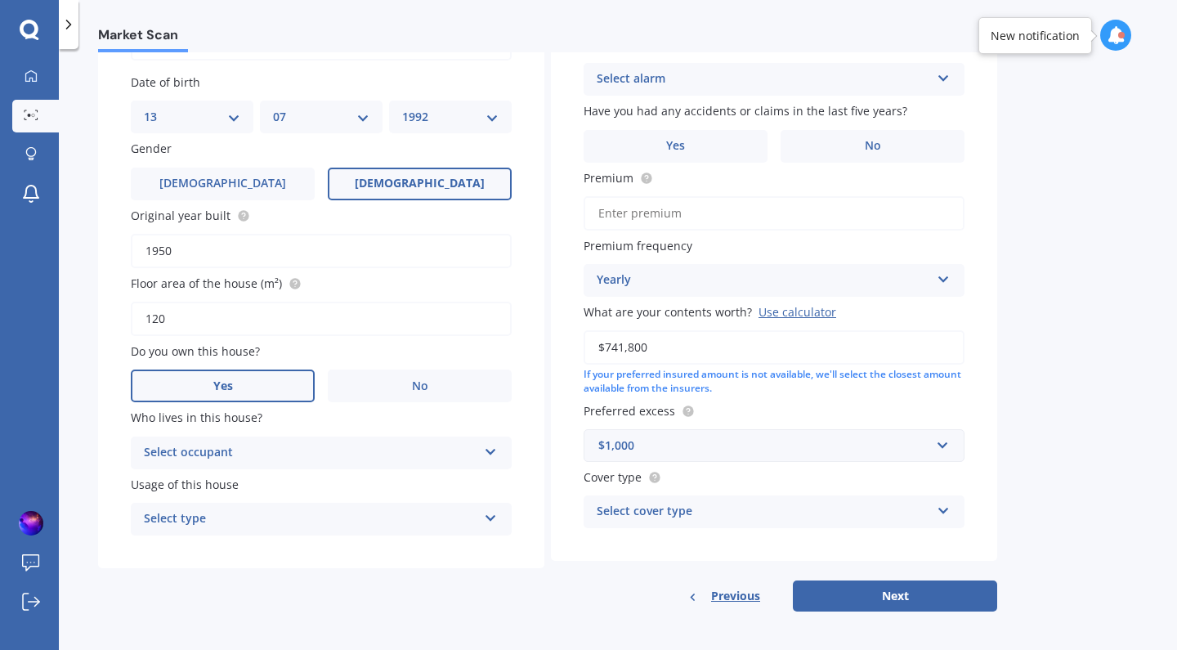
scroll to position [193, 0]
click at [457, 445] on div "Select occupant" at bounding box center [310, 455] width 333 height 20
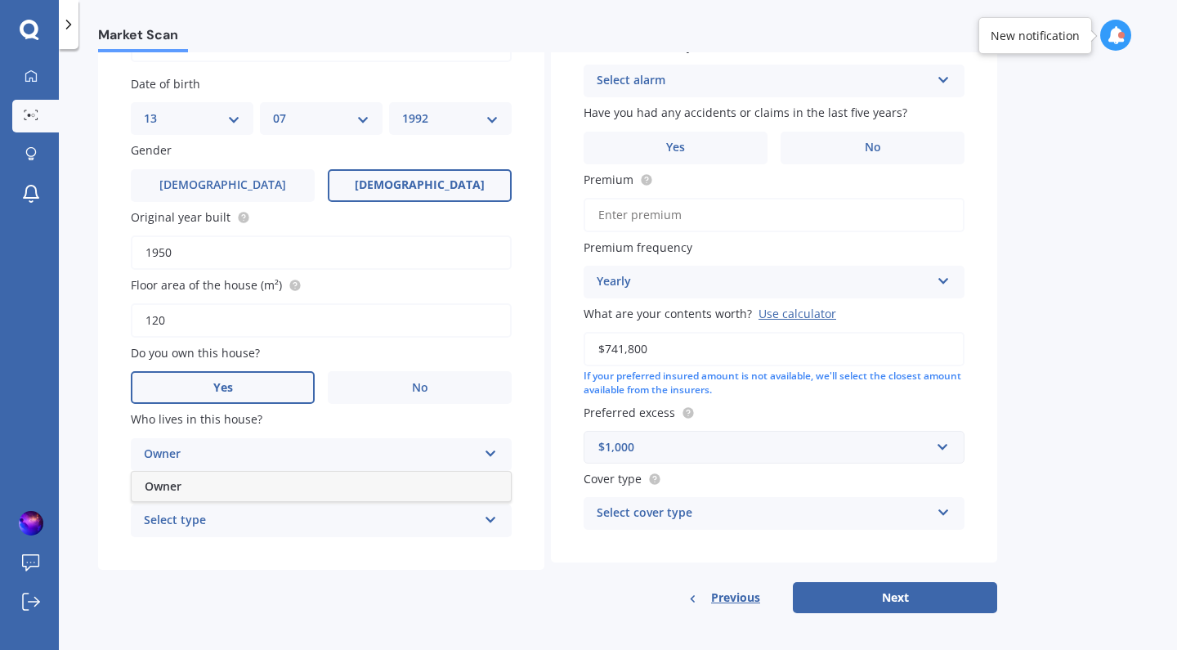
click at [396, 485] on div "Owner" at bounding box center [321, 485] width 379 height 29
click at [439, 511] on div "Select type" at bounding box center [310, 521] width 333 height 20
click at [416, 551] on div "Permanent" at bounding box center [321, 552] width 379 height 29
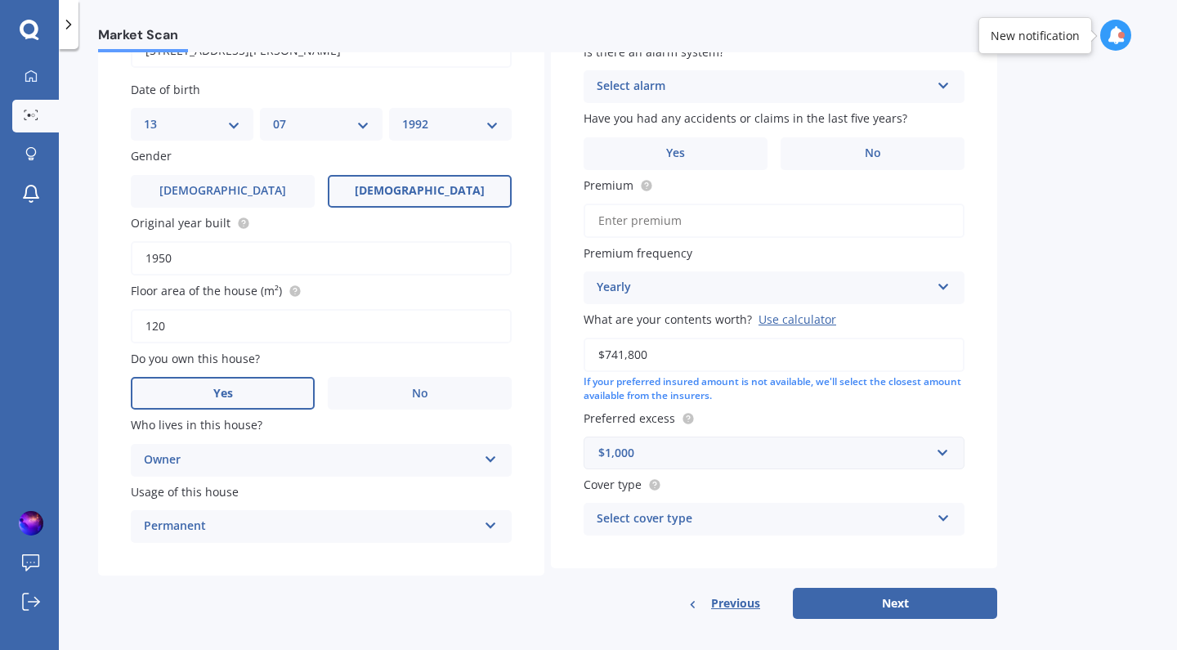
scroll to position [184, 0]
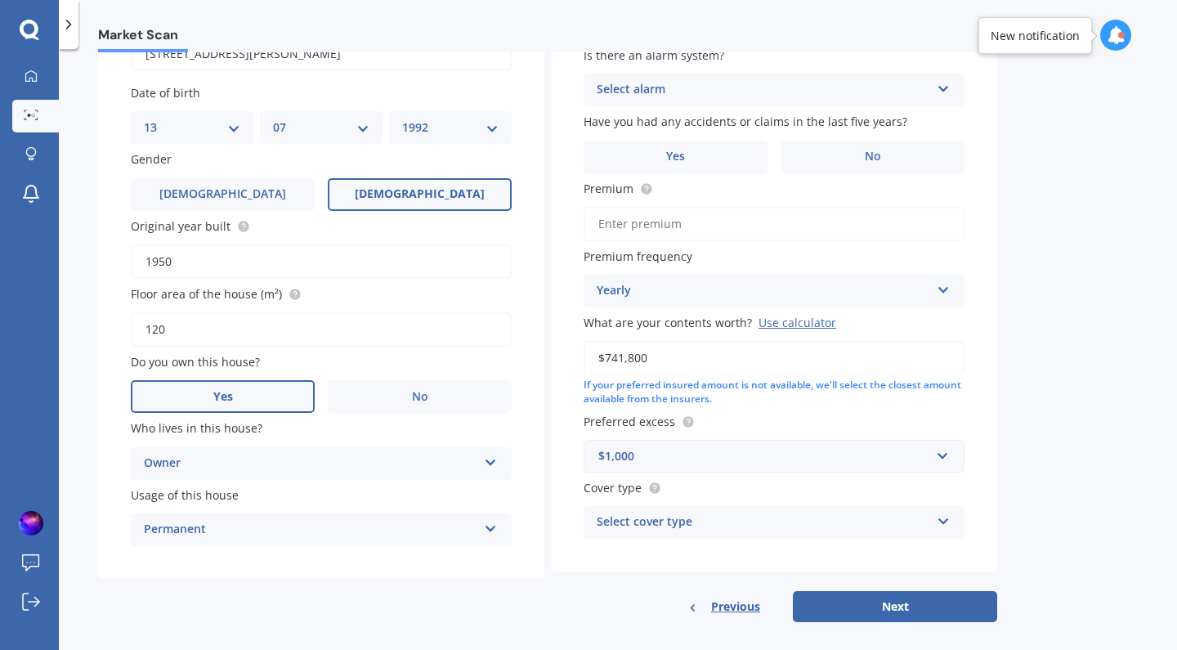
click at [874, 516] on div "Select cover type" at bounding box center [762, 522] width 333 height 20
click at [842, 558] on div "Contents Insurance" at bounding box center [773, 553] width 379 height 29
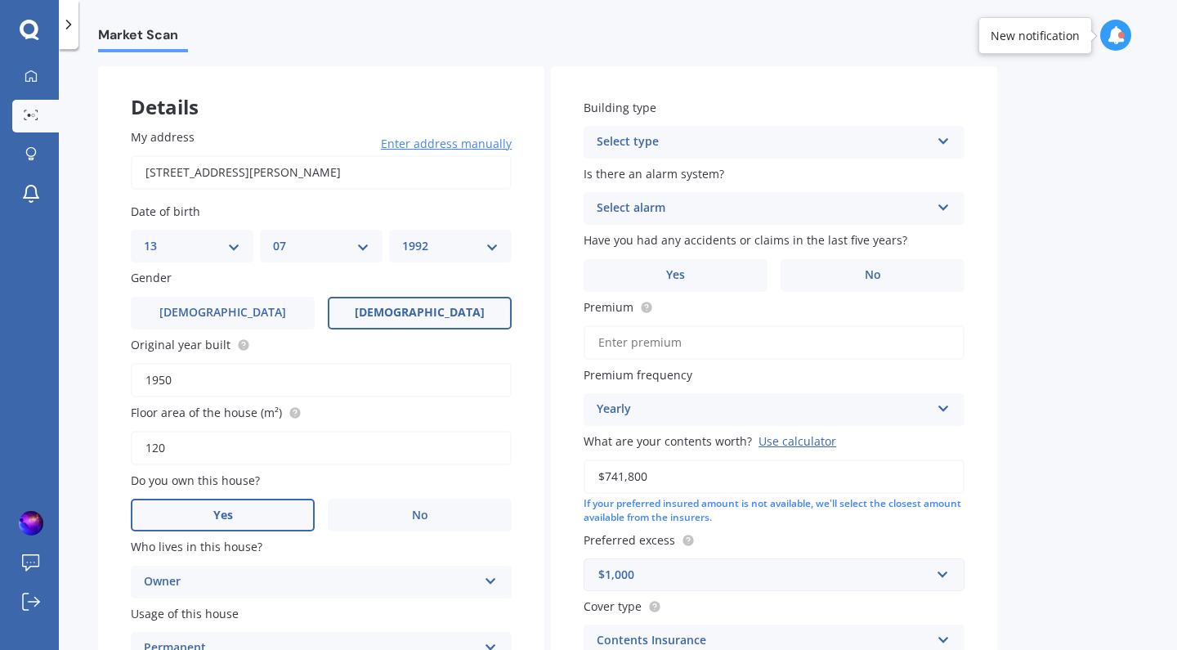
scroll to position [60, 0]
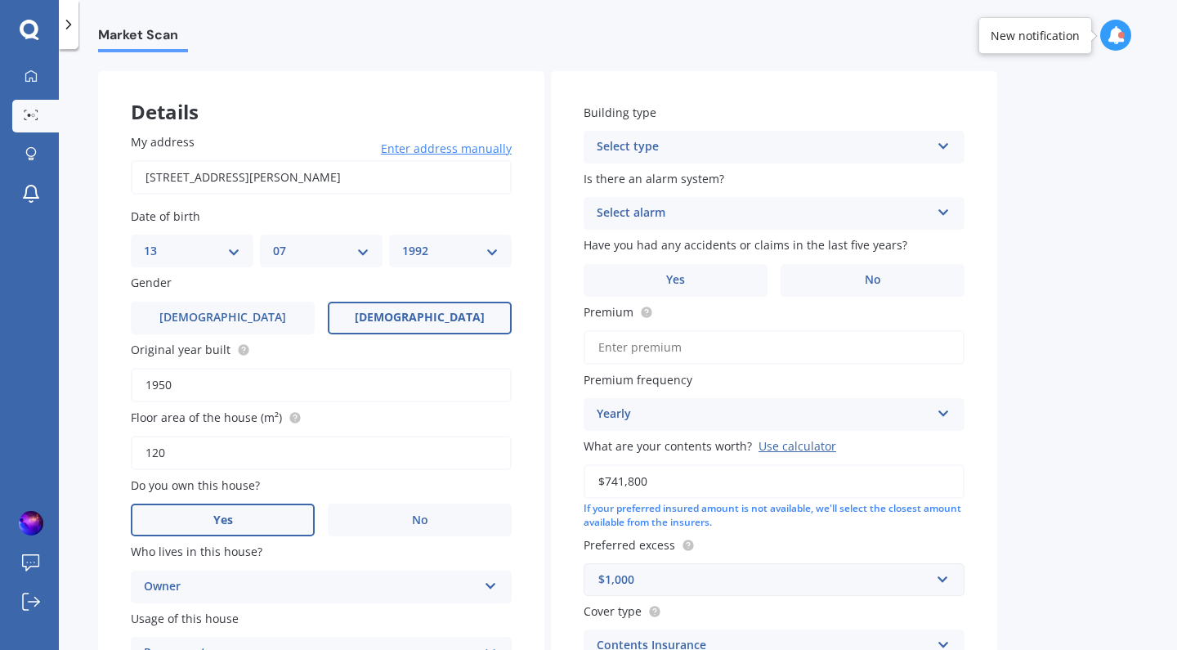
click at [874, 355] on input "Premium" at bounding box center [773, 347] width 381 height 34
paste input "$871.23"
type input "$871.23"
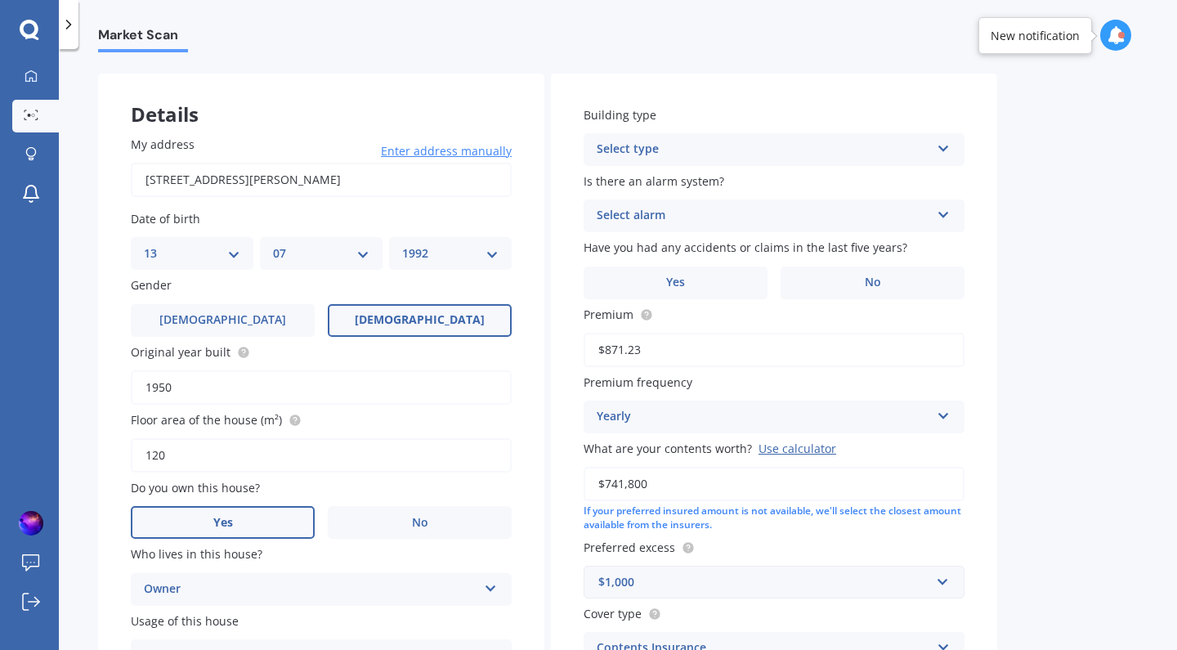
scroll to position [44, 0]
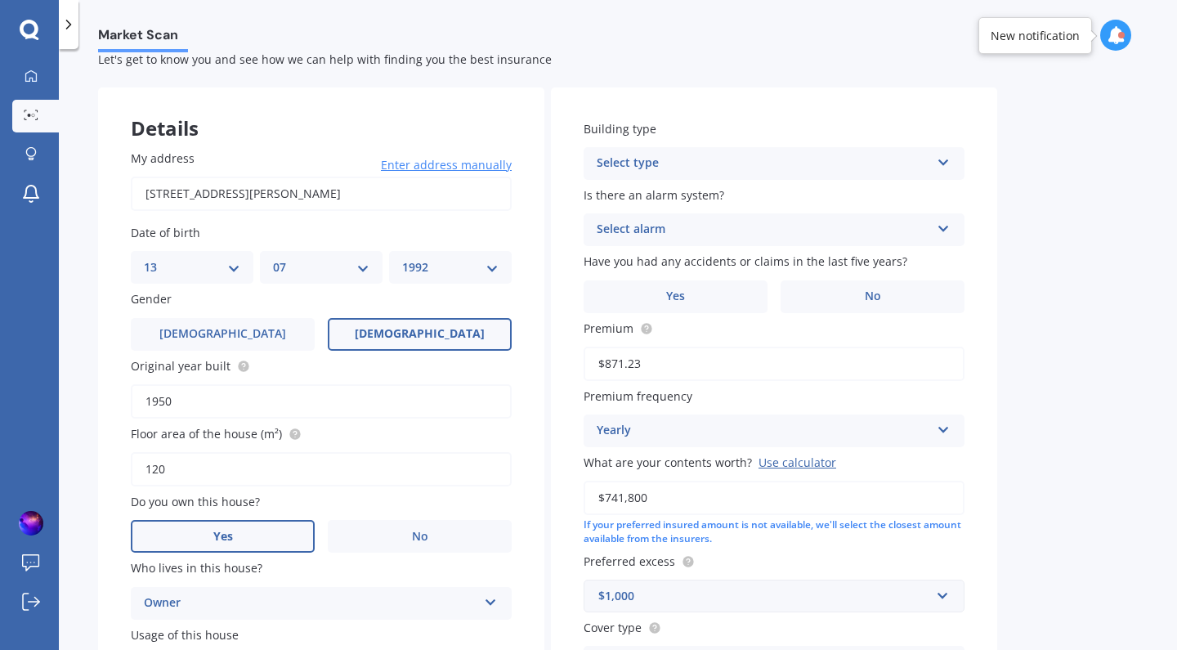
click at [778, 160] on div "Select type" at bounding box center [762, 164] width 333 height 20
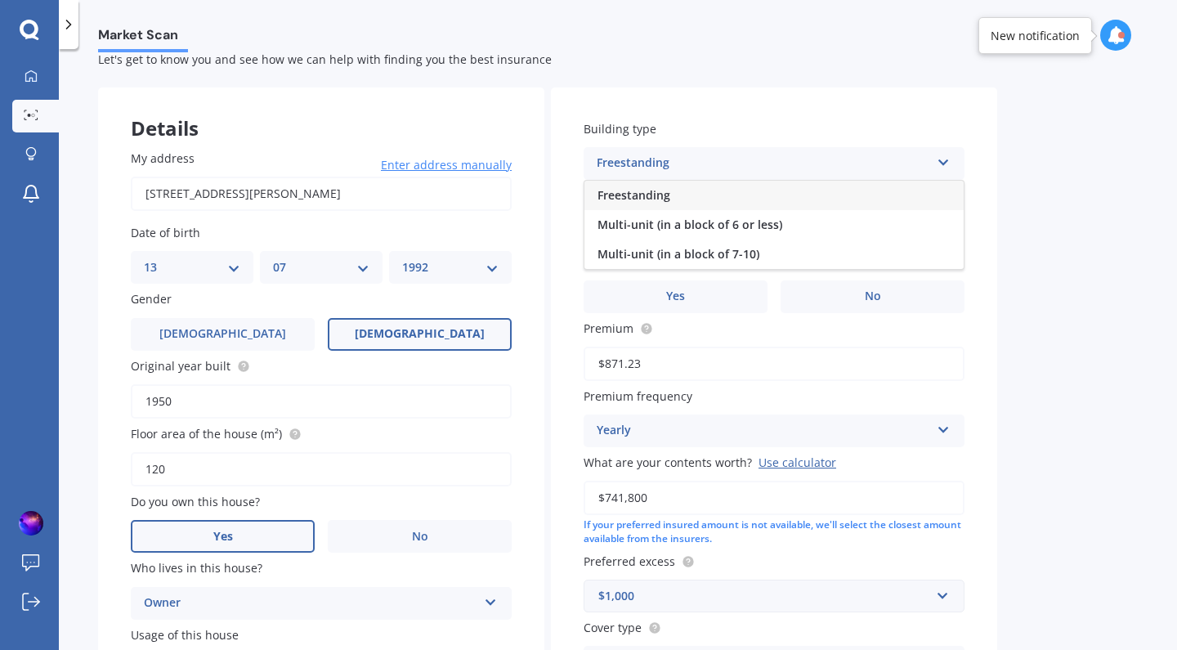
click at [735, 194] on div "Freestanding" at bounding box center [773, 195] width 379 height 29
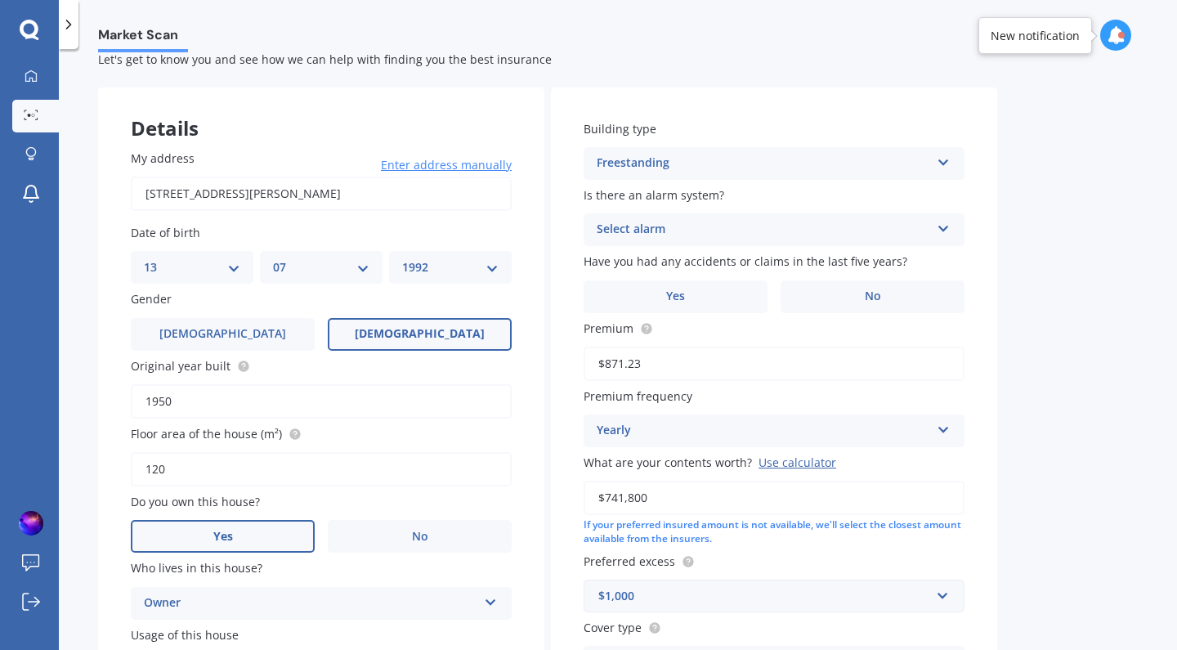
click at [737, 230] on div "Select alarm" at bounding box center [762, 230] width 333 height 20
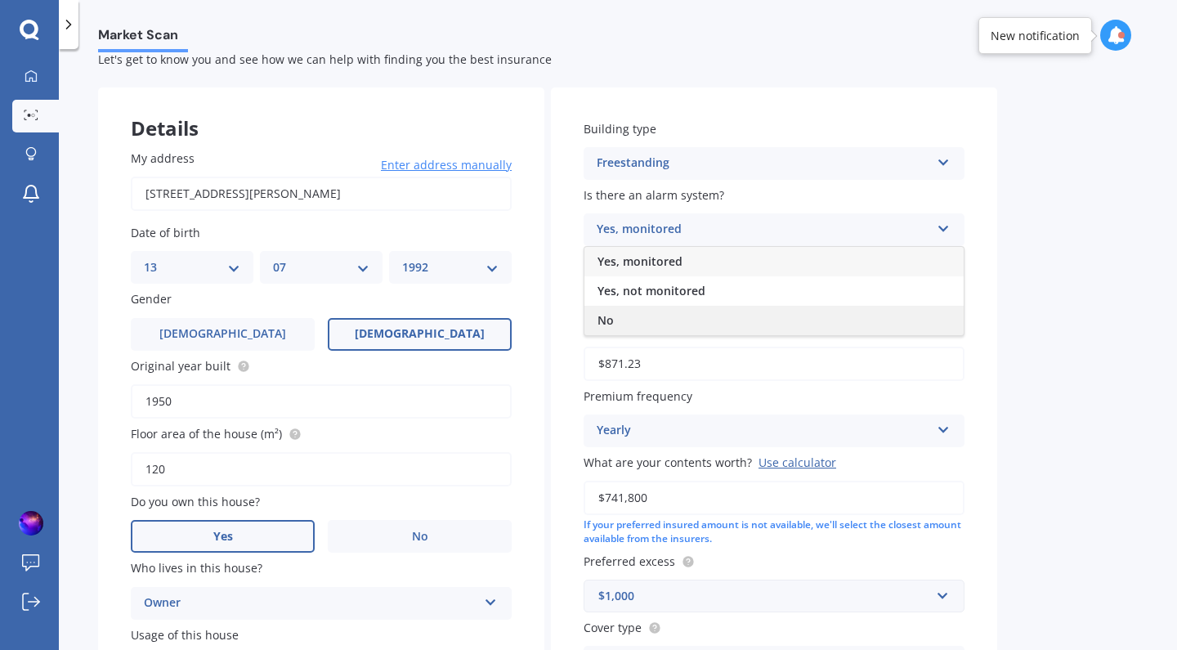
click at [693, 313] on div "No" at bounding box center [773, 320] width 379 height 29
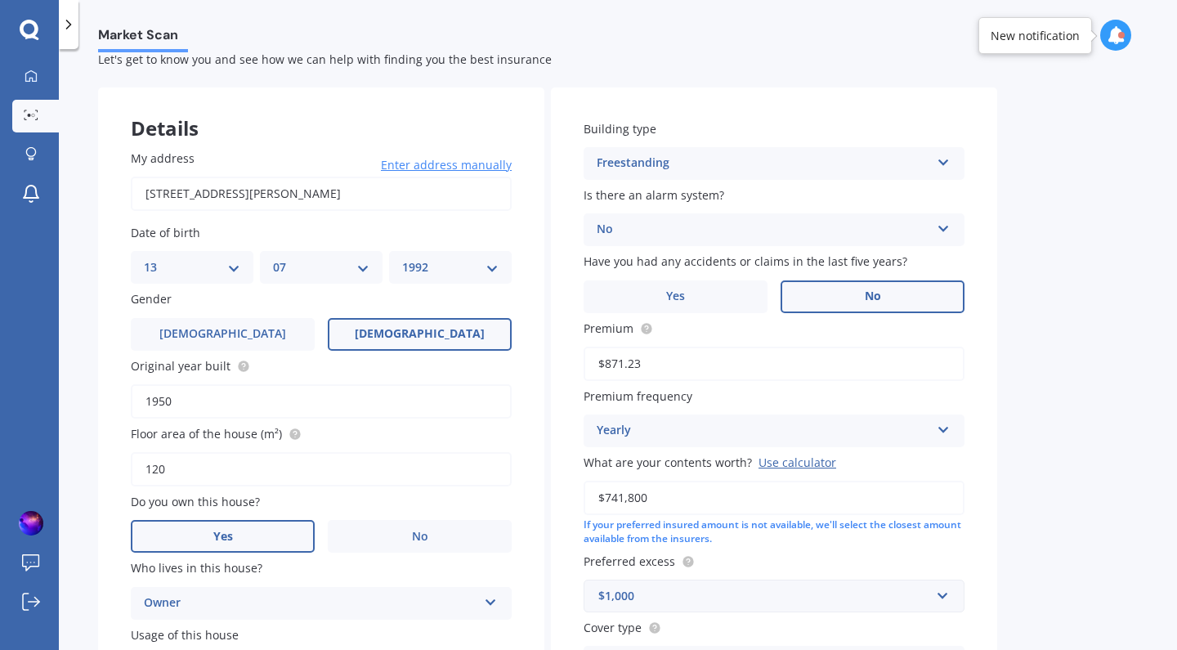
click at [888, 302] on label "No" at bounding box center [872, 296] width 184 height 33
click at [0, 0] on input "No" at bounding box center [0, 0] width 0 height 0
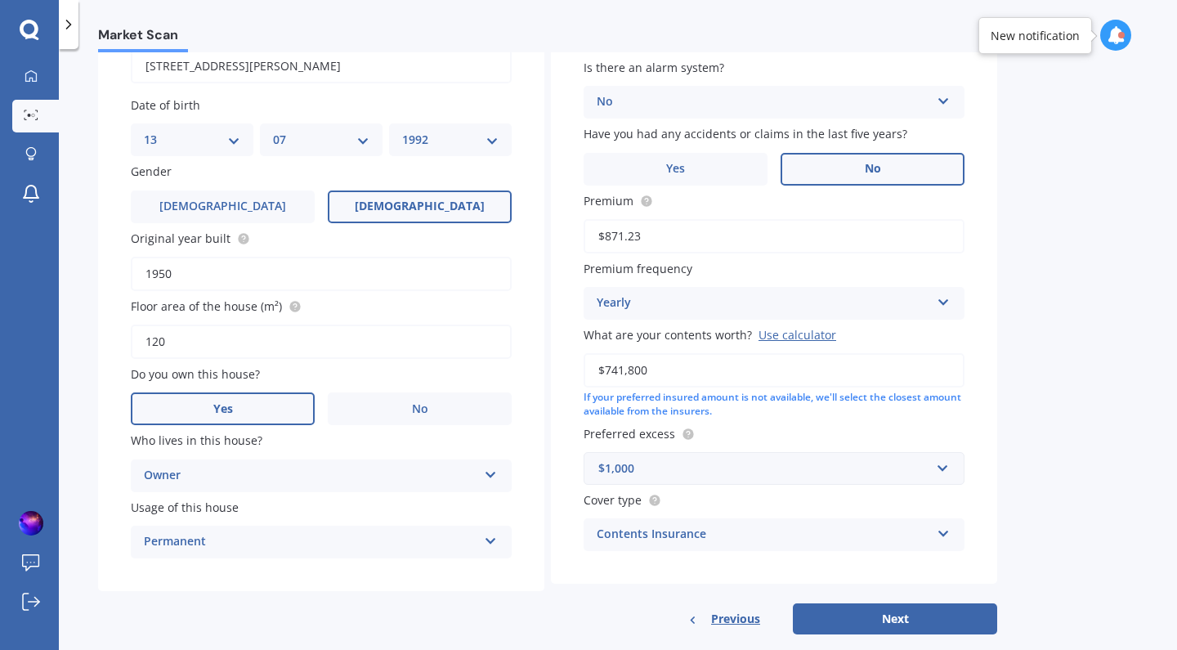
scroll to position [178, 0]
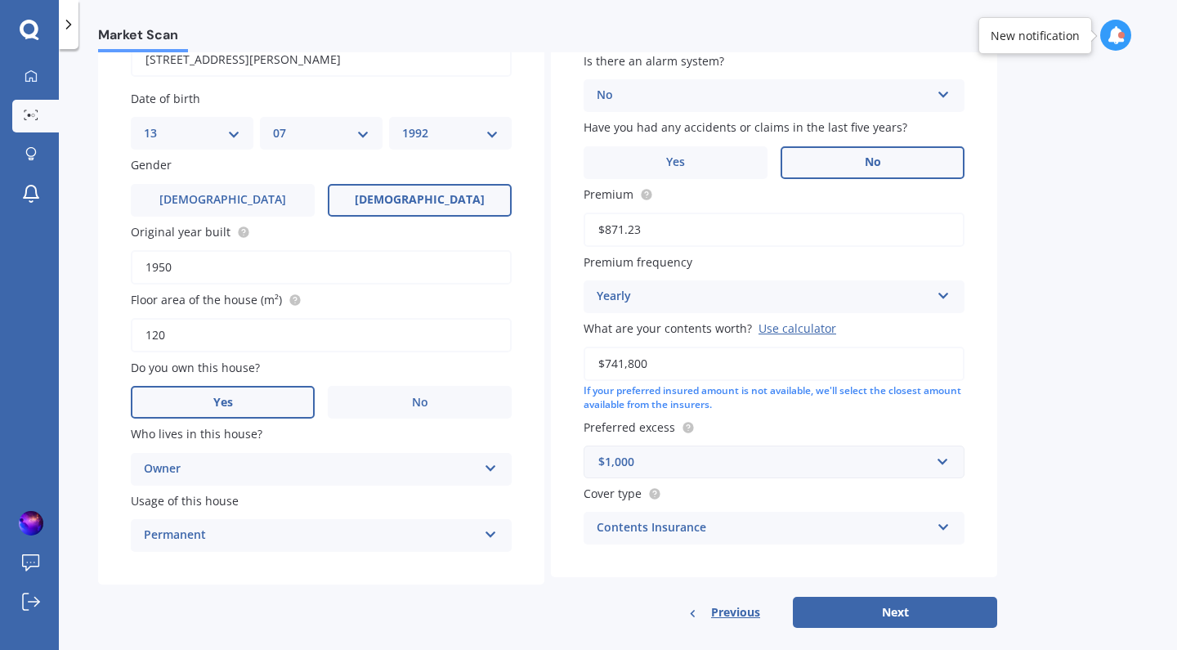
click at [688, 351] on input "$741,800" at bounding box center [773, 363] width 381 height 34
paste input "87,4"
type input "$87,400"
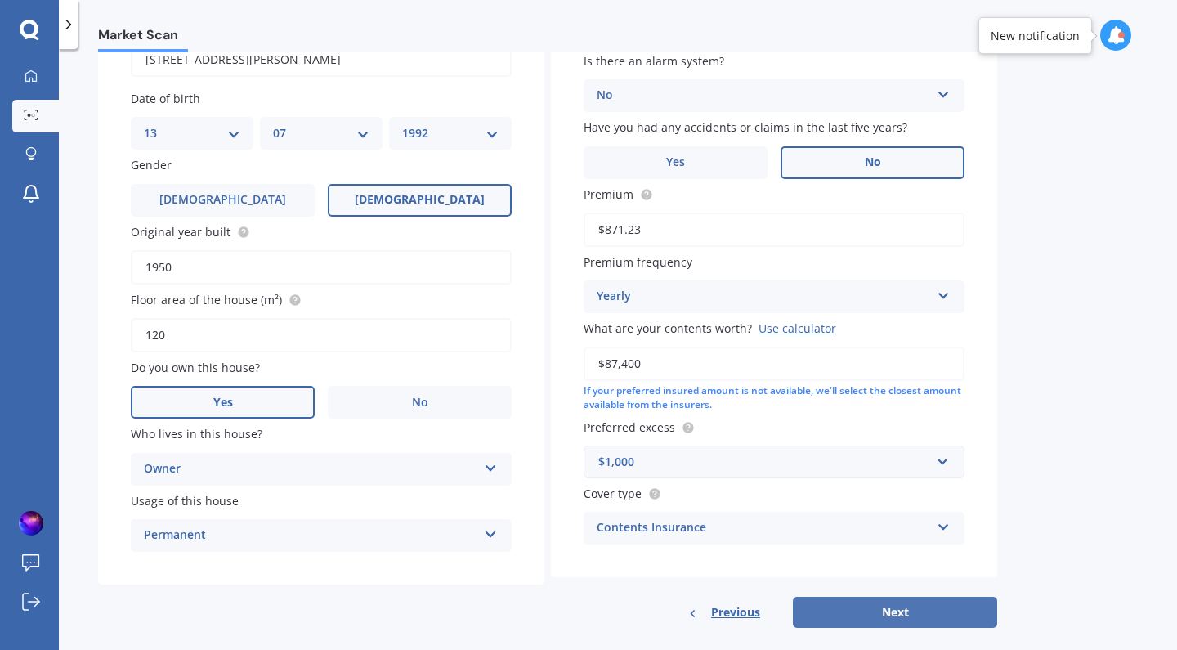
click at [869, 602] on button "Next" at bounding box center [895, 611] width 204 height 31
select select "13"
select select "07"
select select "1992"
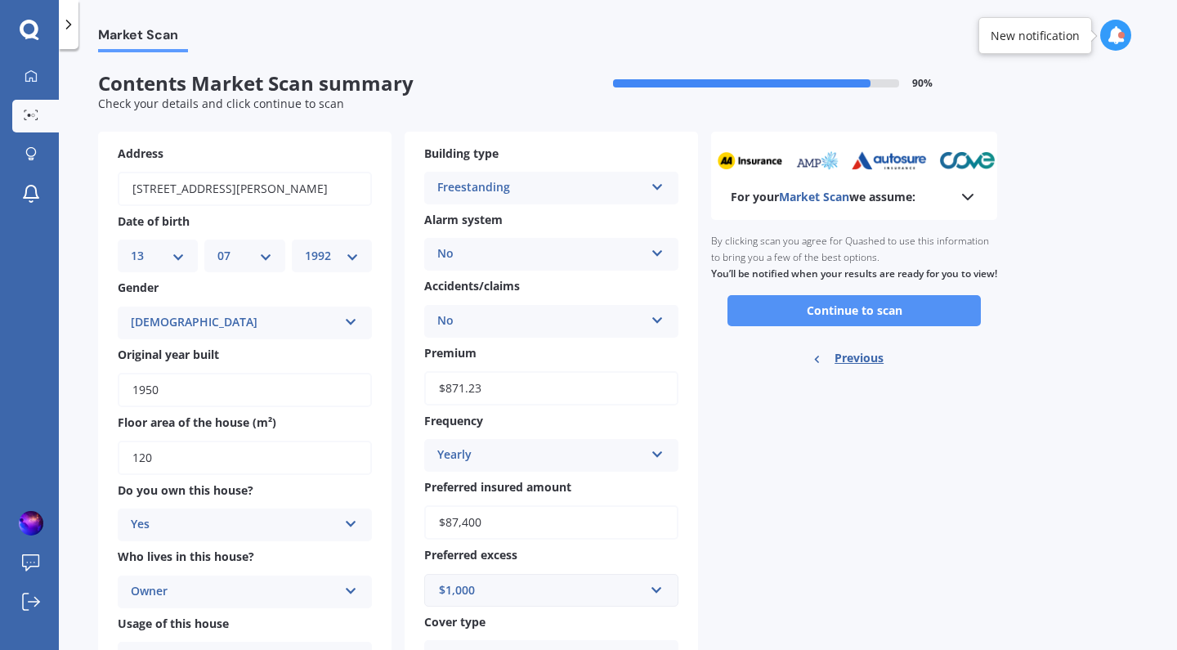
scroll to position [0, 0]
click at [841, 326] on button "Continue to scan" at bounding box center [853, 310] width 253 height 31
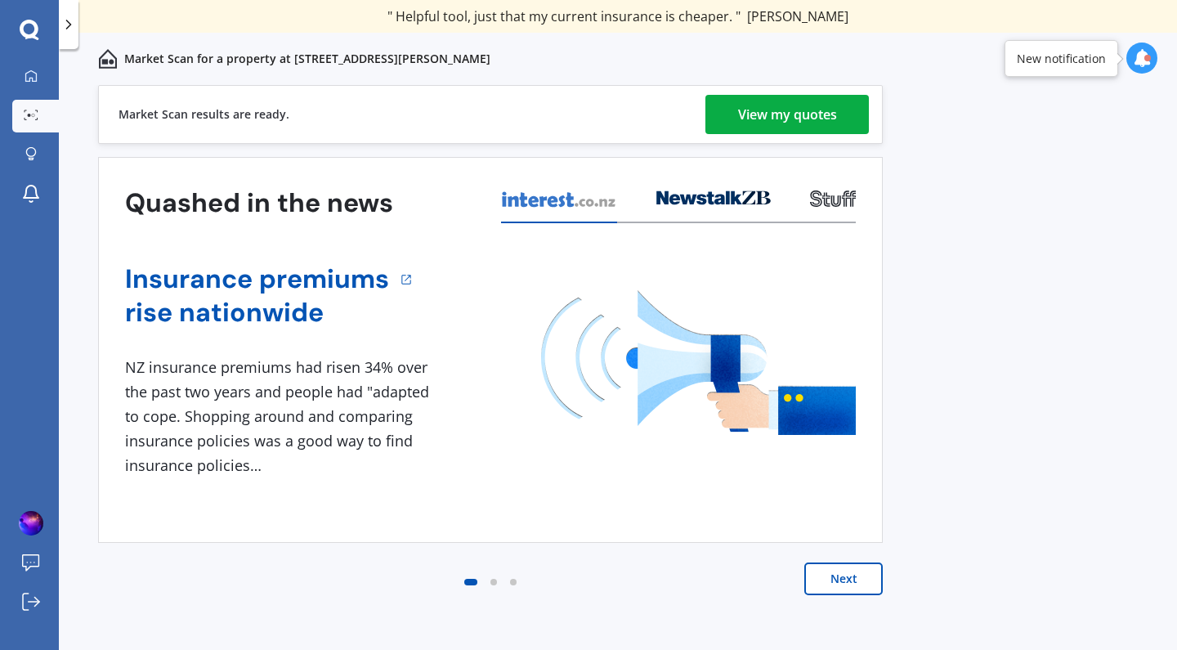
click at [813, 121] on div "View my quotes" at bounding box center [787, 114] width 99 height 39
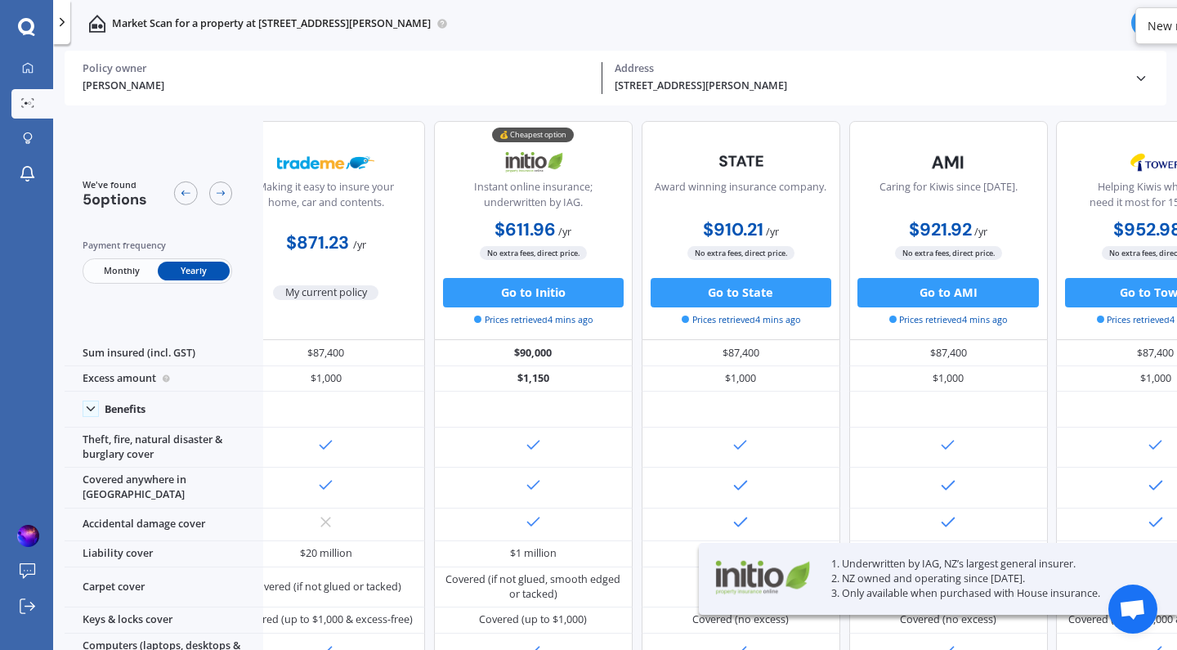
scroll to position [1, 0]
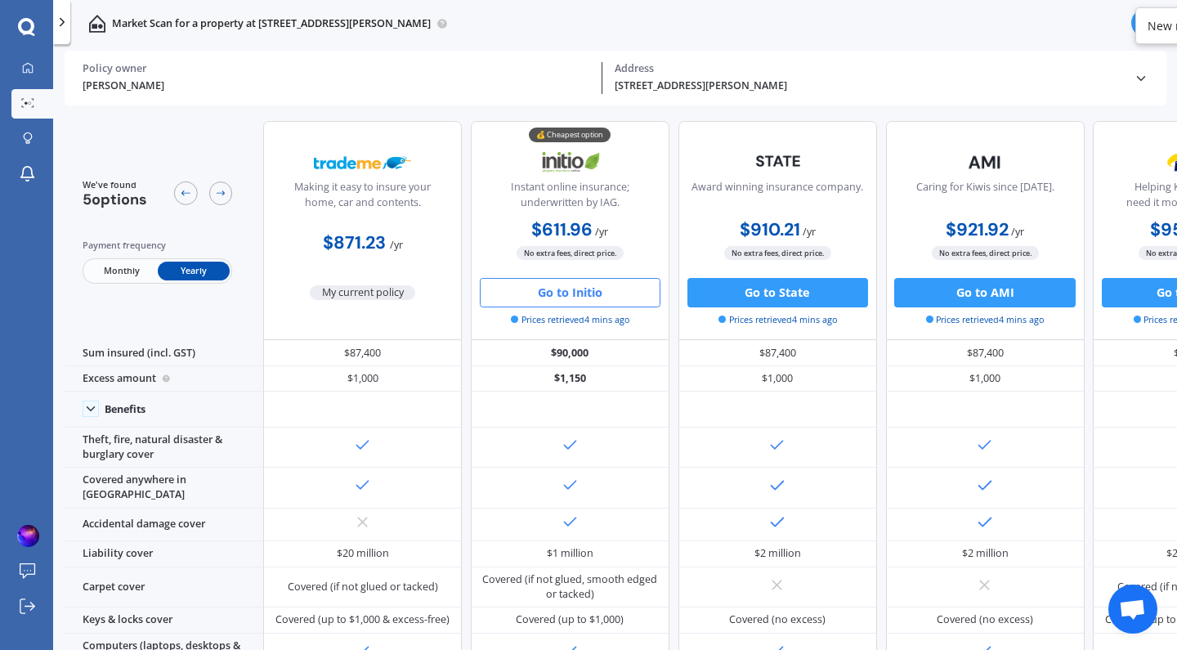
click at [595, 287] on button "Go to Initio" at bounding box center [570, 292] width 181 height 29
